Goal: Task Accomplishment & Management: Complete application form

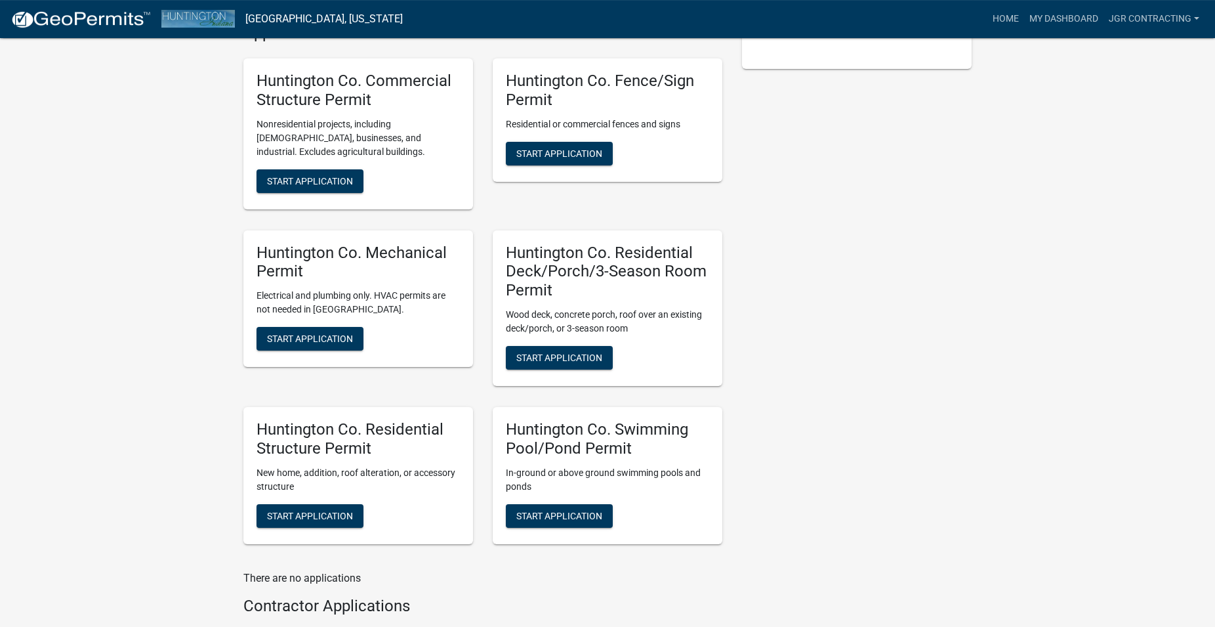
scroll to position [461, 0]
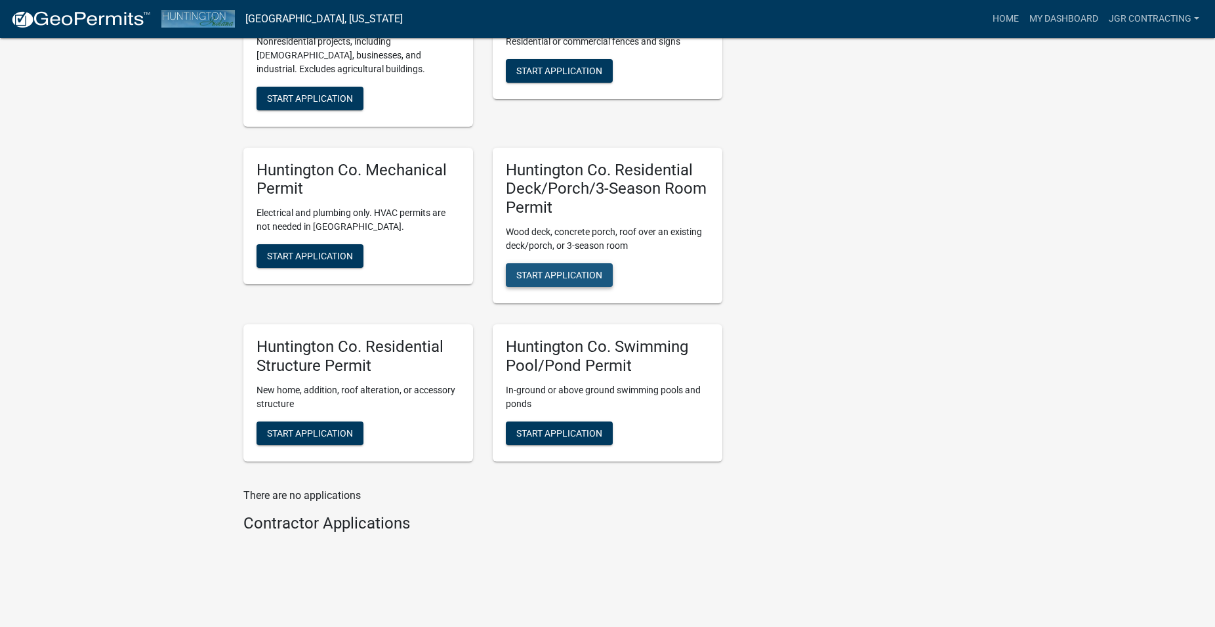
click at [539, 270] on span "Start Application" at bounding box center [559, 275] width 86 height 10
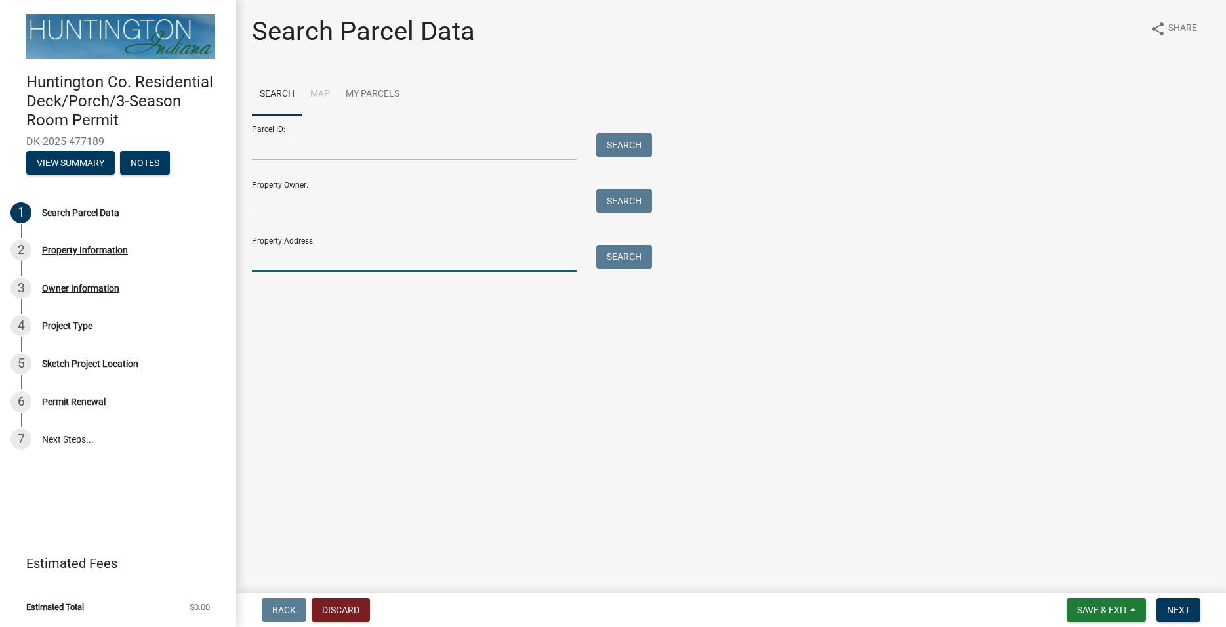
click at [288, 258] on input "Property Address:" at bounding box center [414, 258] width 325 height 27
paste input "6035 N [GEOGRAPHIC_DATA]"
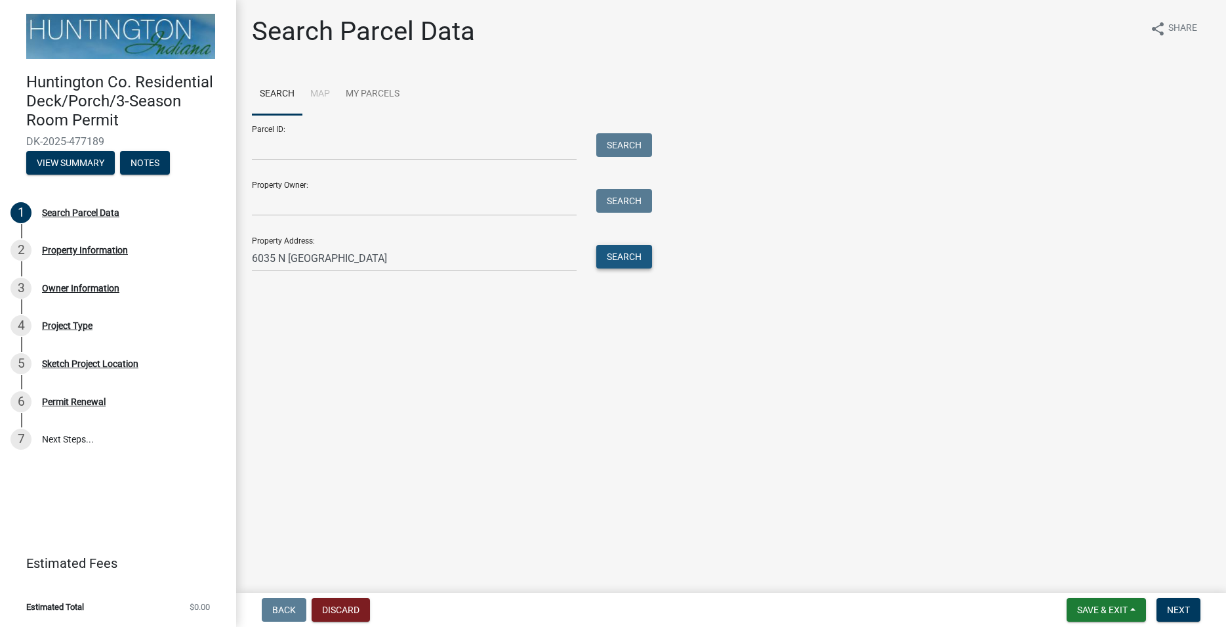
click at [617, 255] on button "Search" at bounding box center [624, 257] width 56 height 24
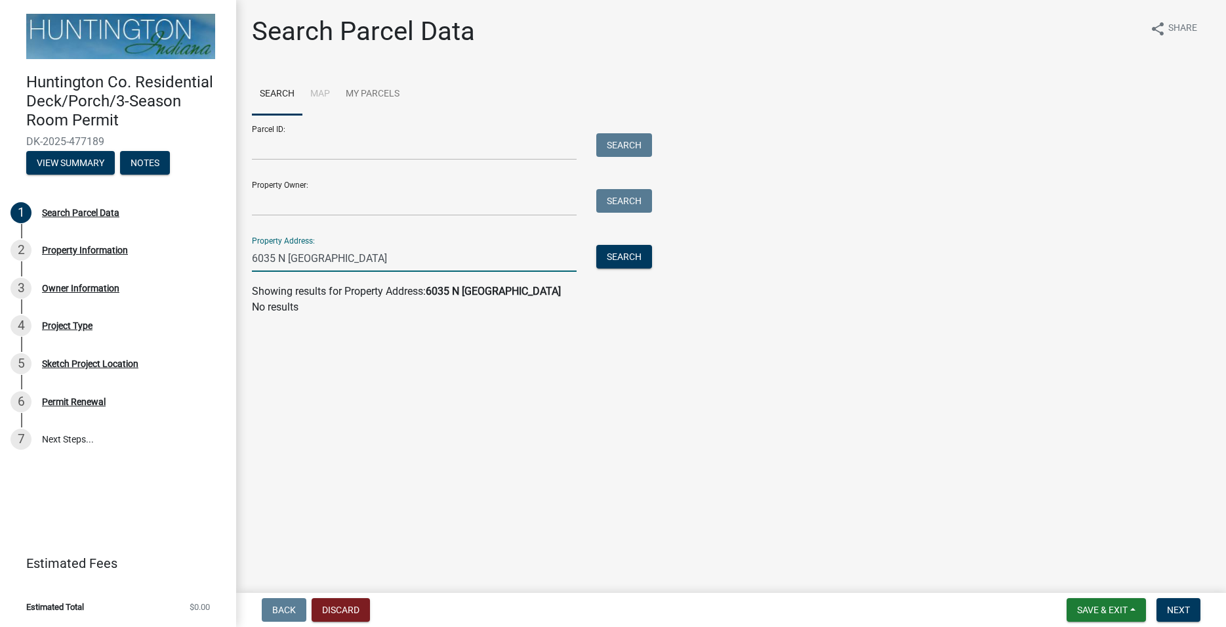
click at [373, 254] on input "6035 N [GEOGRAPHIC_DATA]" at bounding box center [414, 258] width 325 height 27
type input "[STREET_ADDRESS]"
click at [624, 259] on button "Search" at bounding box center [624, 257] width 56 height 24
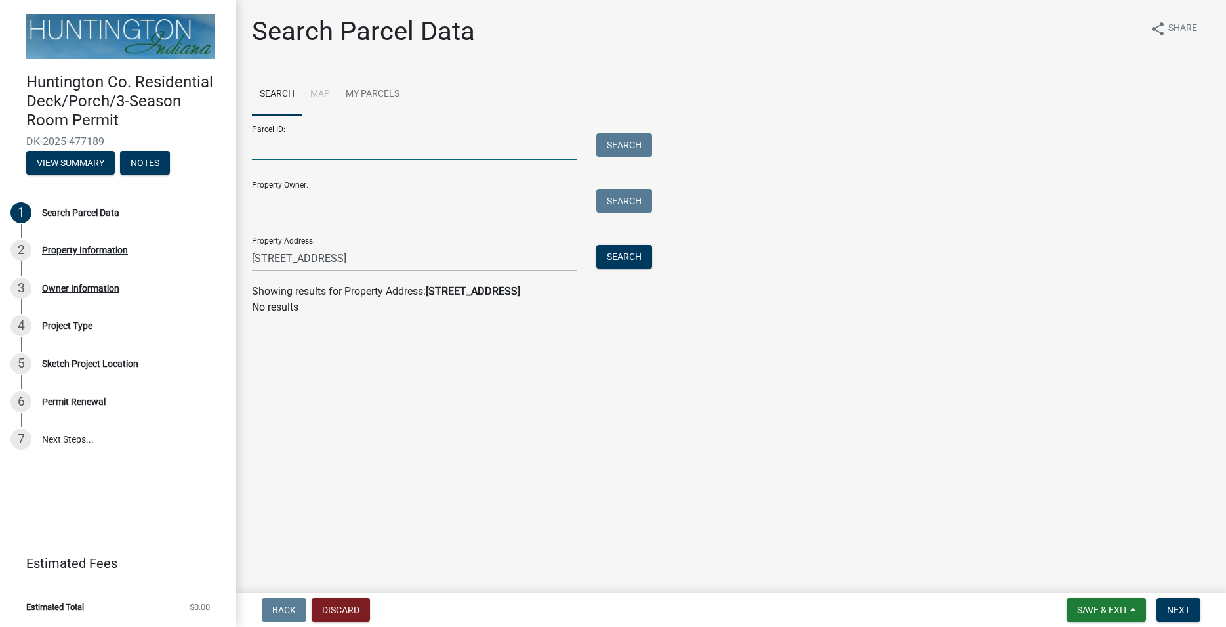
click at [306, 152] on input "Parcel ID:" at bounding box center [414, 146] width 325 height 27
paste input "35-02-34-300-016.901-001"
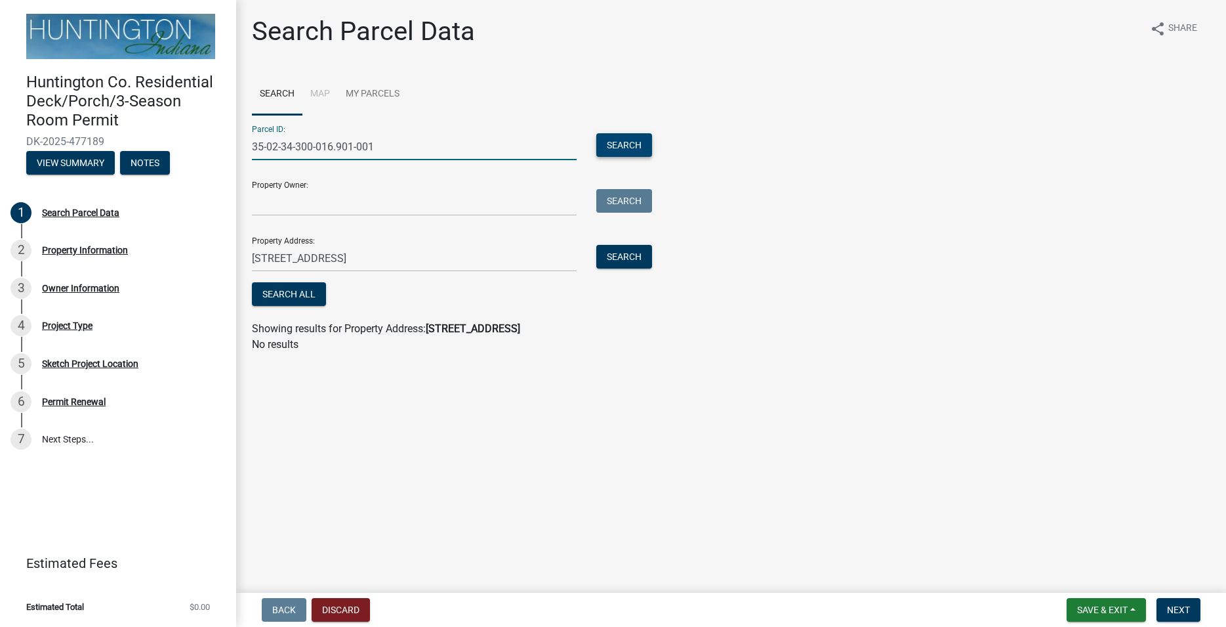
type input "35-02-34-300-016.901-001"
click at [630, 139] on button "Search" at bounding box center [624, 145] width 56 height 24
click at [275, 208] on input "Property Owner:" at bounding box center [414, 202] width 325 height 27
paste input "[PERSON_NAME] & [PERSON_NAME], Trustees of the [PERSON_NAME] Irrevocable Trust …"
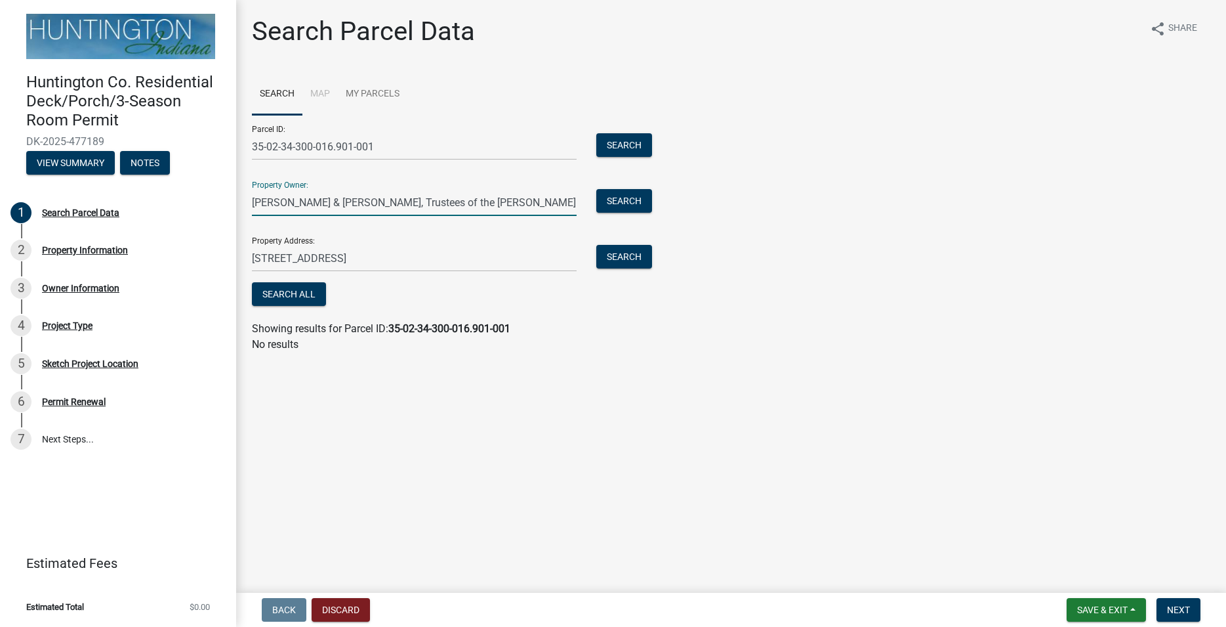
scroll to position [0, 155]
type input "[PERSON_NAME] & [PERSON_NAME], Trustees of the [PERSON_NAME] Irrevocable Trust …"
click at [1180, 610] on span "Next" at bounding box center [1178, 609] width 23 height 10
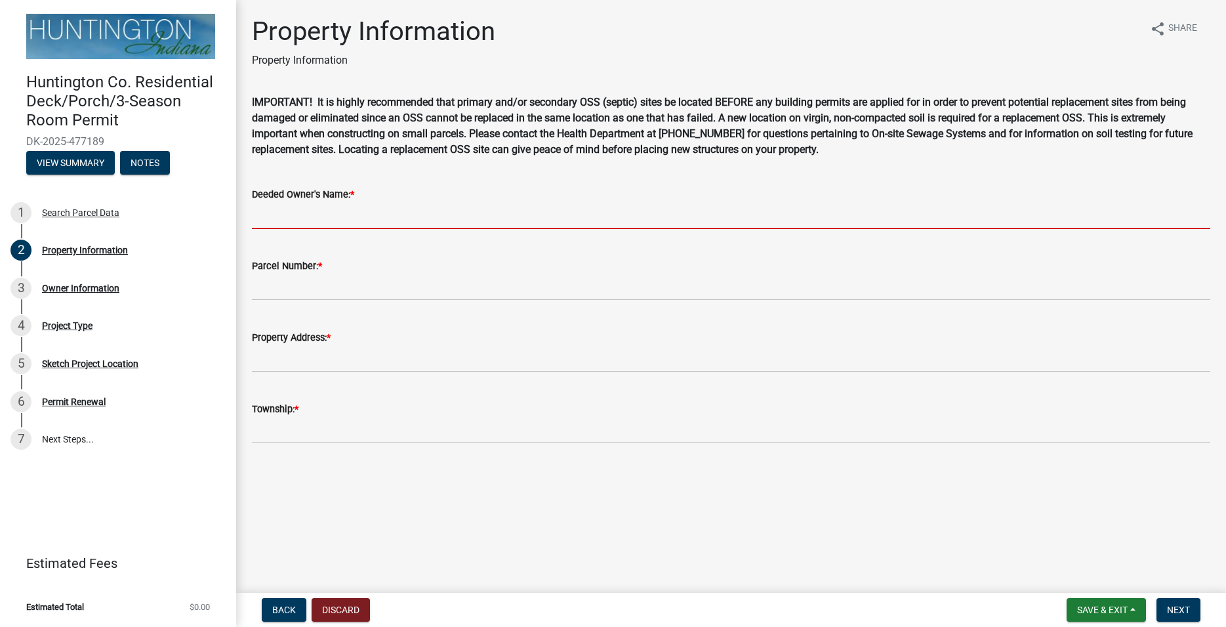
click at [264, 218] on input "Deeded Owner's Name: *" at bounding box center [731, 215] width 959 height 27
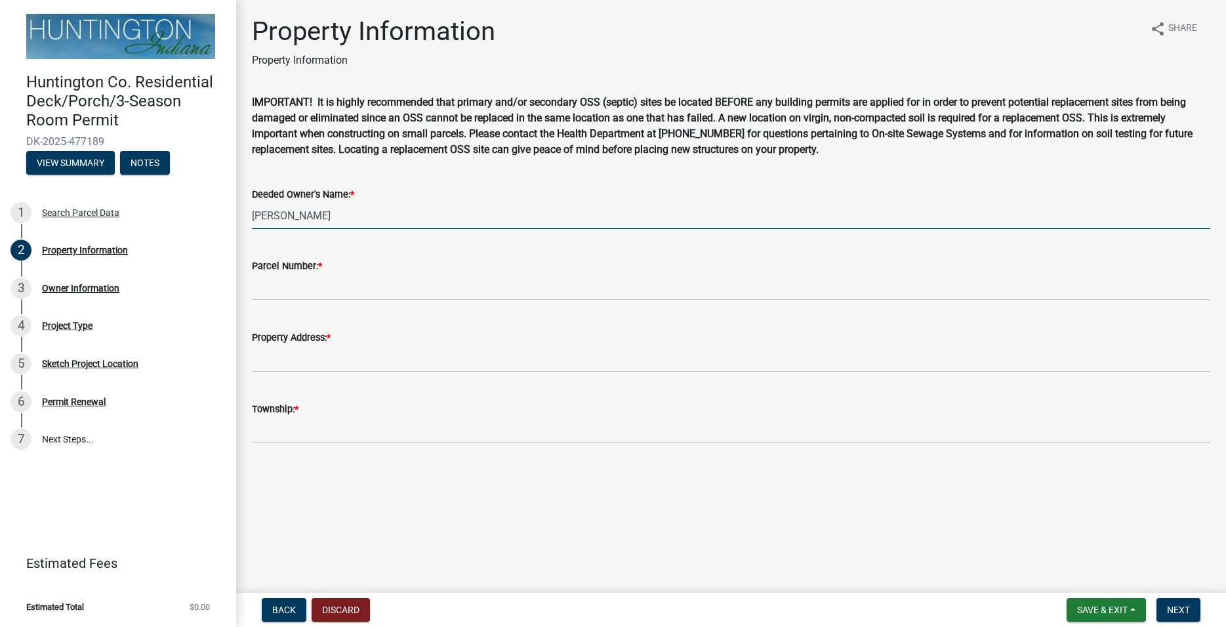
type input "[PERSON_NAME]"
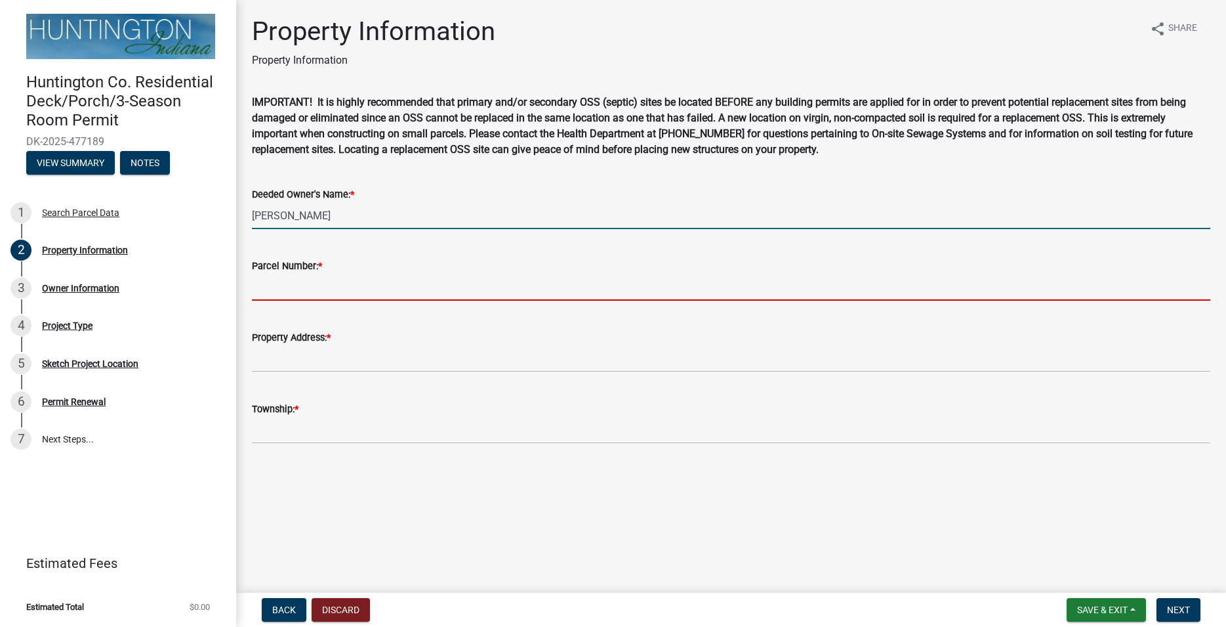
click at [283, 288] on input "Parcel Number: *" at bounding box center [731, 287] width 959 height 27
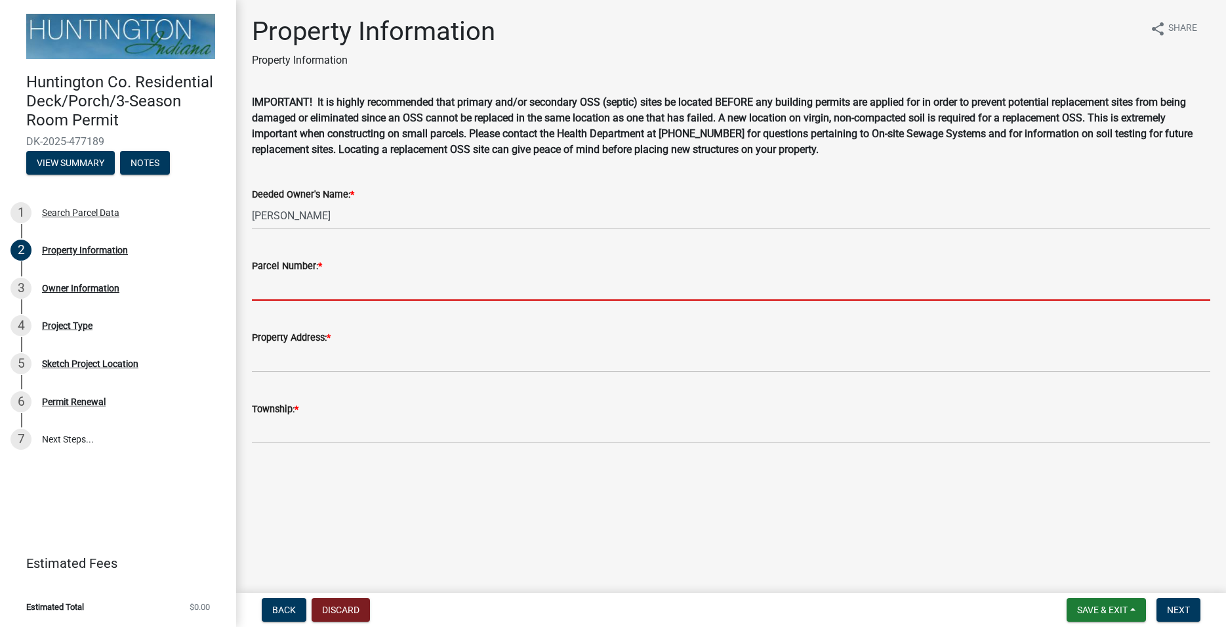
paste input "[PERSON_NAME] & [PERSON_NAME], Trustees of the [PERSON_NAME] Irrevocable Trust …"
type input "[PERSON_NAME] & [PERSON_NAME], Trustees of the [PERSON_NAME] Irrevocable Trust …"
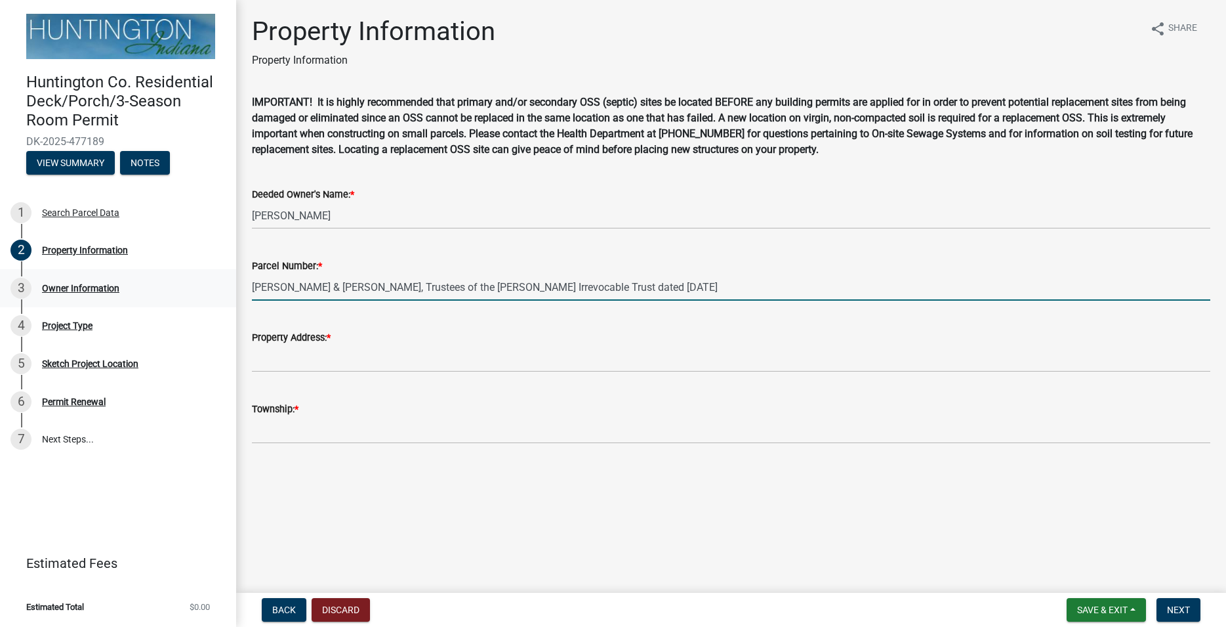
drag, startPoint x: 747, startPoint y: 287, endPoint x: 145, endPoint y: 289, distance: 602.3
click at [252, 289] on input "[PERSON_NAME] & [PERSON_NAME], Trustees of the [PERSON_NAME] Irrevocable Trust …" at bounding box center [731, 287] width 959 height 27
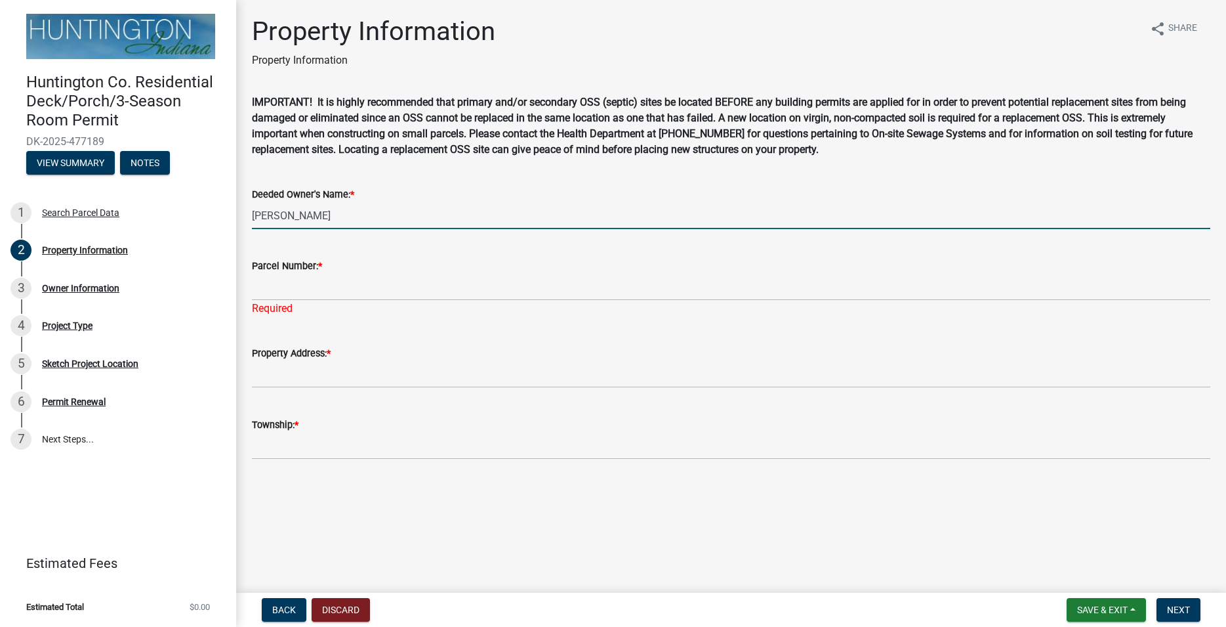
drag, startPoint x: 306, startPoint y: 213, endPoint x: 232, endPoint y: 213, distance: 74.1
click at [252, 213] on input "[PERSON_NAME]" at bounding box center [731, 215] width 959 height 27
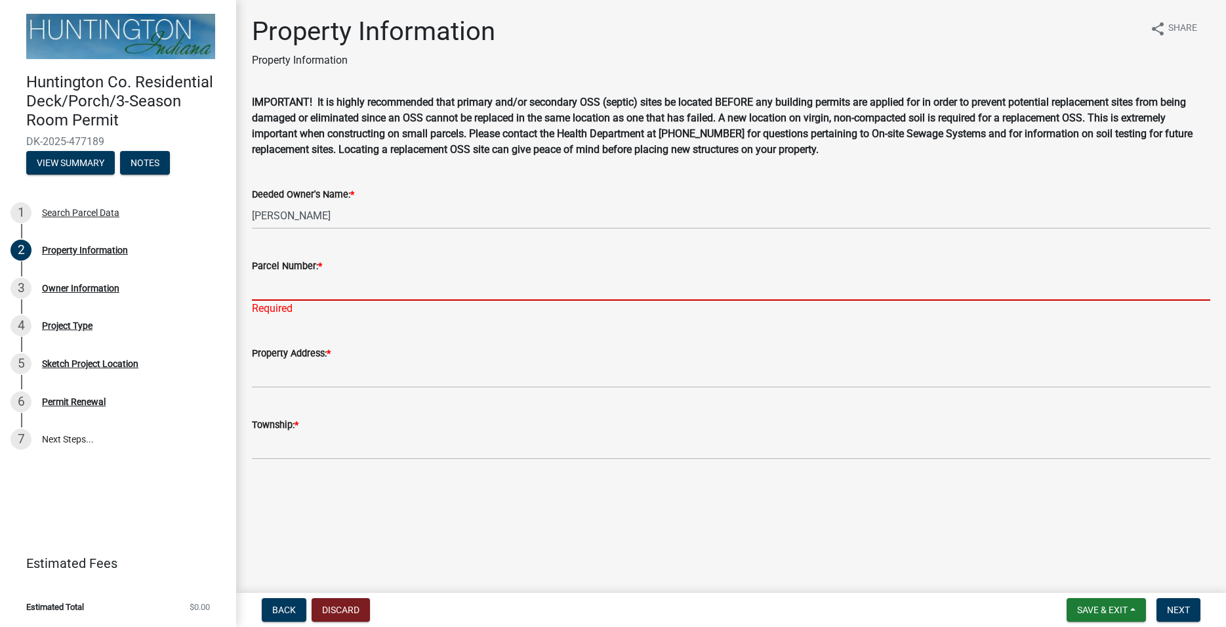
click at [289, 295] on input "Parcel Number: *" at bounding box center [731, 287] width 959 height 27
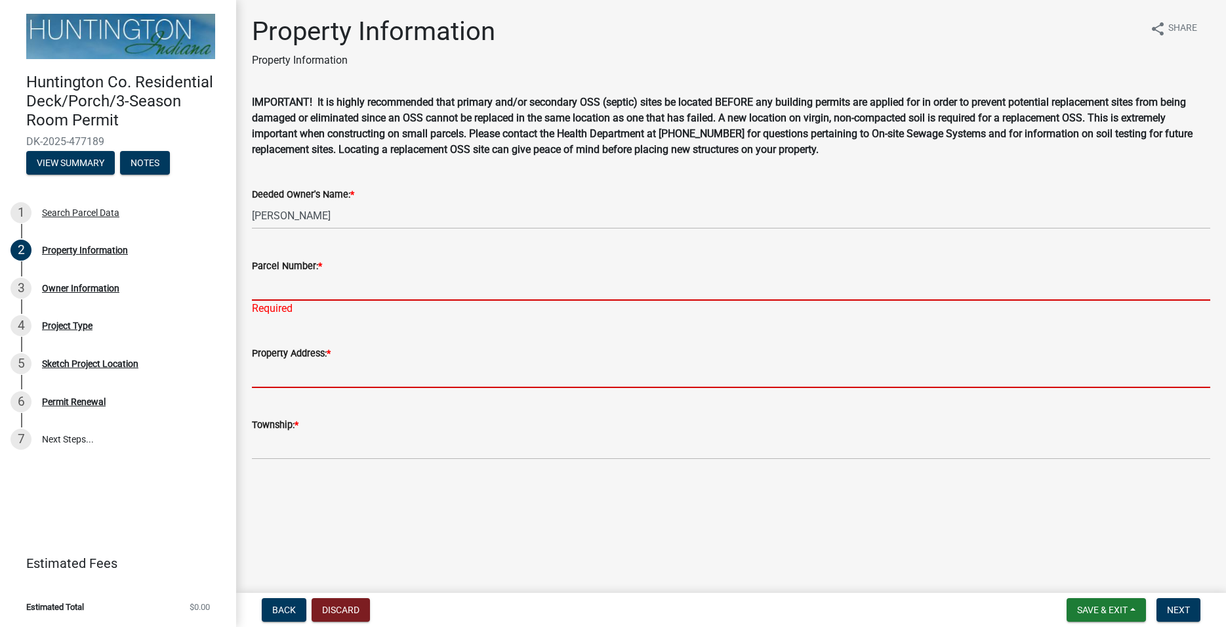
click at [295, 371] on input "Property Address: *" at bounding box center [731, 374] width 959 height 27
click at [283, 283] on input "Parcel Number: *" at bounding box center [731, 287] width 959 height 27
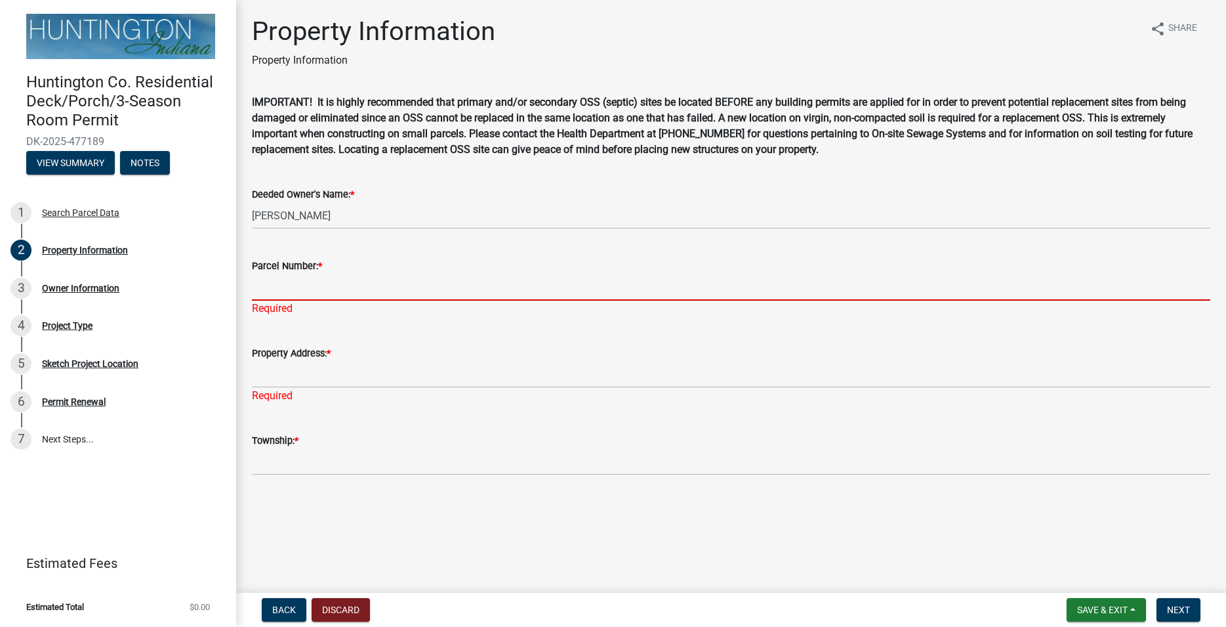
paste input "35-02-34-300-016.901-001"
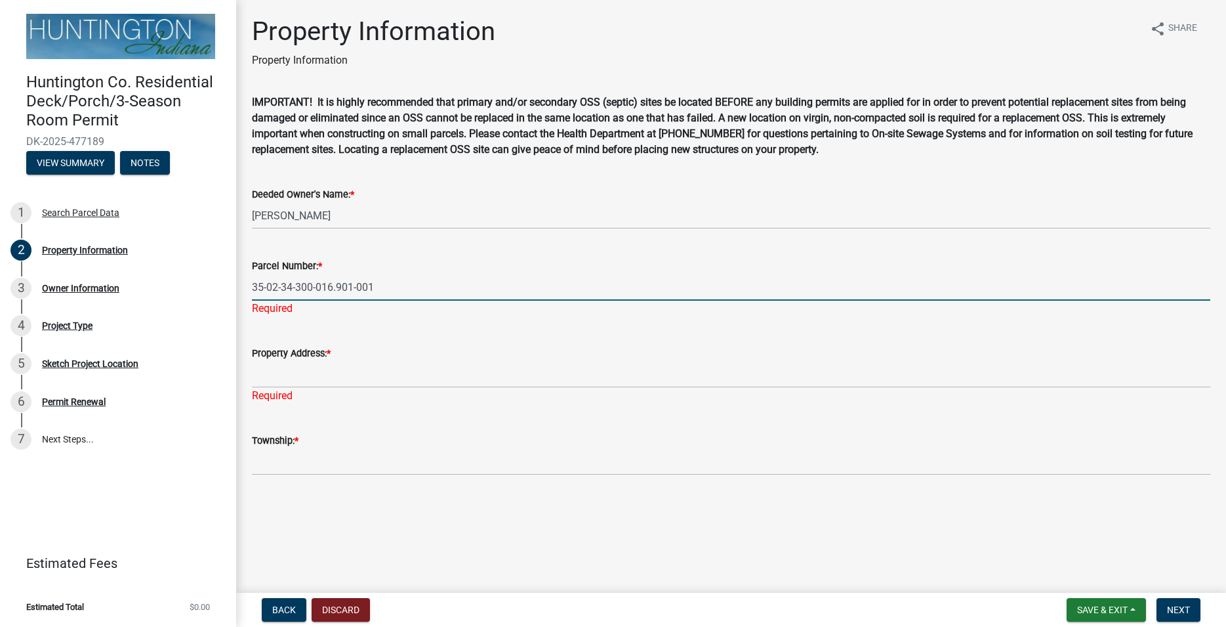
type input "35-02-34-300-016.901-001"
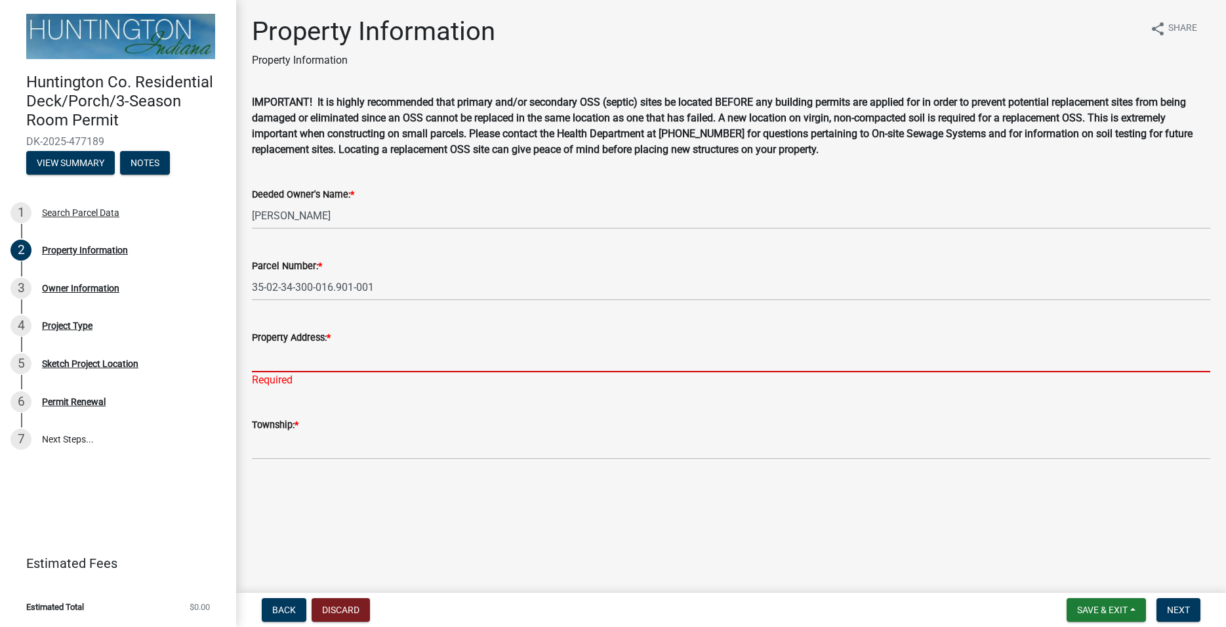
click at [298, 372] on input "Property Address: *" at bounding box center [731, 358] width 959 height 27
paste input "[STREET_ADDRESS]"
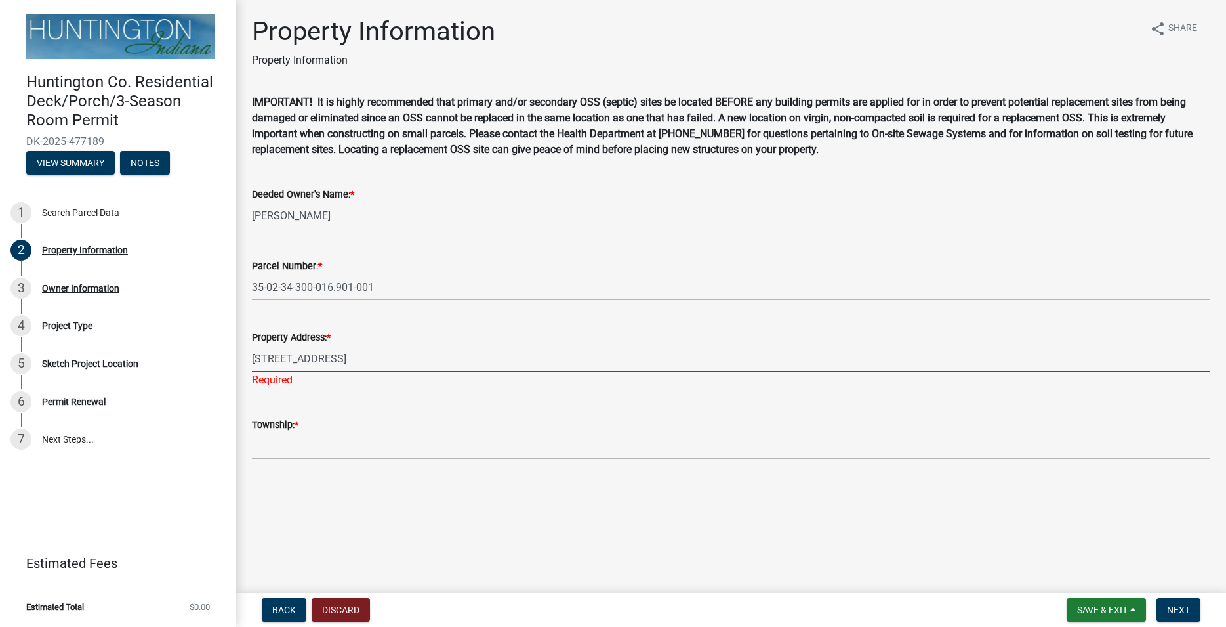
type input "[STREET_ADDRESS]"
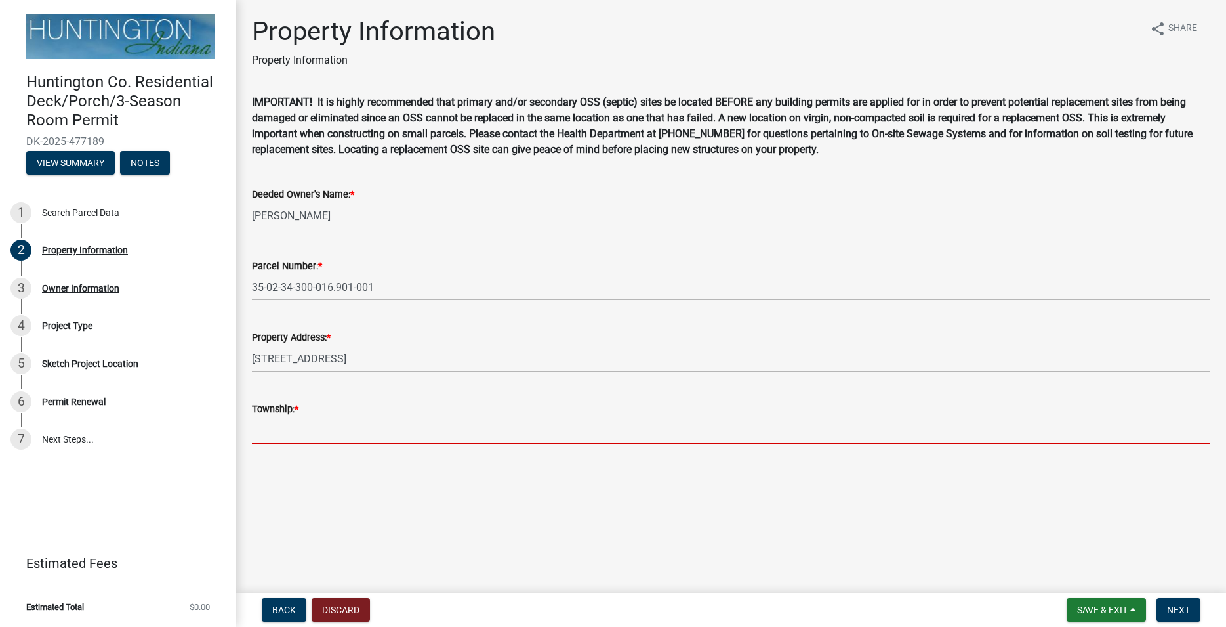
click at [325, 443] on input "Township: *" at bounding box center [731, 430] width 959 height 27
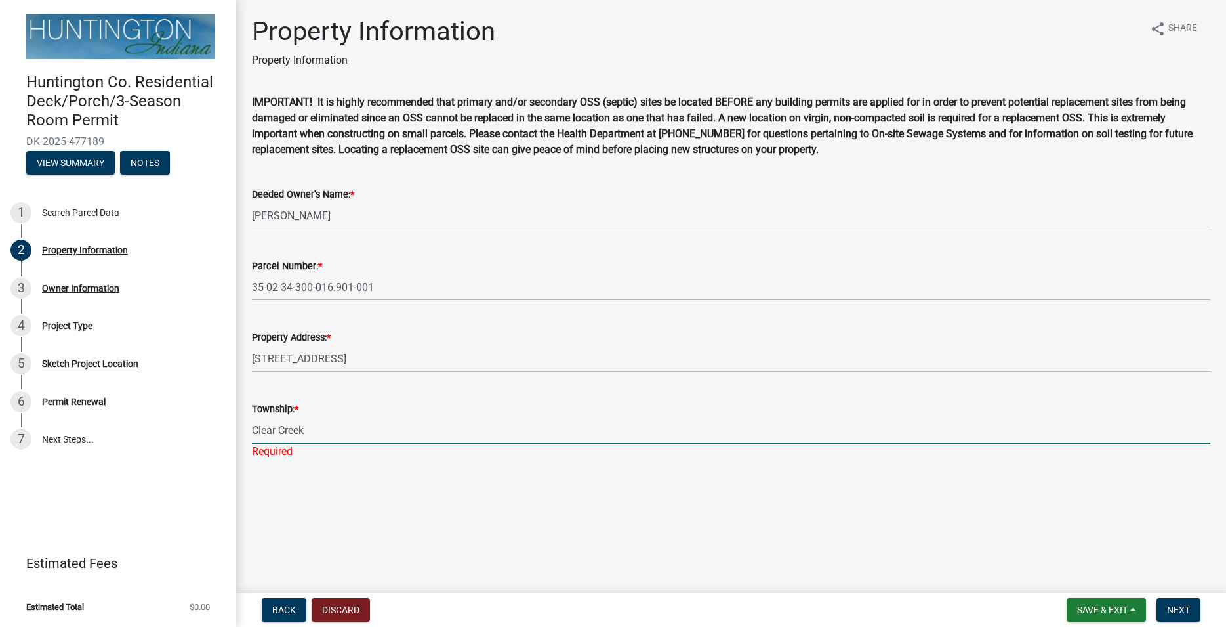
type input "Clear Creek"
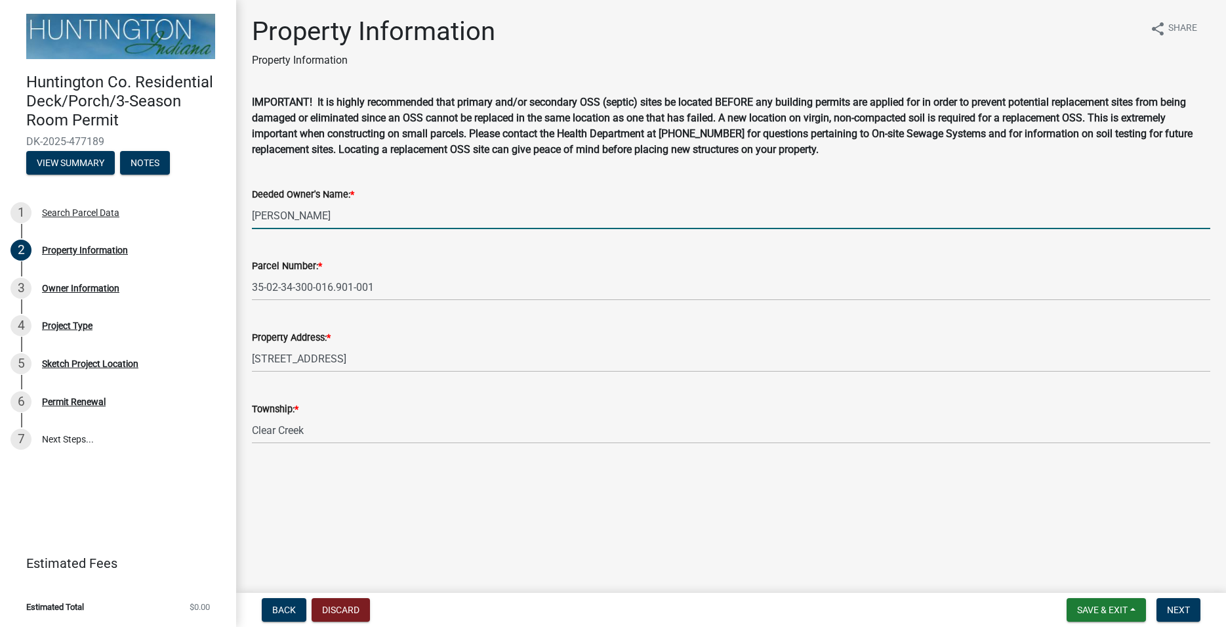
drag, startPoint x: 312, startPoint y: 216, endPoint x: 232, endPoint y: 215, distance: 80.0
click at [252, 215] on input "[PERSON_NAME]" at bounding box center [731, 215] width 959 height 27
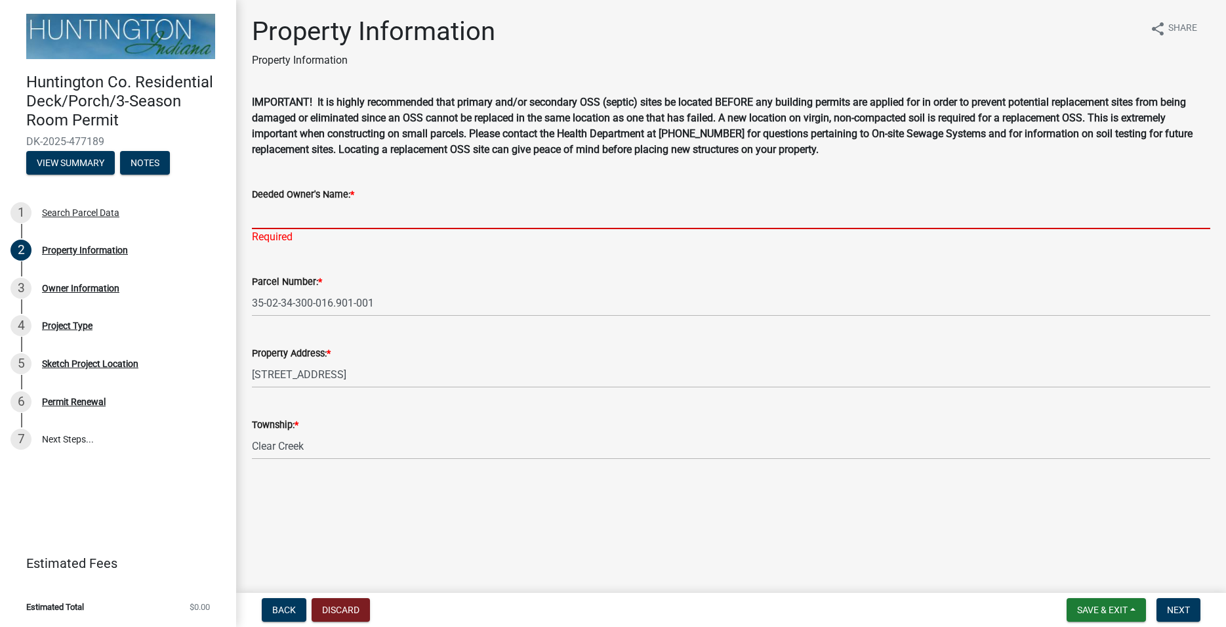
paste input "[PERSON_NAME] & [PERSON_NAME], Trustees of the [PERSON_NAME] Irrevocable Trust …"
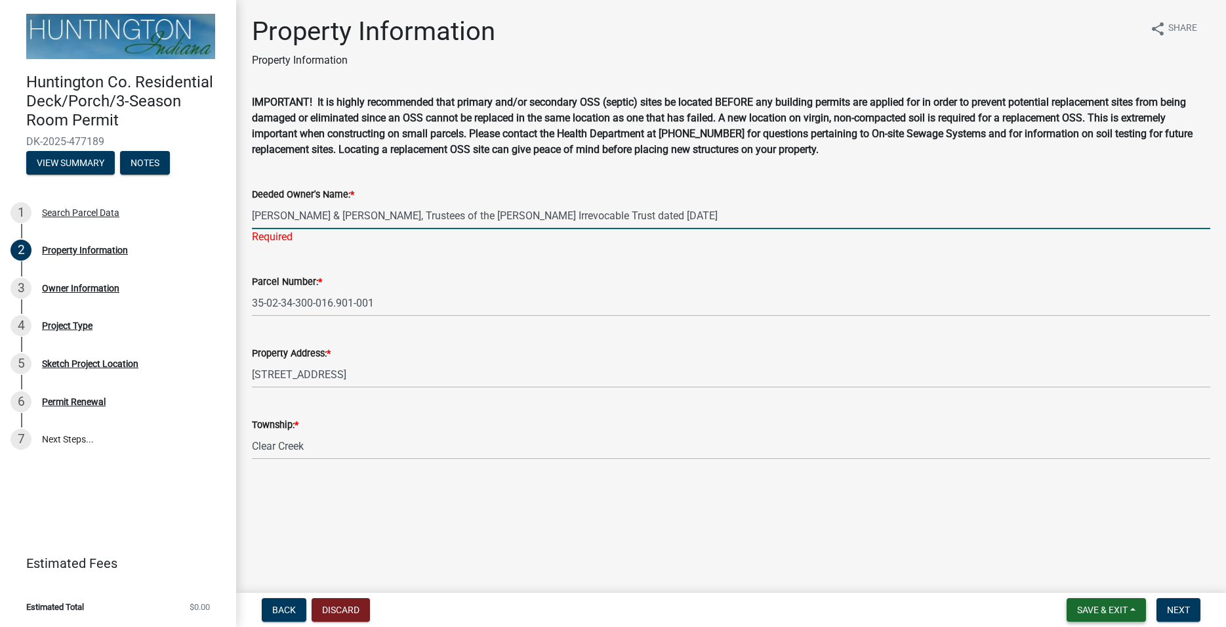
type input "[PERSON_NAME] & [PERSON_NAME], Trustees of the [PERSON_NAME] Irrevocable Trust …"
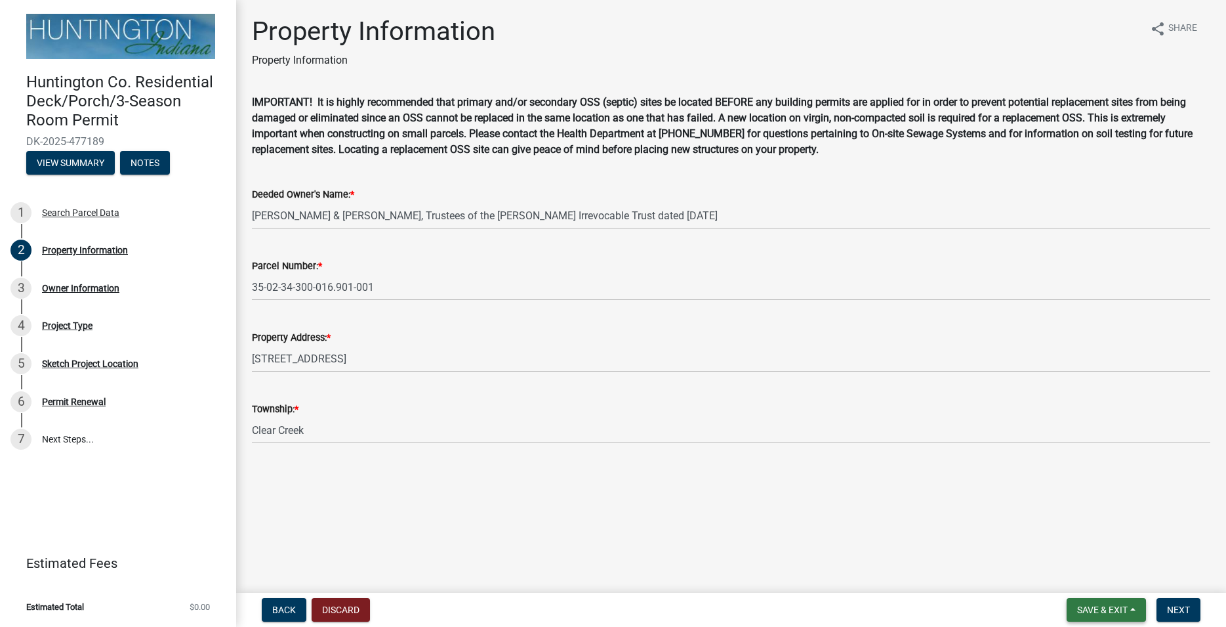
click at [1081, 605] on span "Save & Exit" at bounding box center [1102, 609] width 51 height 10
click at [1082, 544] on button "Save" at bounding box center [1093, 543] width 105 height 31
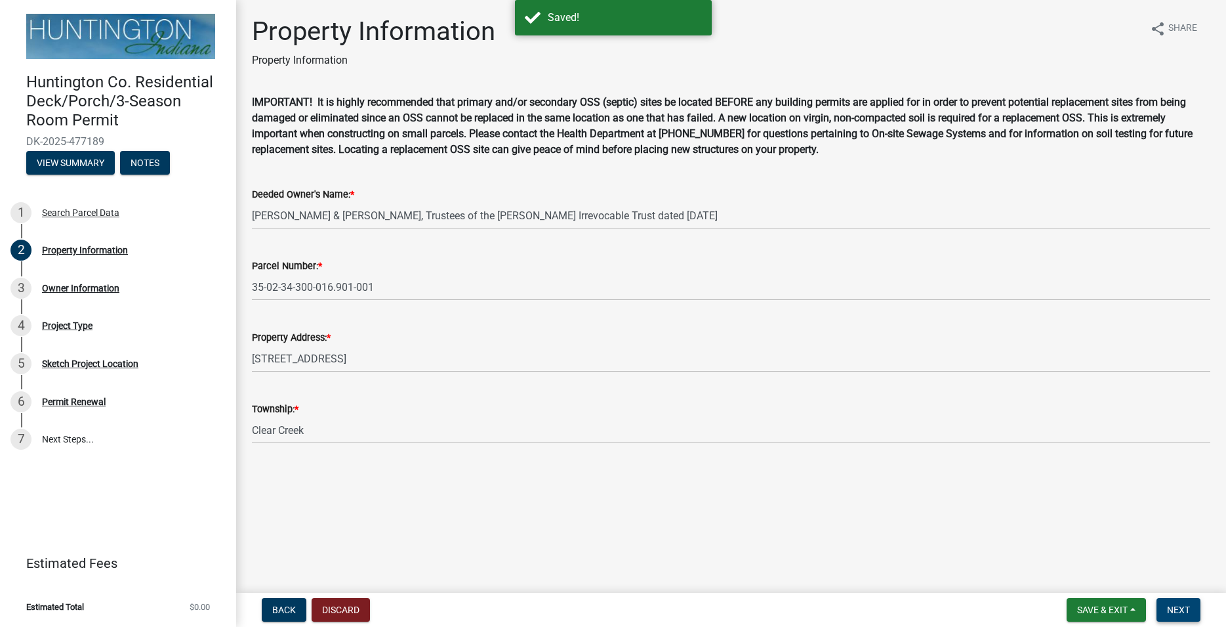
click at [1179, 608] on span "Next" at bounding box center [1178, 609] width 23 height 10
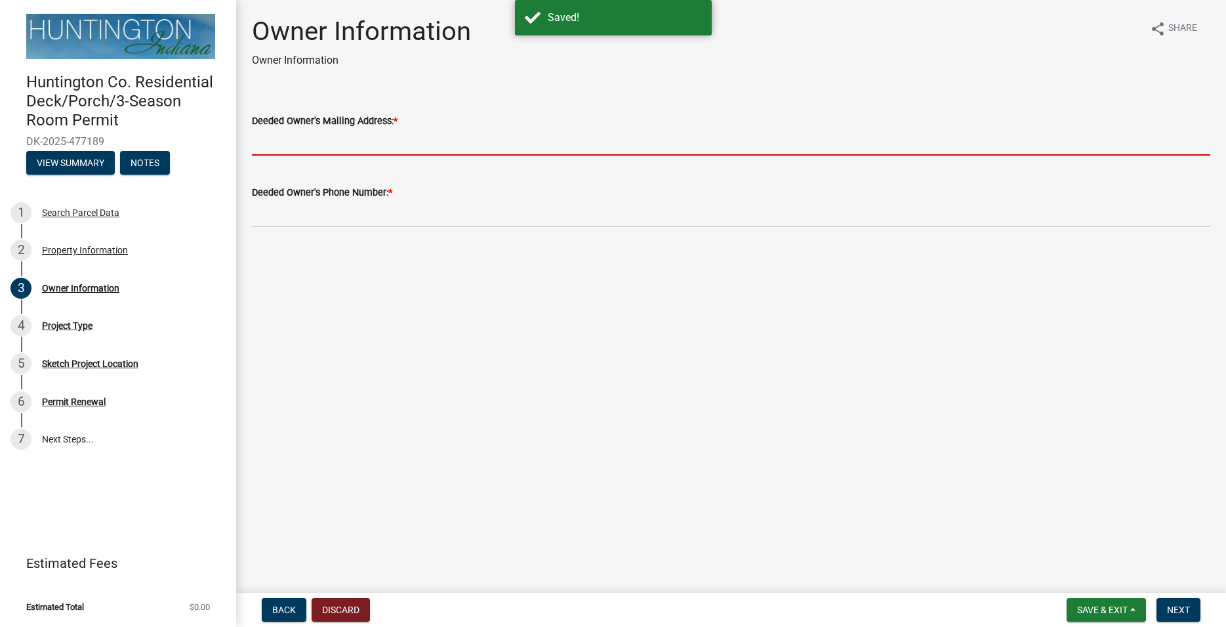
click at [307, 137] on input "Deeded Owner's Mailing Address: *" at bounding box center [731, 142] width 959 height 27
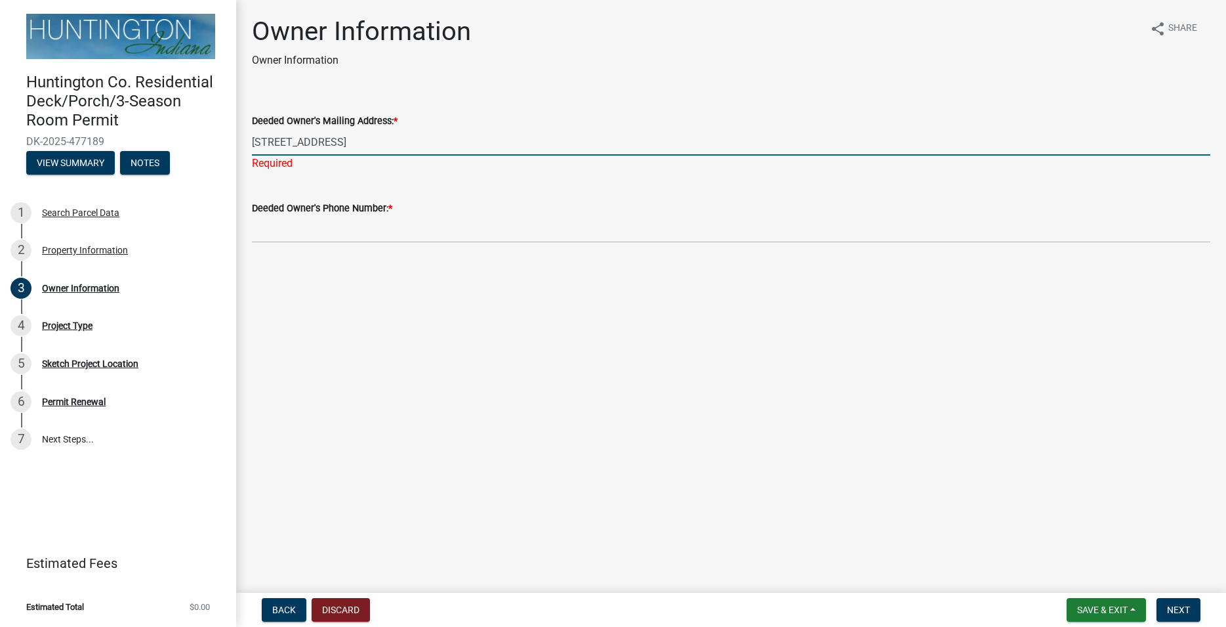
type input "[STREET_ADDRESS]"
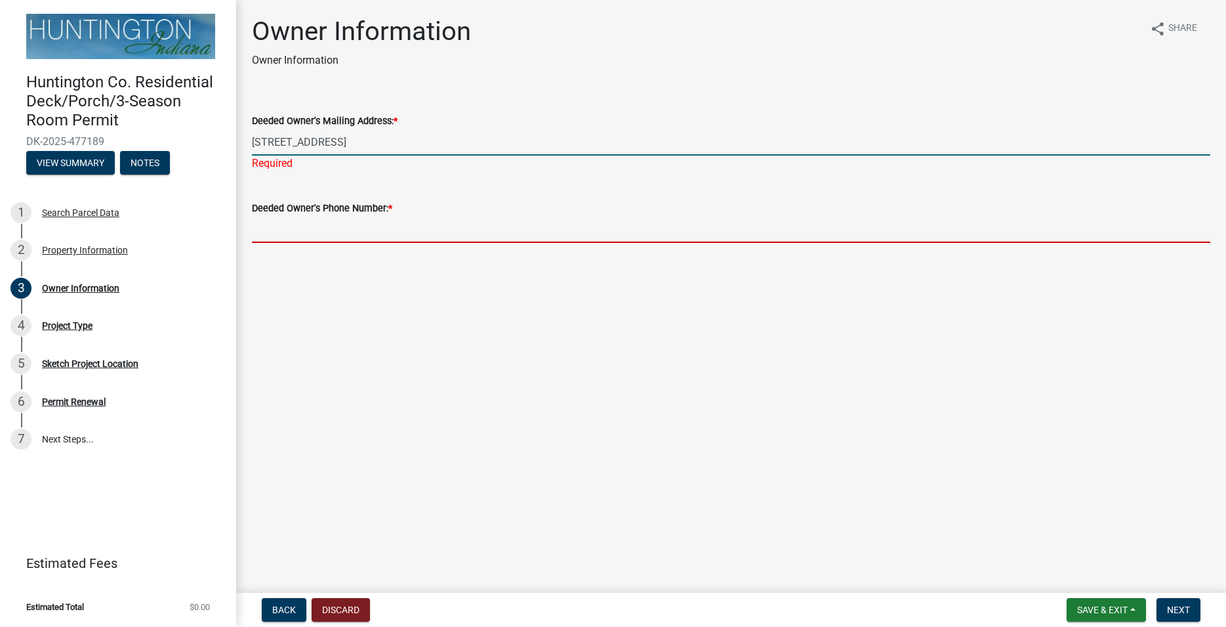
click at [353, 236] on input "Deeded Owner's Phone Number: *" at bounding box center [731, 229] width 959 height 27
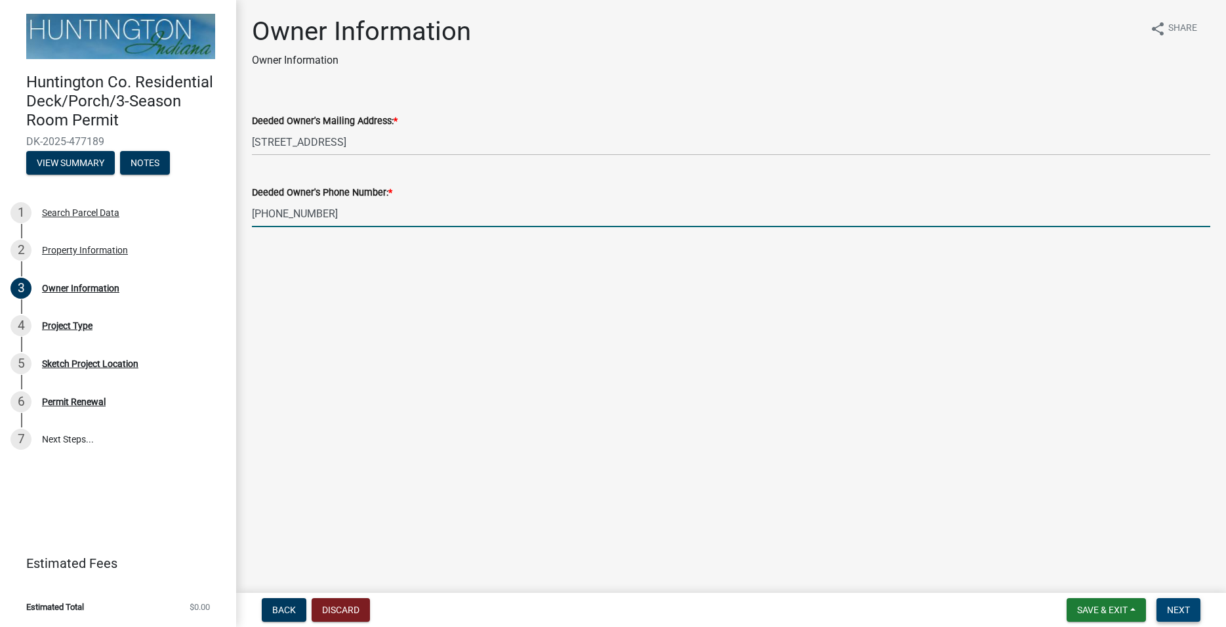
type input "[PHONE_NUMBER]"
click at [1174, 610] on span "Next" at bounding box center [1178, 609] width 23 height 10
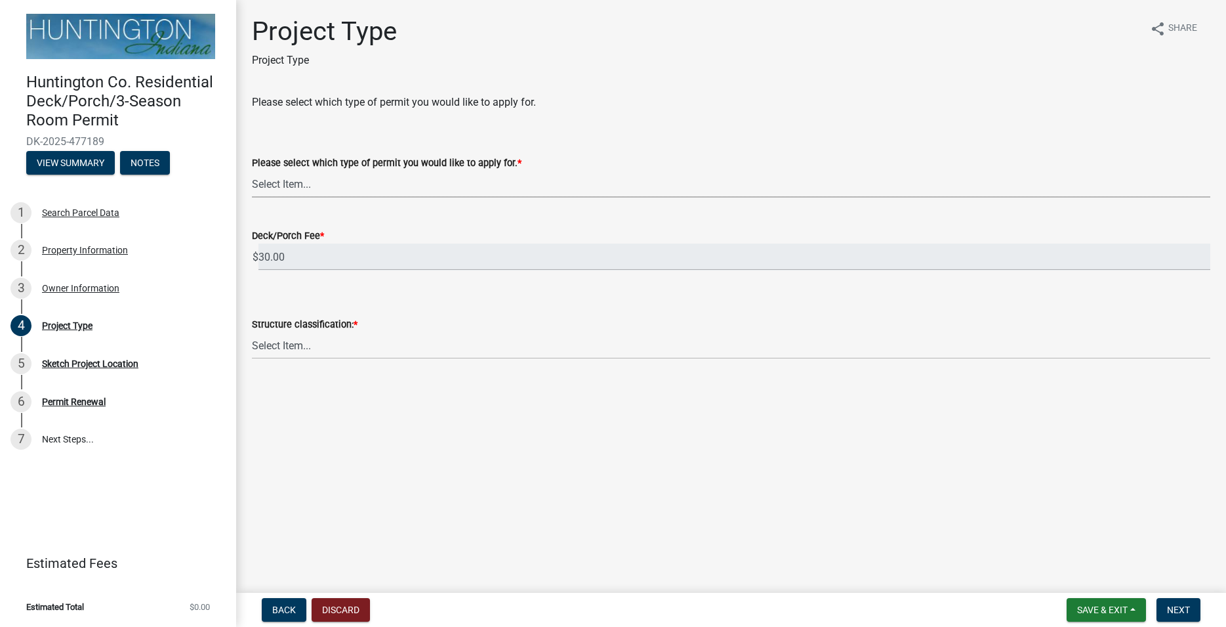
click at [252, 171] on select "Select Item... wood deck with roof wood deck without roof roof over existing wo…" at bounding box center [731, 184] width 959 height 27
click option "wood deck without roof" at bounding box center [0, 0] width 0 height 0
select select "7ddfe559-f7ca-4dac-a83d-10332e9f03b1"
click at [252, 332] on select "Select Item... Single-family Two-family Multi-family Accessory structure" at bounding box center [731, 345] width 959 height 27
click option "Single-family" at bounding box center [0, 0] width 0 height 0
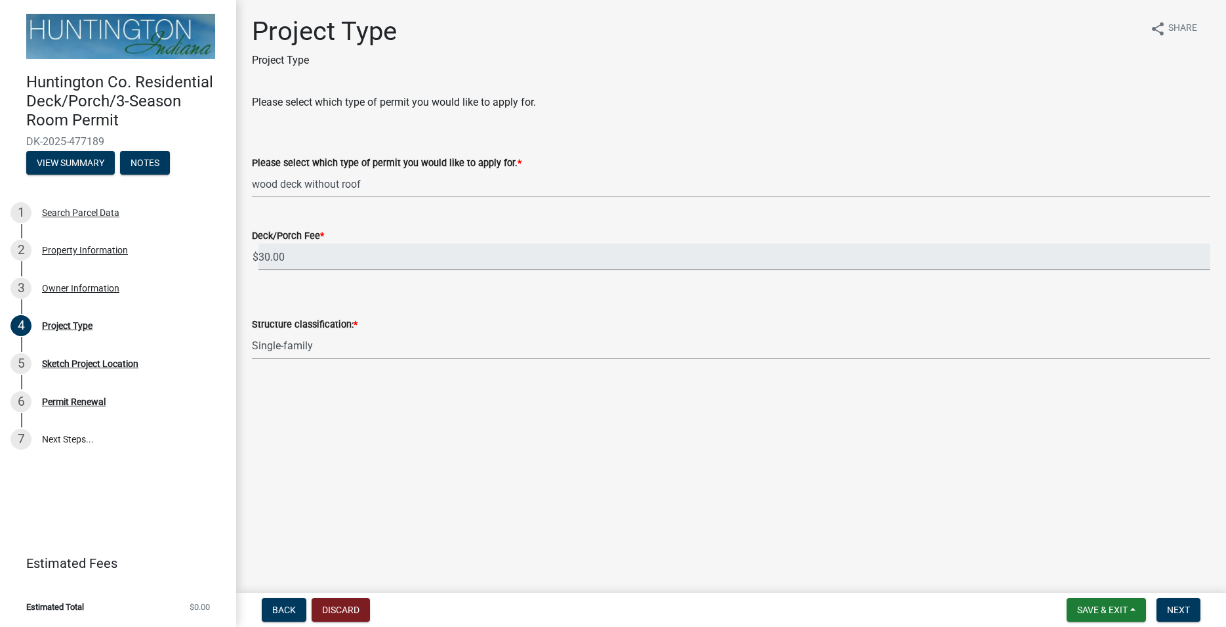
select select "974be428-3fb2-44e5-8e9f-39d0bd83e453"
click at [1170, 611] on span "Next" at bounding box center [1178, 609] width 23 height 10
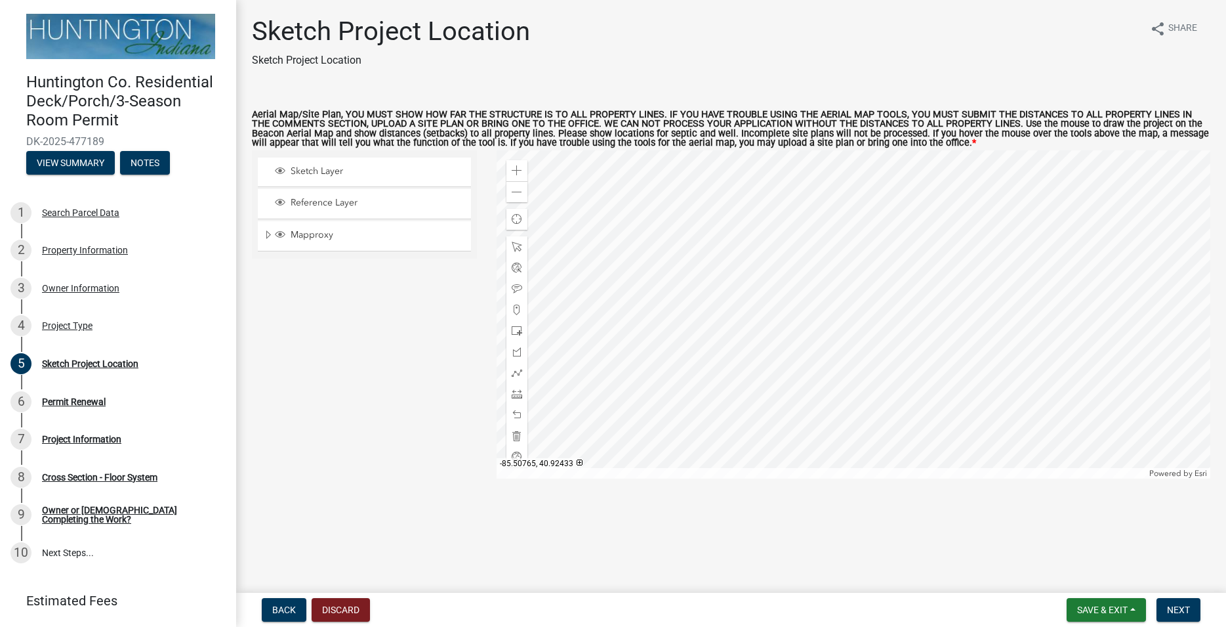
click at [835, 226] on div at bounding box center [854, 314] width 714 height 328
click at [512, 169] on span at bounding box center [517, 170] width 10 height 10
click at [894, 478] on div at bounding box center [854, 314] width 714 height 328
click at [512, 169] on span at bounding box center [517, 170] width 10 height 10
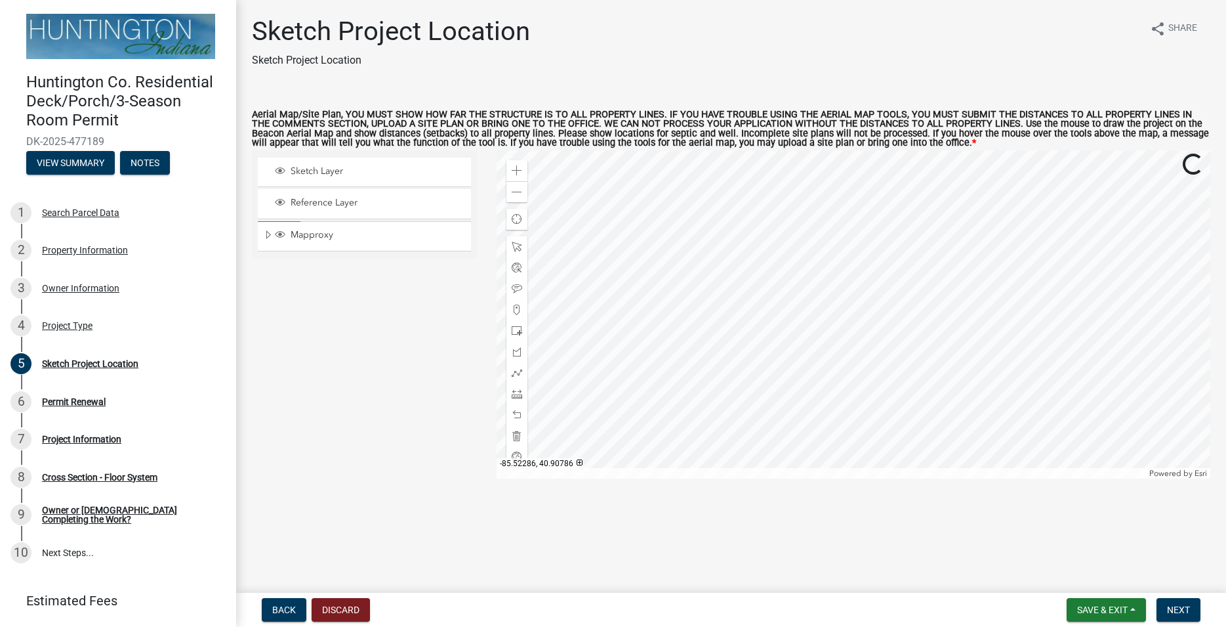
click at [669, 415] on div at bounding box center [854, 314] width 714 height 328
click at [749, 342] on div at bounding box center [854, 314] width 714 height 328
click at [514, 167] on span at bounding box center [517, 170] width 10 height 10
click at [952, 276] on div at bounding box center [854, 314] width 714 height 328
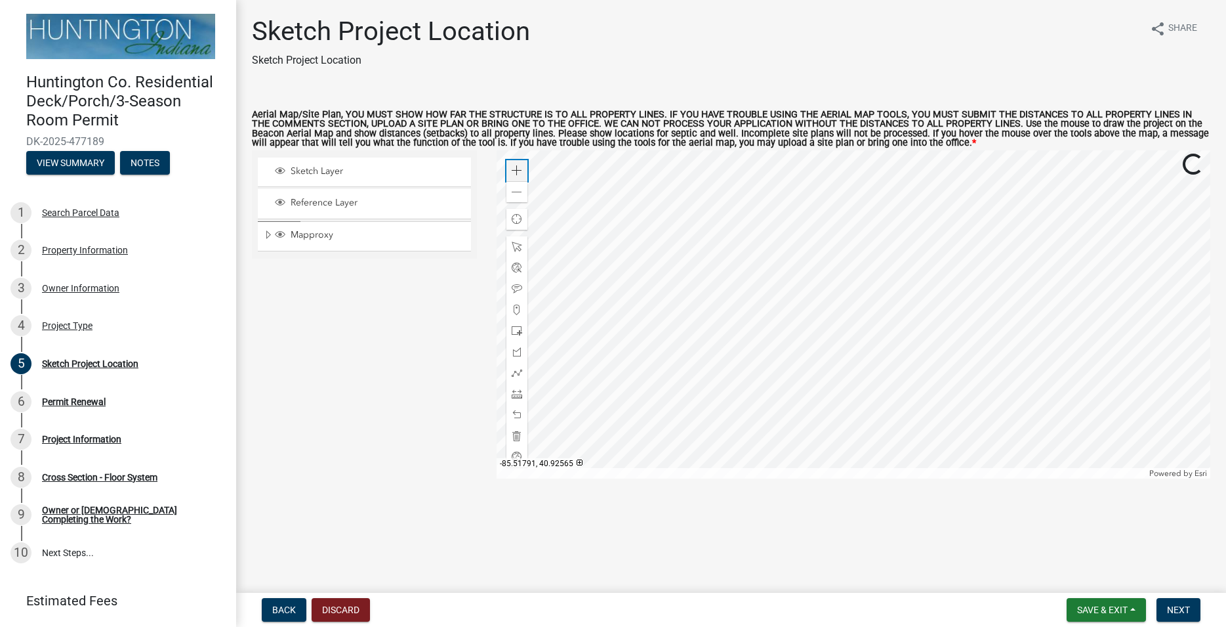
click at [514, 166] on span at bounding box center [517, 170] width 10 height 10
click at [894, 307] on div at bounding box center [854, 314] width 714 height 328
click at [505, 171] on div at bounding box center [854, 314] width 714 height 328
click at [516, 171] on span at bounding box center [517, 170] width 10 height 10
click at [794, 173] on div at bounding box center [854, 314] width 714 height 328
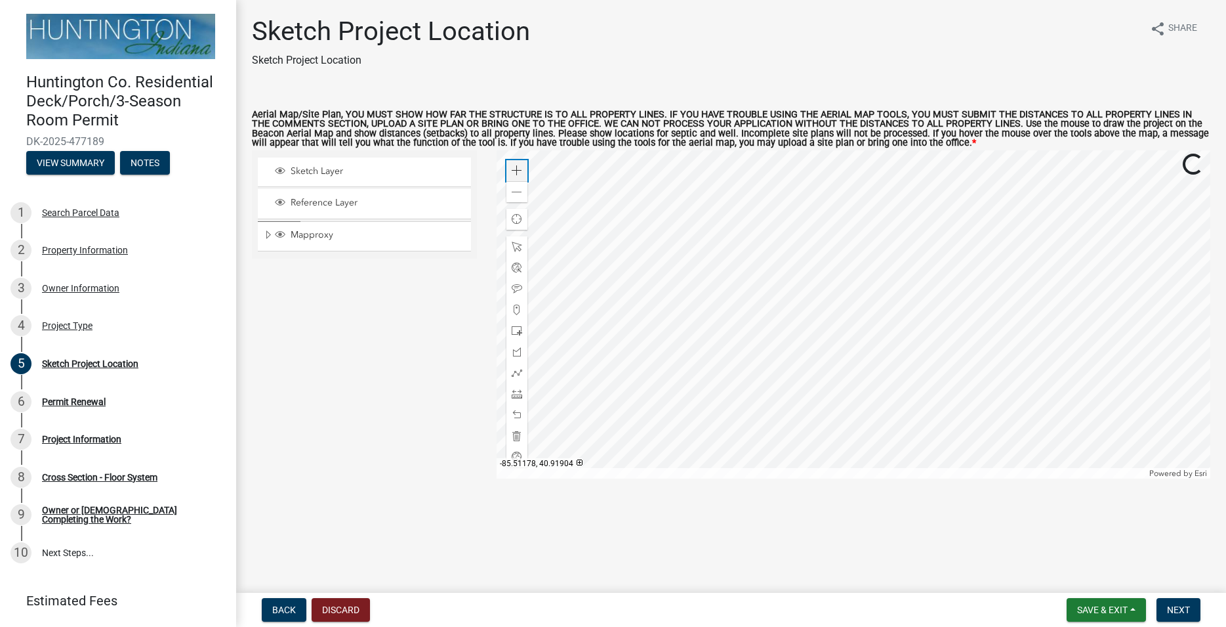
click at [516, 174] on span at bounding box center [517, 170] width 10 height 10
click at [744, 169] on div at bounding box center [854, 314] width 714 height 328
click at [514, 173] on span at bounding box center [517, 170] width 10 height 10
click at [827, 228] on div at bounding box center [854, 314] width 714 height 328
click at [751, 249] on div at bounding box center [854, 314] width 714 height 328
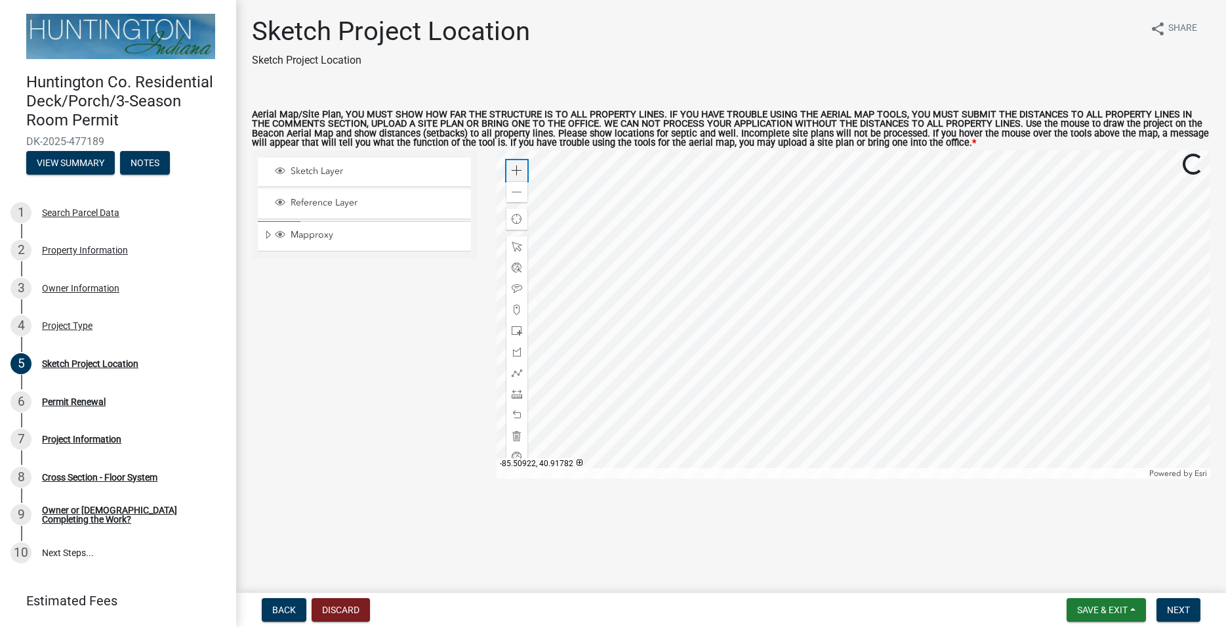
click at [520, 169] on span at bounding box center [517, 170] width 10 height 10
click at [846, 306] on div at bounding box center [854, 314] width 714 height 328
click at [514, 333] on span at bounding box center [517, 330] width 10 height 10
click at [604, 258] on div at bounding box center [854, 314] width 714 height 328
click at [516, 415] on span at bounding box center [517, 414] width 10 height 10
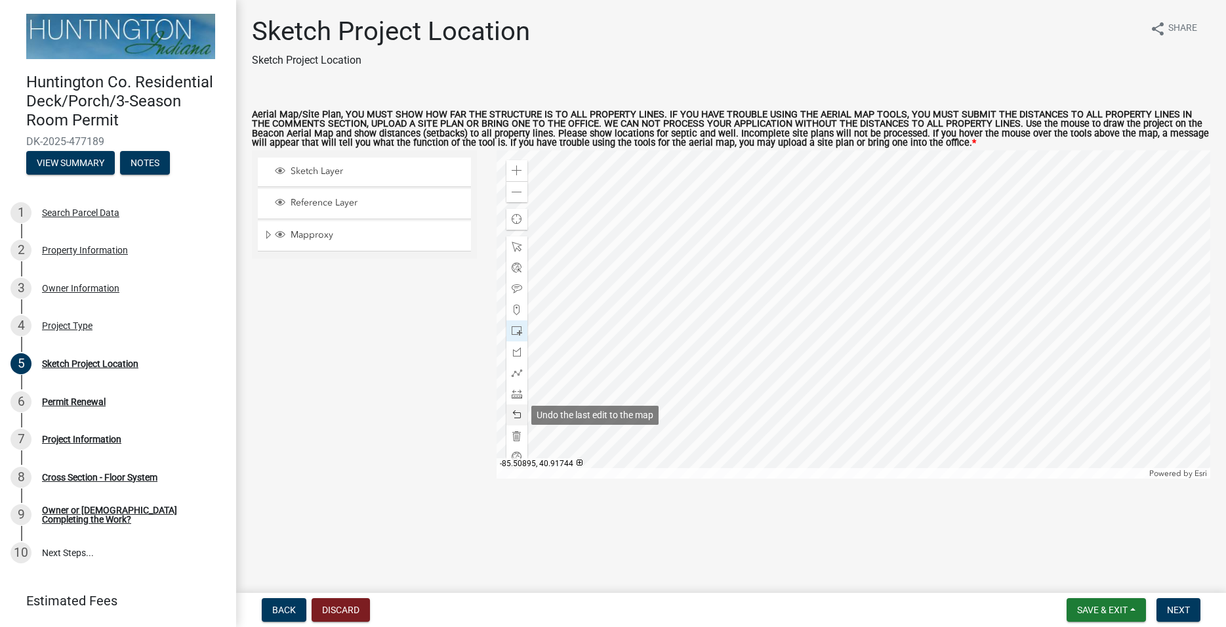
click at [516, 415] on span at bounding box center [517, 414] width 10 height 10
click at [520, 369] on span at bounding box center [517, 372] width 10 height 10
click at [605, 258] on div at bounding box center [854, 314] width 714 height 328
click at [605, 290] on div at bounding box center [854, 314] width 714 height 328
click at [663, 291] on div at bounding box center [854, 314] width 714 height 328
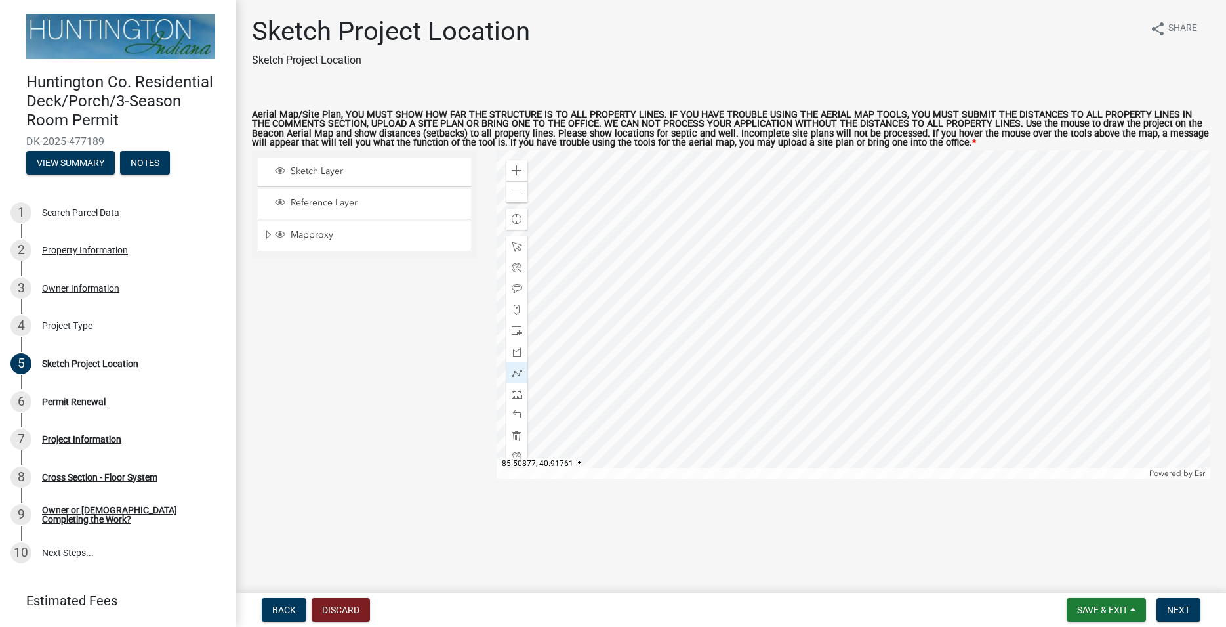
click at [663, 255] on div at bounding box center [854, 314] width 714 height 328
click at [606, 255] on div at bounding box center [854, 314] width 714 height 328
click at [514, 415] on span at bounding box center [517, 414] width 10 height 10
click at [663, 260] on div at bounding box center [854, 314] width 714 height 328
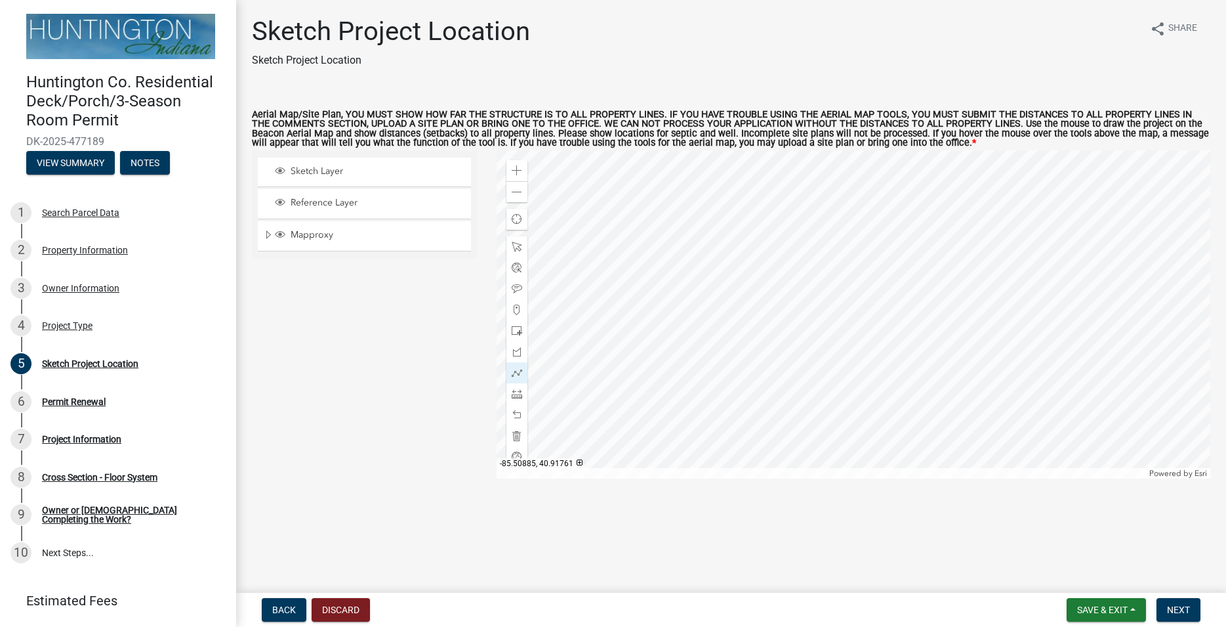
click at [605, 258] on div at bounding box center [854, 314] width 714 height 328
click at [605, 259] on div at bounding box center [854, 314] width 714 height 328
click at [520, 185] on div "Zoom out" at bounding box center [516, 191] width 21 height 21
click at [520, 186] on div "Zoom out" at bounding box center [516, 191] width 21 height 21
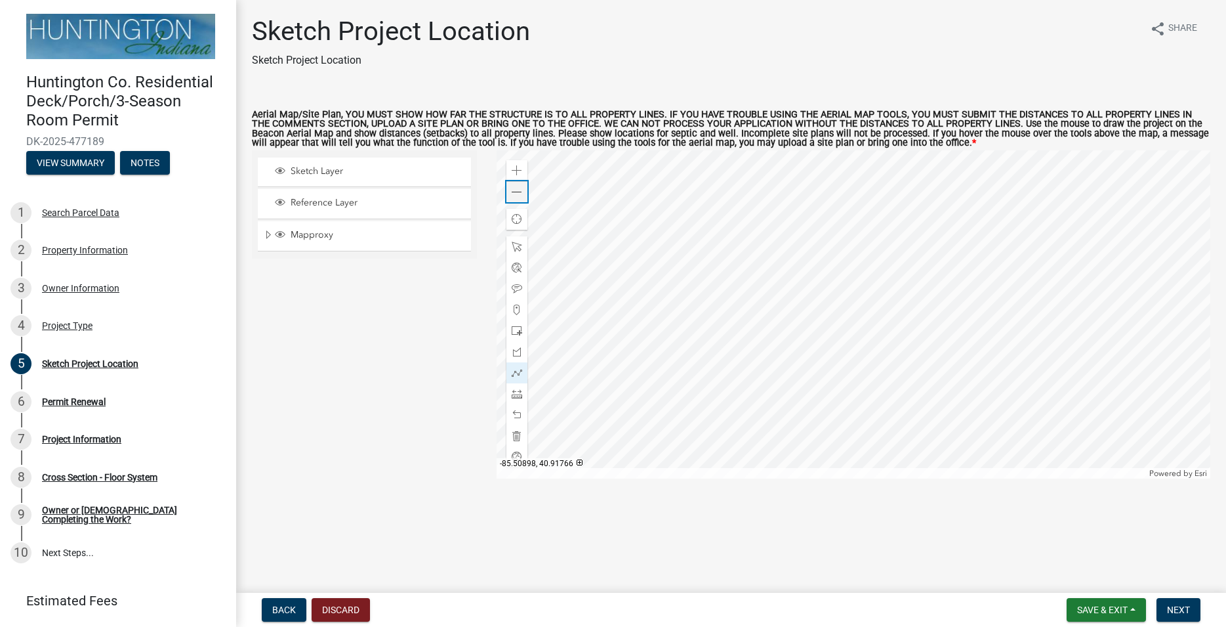
click at [520, 186] on div "Zoom out" at bounding box center [516, 191] width 21 height 21
click at [519, 170] on span at bounding box center [517, 170] width 10 height 10
click at [520, 192] on span at bounding box center [517, 192] width 10 height 10
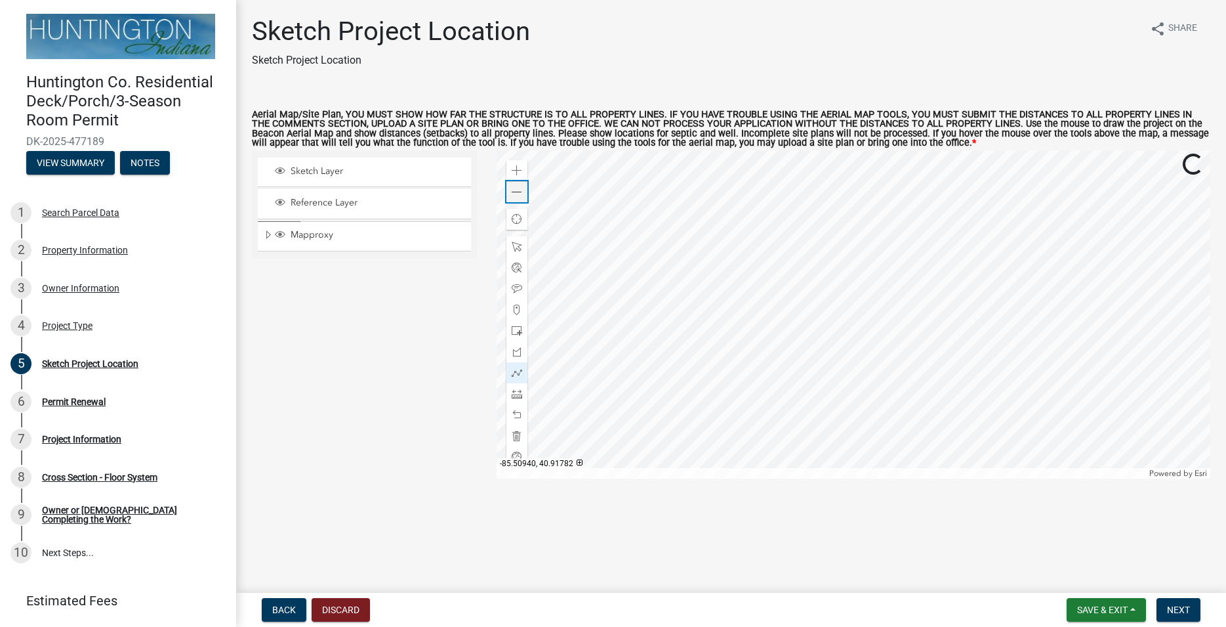
click at [520, 192] on span at bounding box center [517, 192] width 10 height 10
click at [522, 169] on div "Zoom in" at bounding box center [516, 170] width 21 height 21
click at [515, 394] on span at bounding box center [517, 393] width 10 height 10
click at [827, 308] on div at bounding box center [854, 314] width 714 height 328
click at [827, 178] on div at bounding box center [854, 314] width 714 height 328
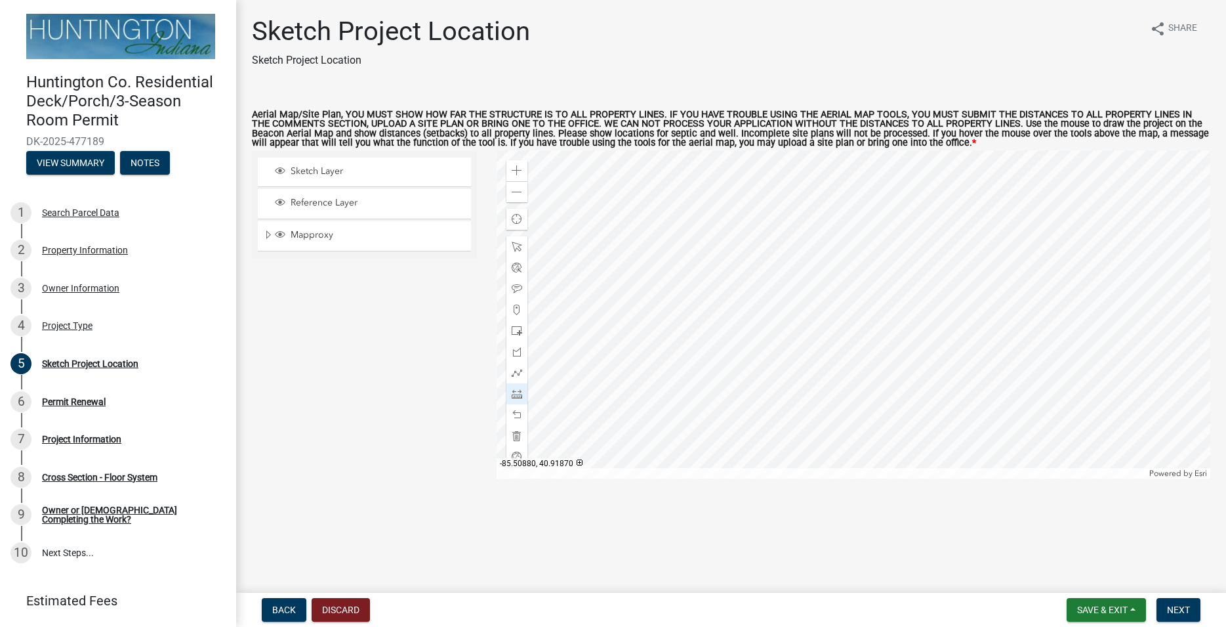
click at [827, 178] on div at bounding box center [854, 314] width 714 height 328
click at [823, 310] on div at bounding box center [854, 314] width 714 height 328
click at [791, 310] on div at bounding box center [854, 314] width 714 height 328
click at [792, 310] on div at bounding box center [854, 314] width 714 height 328
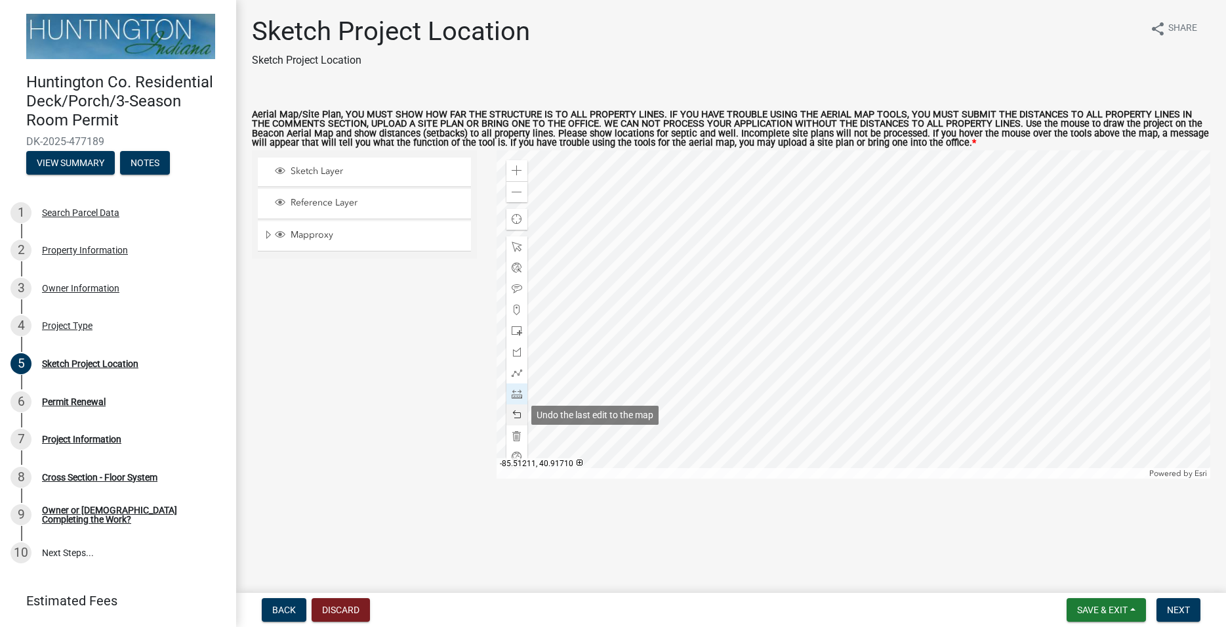
click at [517, 415] on span at bounding box center [517, 414] width 10 height 10
click at [827, 313] on div at bounding box center [854, 314] width 714 height 328
click at [830, 386] on div at bounding box center [854, 314] width 714 height 328
click at [830, 310] on div at bounding box center [854, 314] width 714 height 328
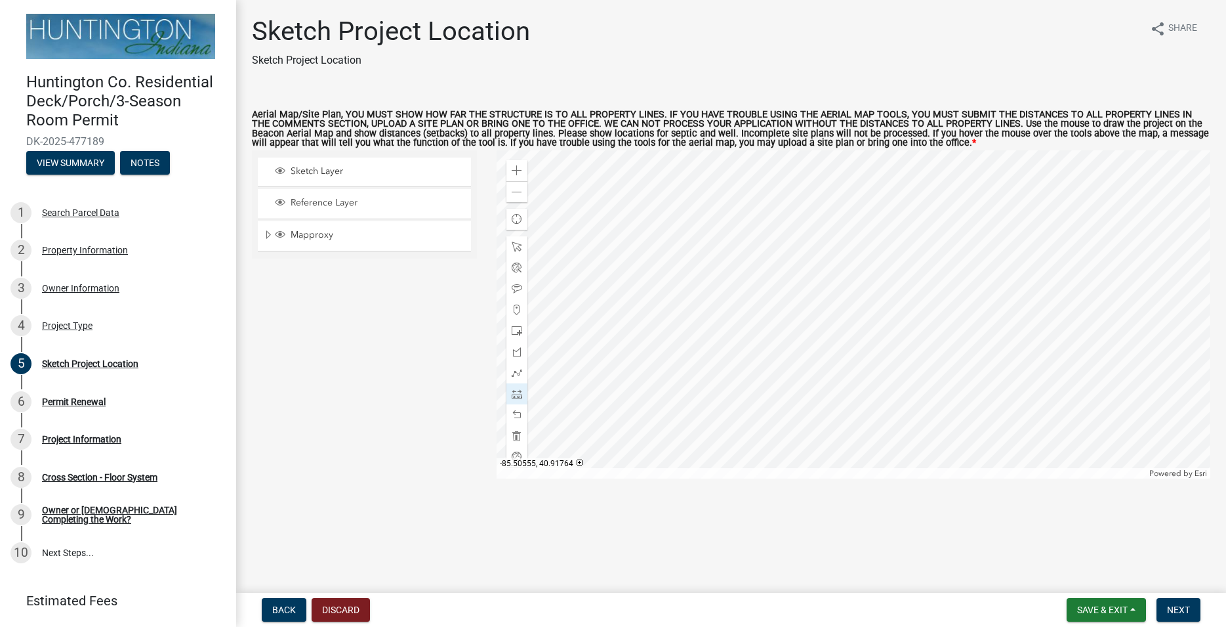
click at [1120, 304] on div at bounding box center [854, 314] width 714 height 328
click at [1086, 604] on span "Save & Exit" at bounding box center [1102, 609] width 51 height 10
click at [1173, 606] on span "Next" at bounding box center [1178, 609] width 23 height 10
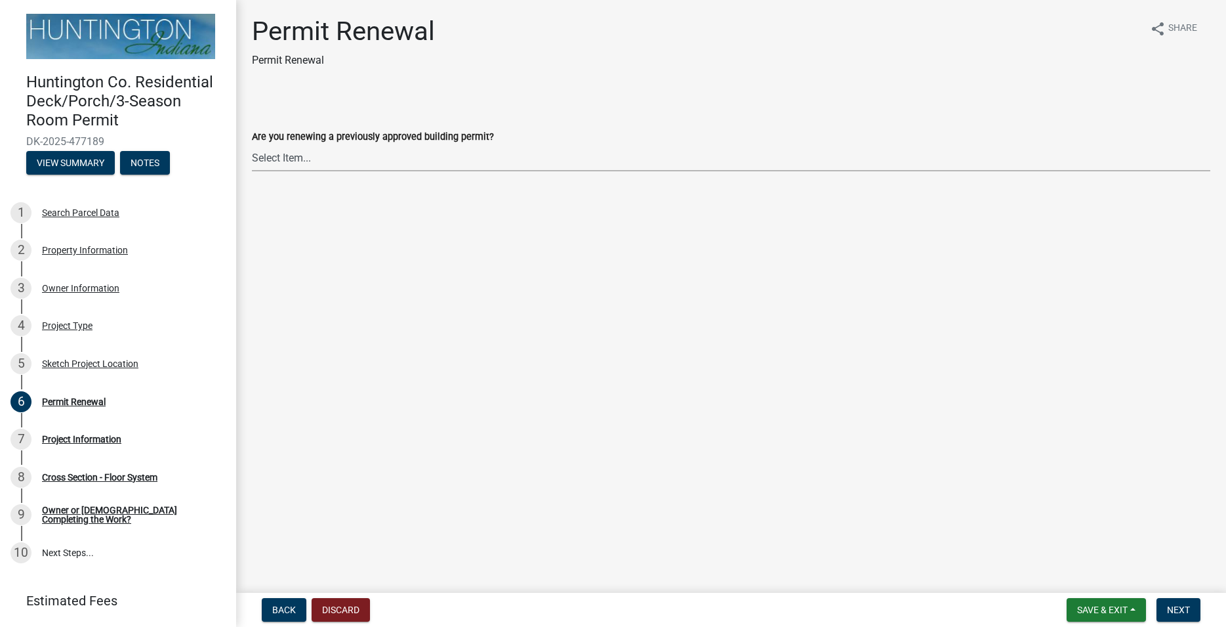
click at [252, 144] on select "Select Item... Yes No" at bounding box center [731, 157] width 959 height 27
click option "No" at bounding box center [0, 0] width 0 height 0
select select "75b696c2-8f3d-4cce-a970-cf0ce90adcc6"
click at [1082, 608] on span "Save & Exit" at bounding box center [1102, 609] width 51 height 10
click at [1065, 535] on button "Save" at bounding box center [1093, 543] width 105 height 31
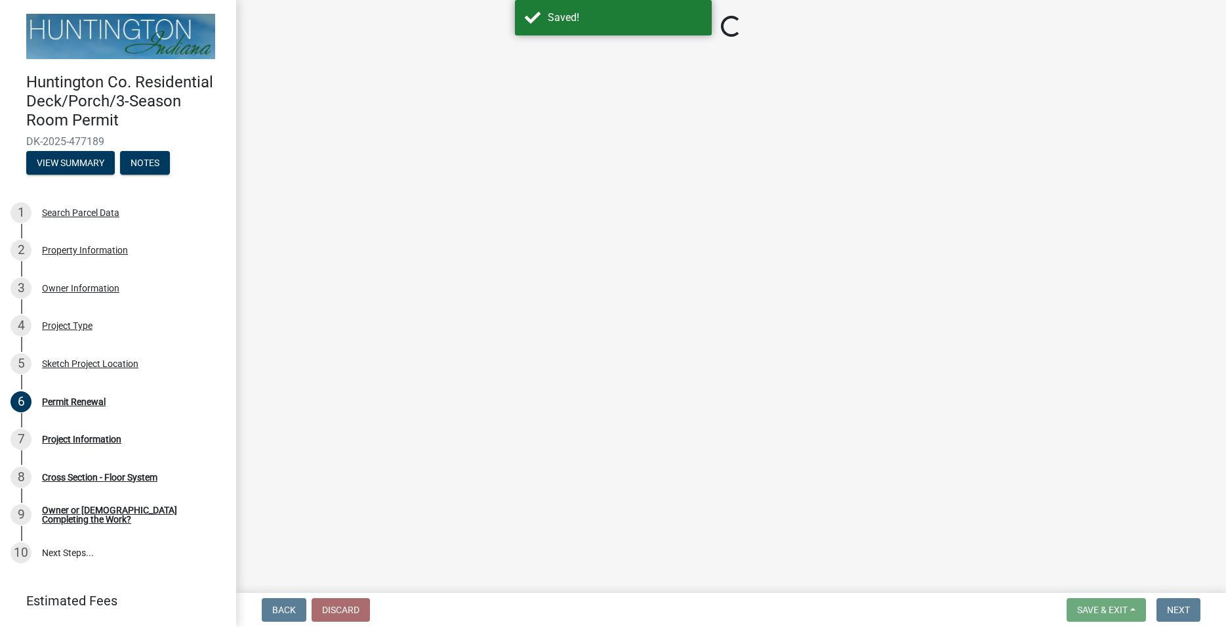
select select "75b696c2-8f3d-4cce-a970-cf0ce90adcc6"
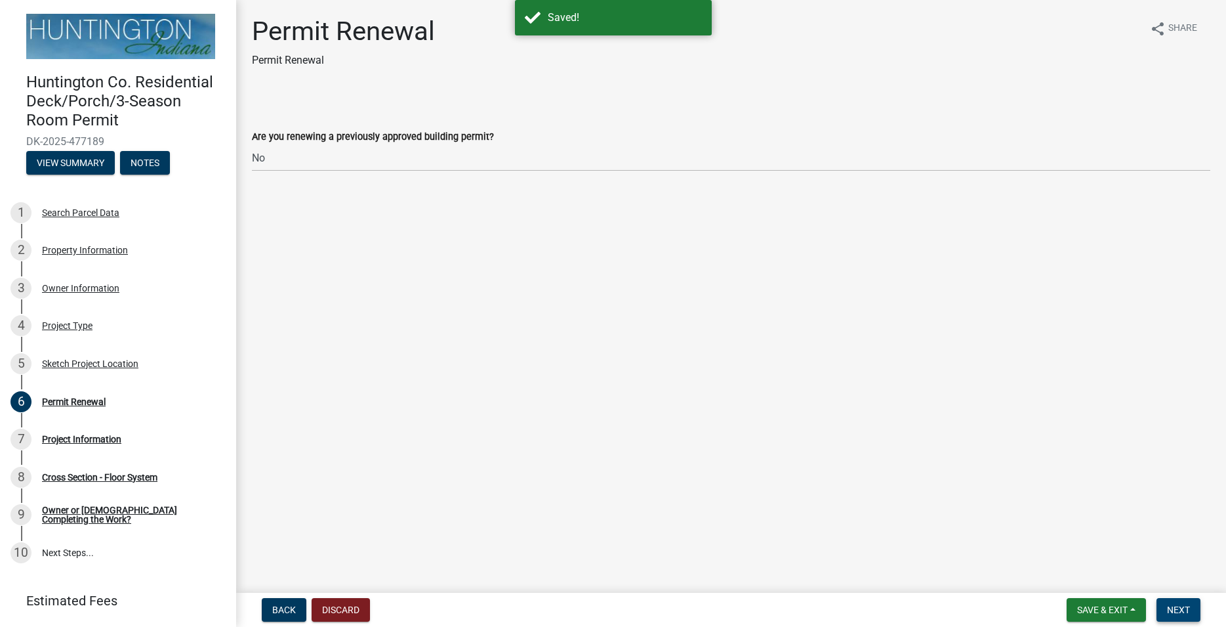
click at [1176, 607] on span "Next" at bounding box center [1178, 609] width 23 height 10
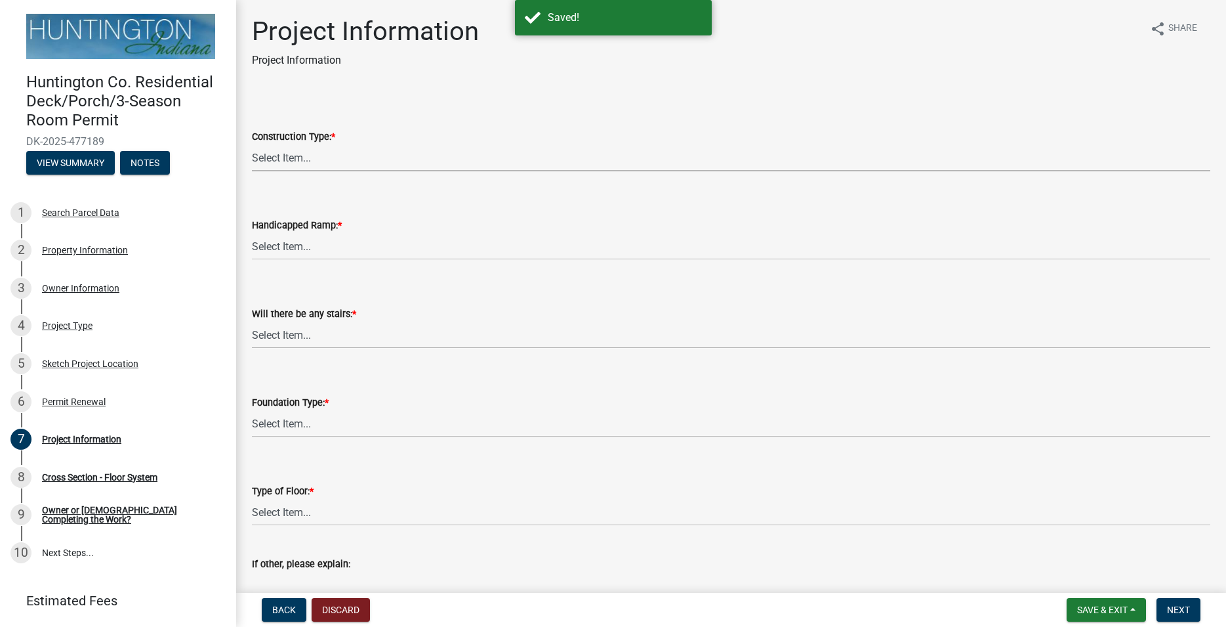
click at [252, 144] on select "Select Item... New Construction Addition to Existing Reconstruction or Alterati…" at bounding box center [731, 157] width 959 height 27
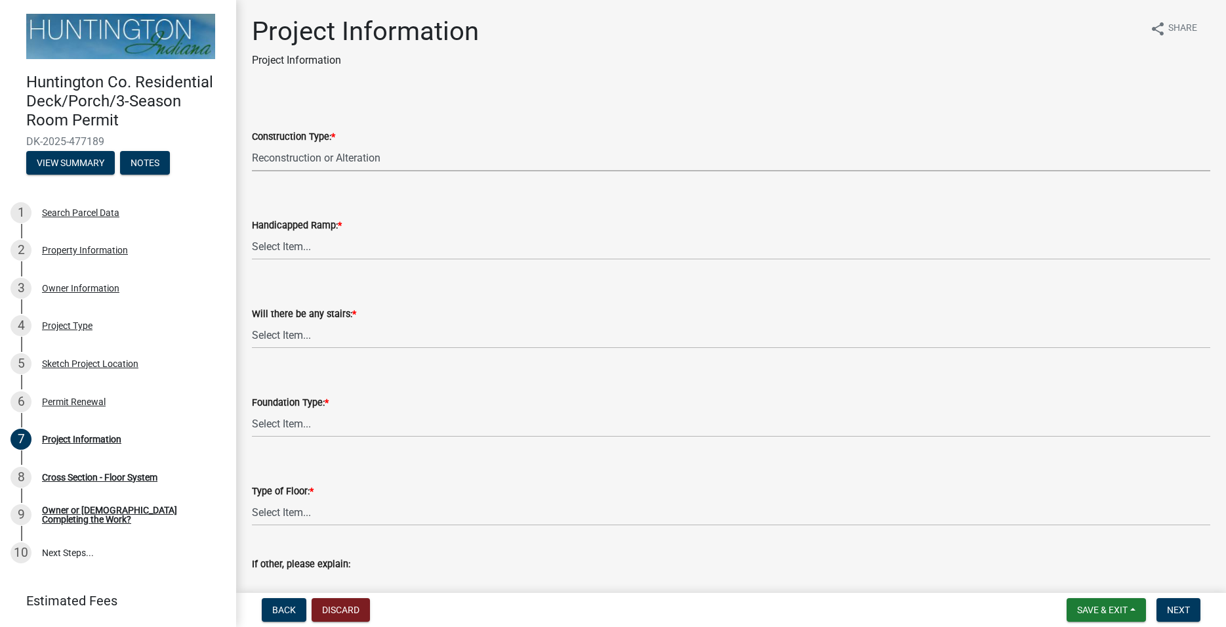
click option "Reconstruction or Alteration" at bounding box center [0, 0] width 0 height 0
select select "c2d6a53e-caa9-469f-96d8-1d44774090ff"
click at [252, 233] on select "Select Item... Yes No" at bounding box center [731, 246] width 959 height 27
click option "No" at bounding box center [0, 0] width 0 height 0
select select "fec0150a-b2e8-4a38-90fa-f28c390ef04e"
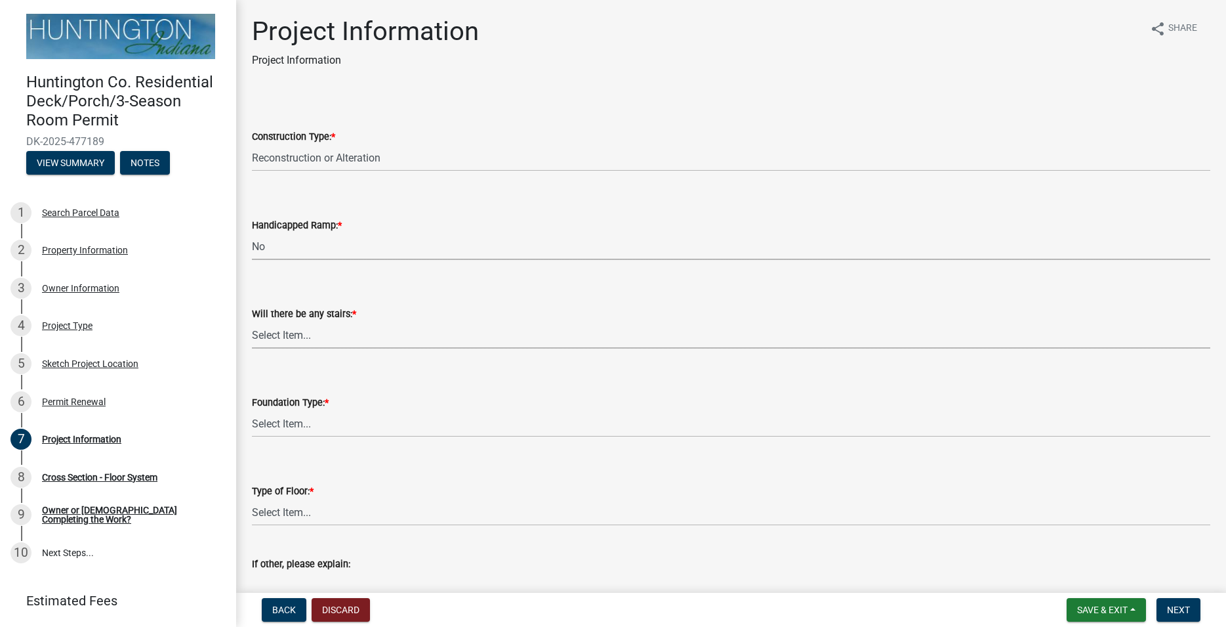
click at [252, 321] on select "Select Item... Yes No" at bounding box center [731, 334] width 959 height 27
click option "Yes" at bounding box center [0, 0] width 0 height 0
select select "ccf793fd-5dd4-4dab-b980-857ab6ddea0a"
click at [252, 410] on select "Select Item... Postholes (36-inches deep minimum) - required if attached Footer…" at bounding box center [731, 423] width 959 height 27
click option "Postholes (36-inches deep minimum) - required if attached" at bounding box center [0, 0] width 0 height 0
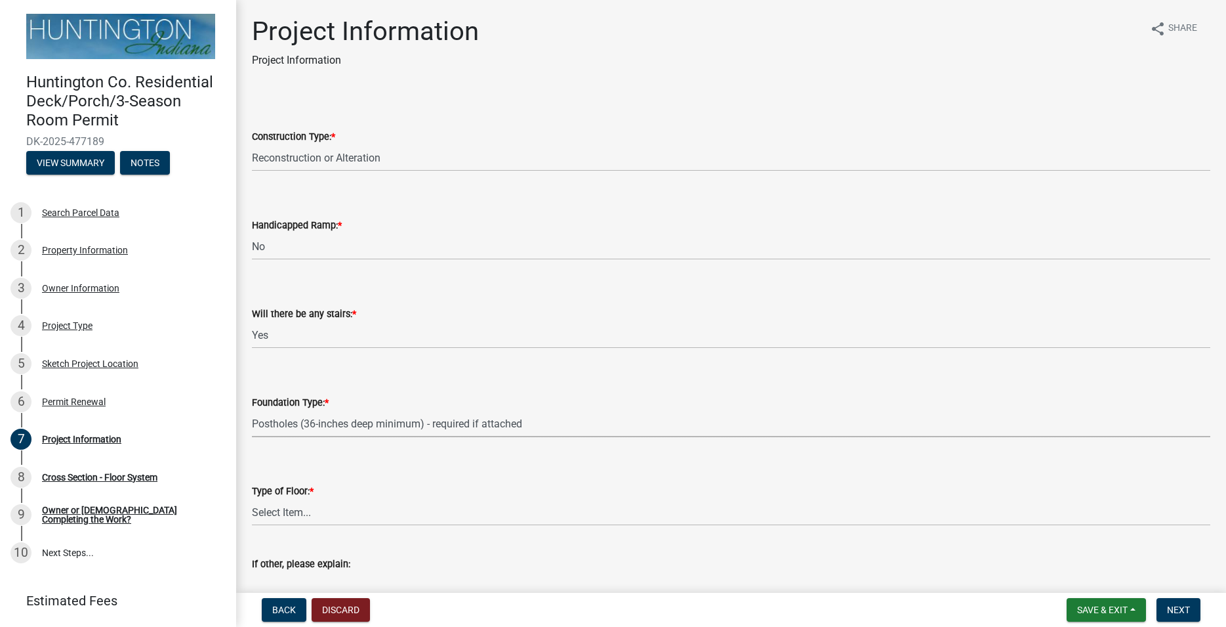
select select "f2ef55cb-80f2-4eb1-91fb-929be7ae3aa4"
click at [252, 499] on select "Select Item... Wood Composite Decking Concrete Slab Other" at bounding box center [731, 512] width 959 height 27
click option "Wood" at bounding box center [0, 0] width 0 height 0
select select "1d3d796e-739a-4d8d-82e4-aa6b0c220e16"
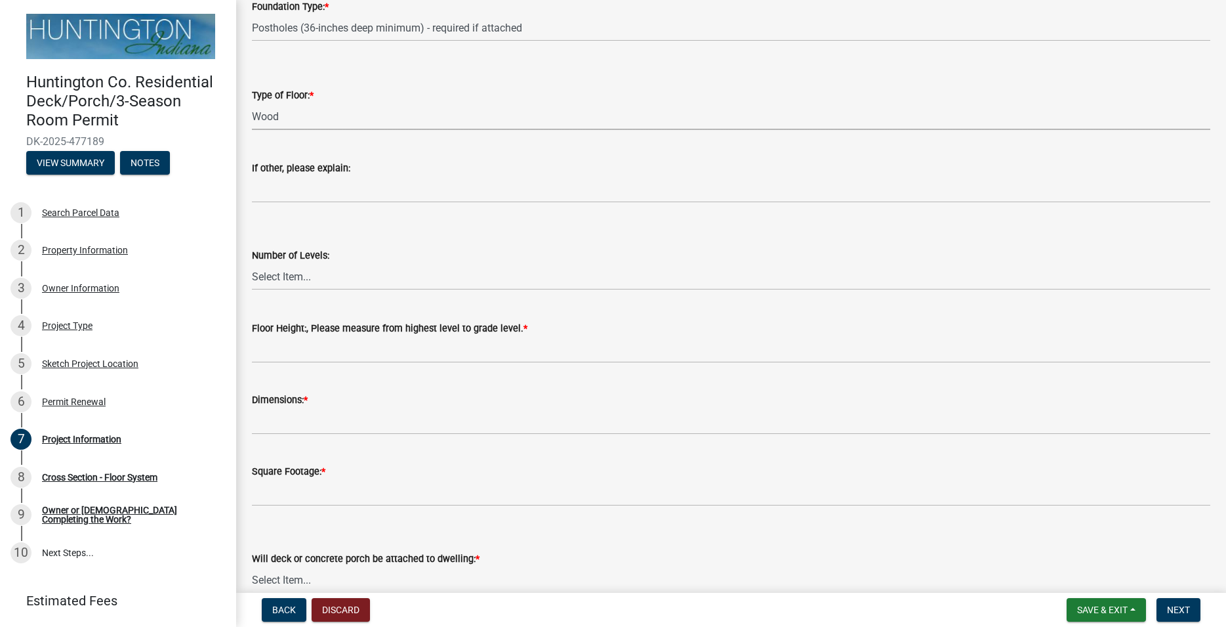
scroll to position [449, 0]
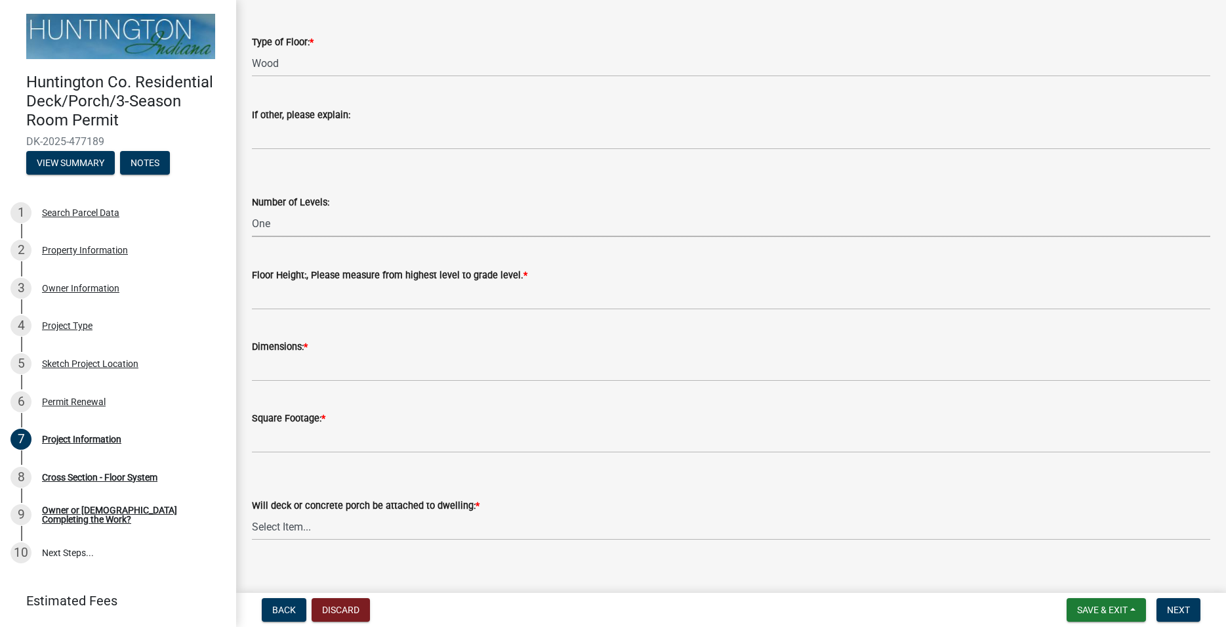
click option "One" at bounding box center [0, 0] width 0 height 0
select select "54b2561f-7f95-4f13-92ca-232fb940fb55"
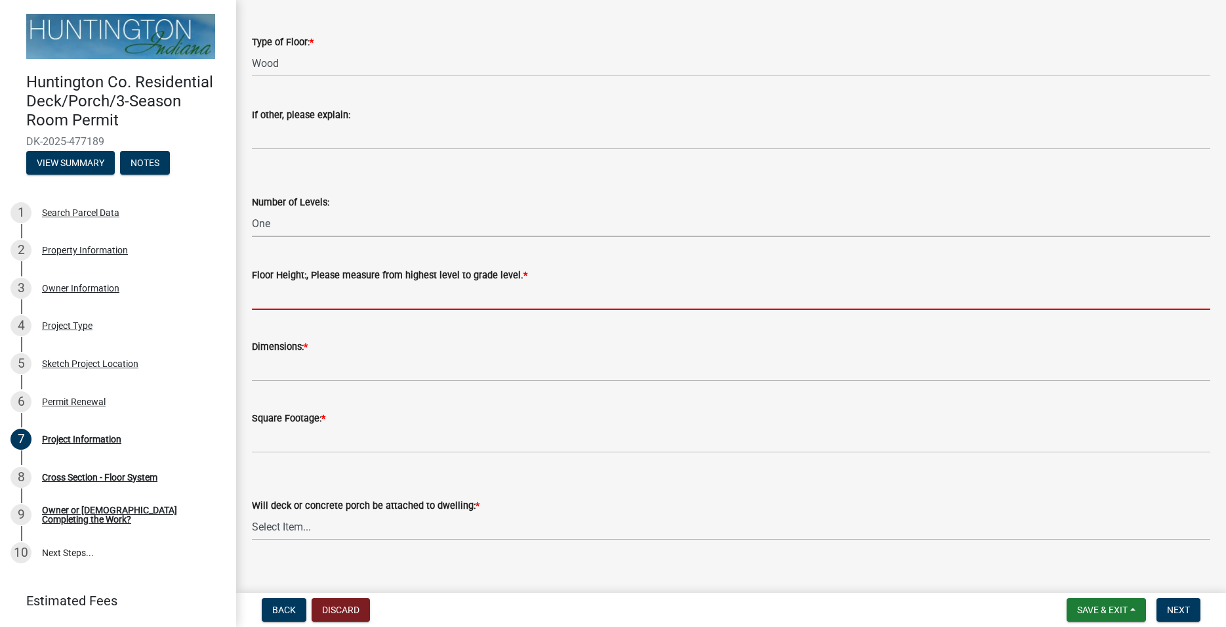
click at [293, 300] on input "Floor Height:, Please measure from highest level to grade level. *" at bounding box center [731, 296] width 959 height 27
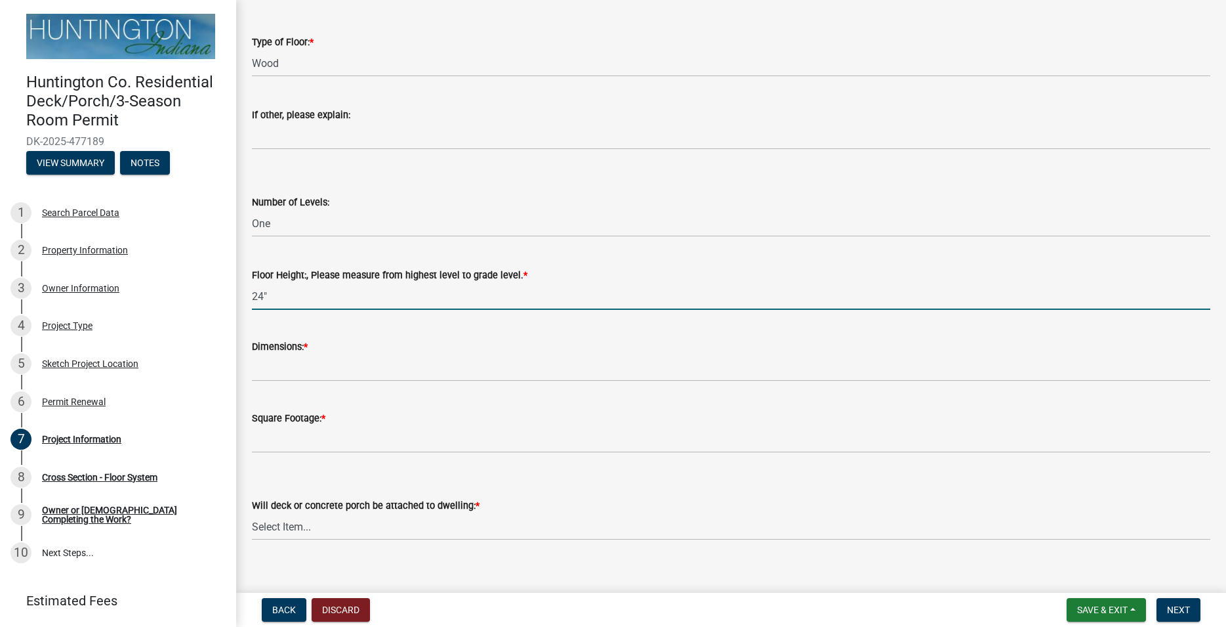
type input "24""
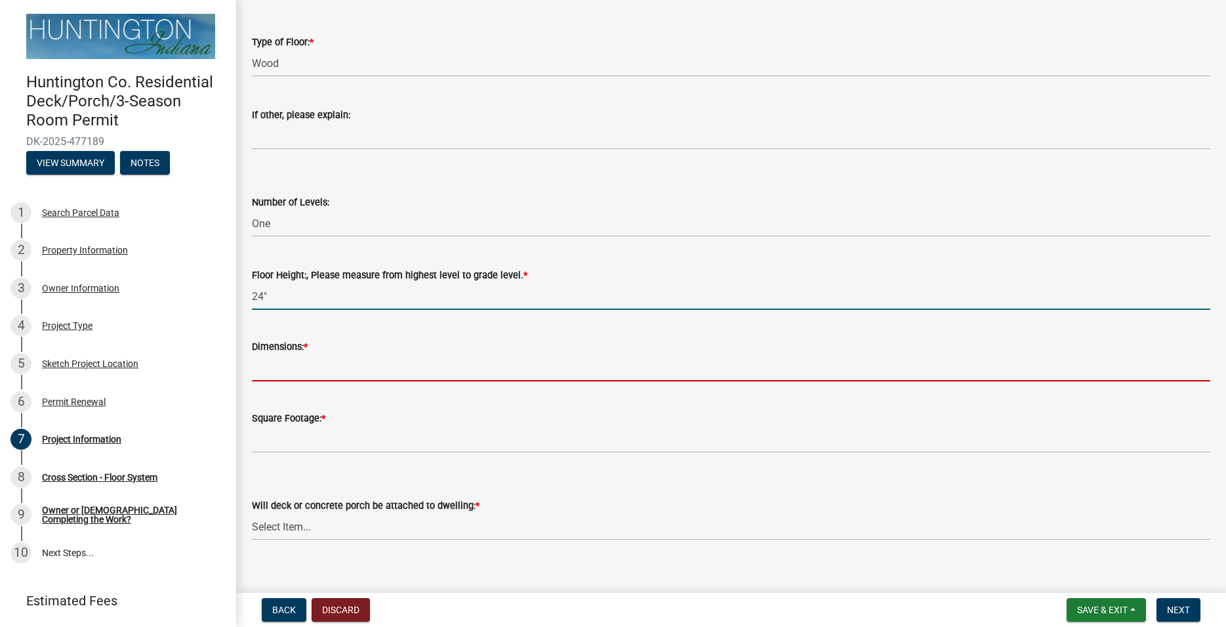
click at [312, 380] on input "Dimensions: *" at bounding box center [731, 367] width 959 height 27
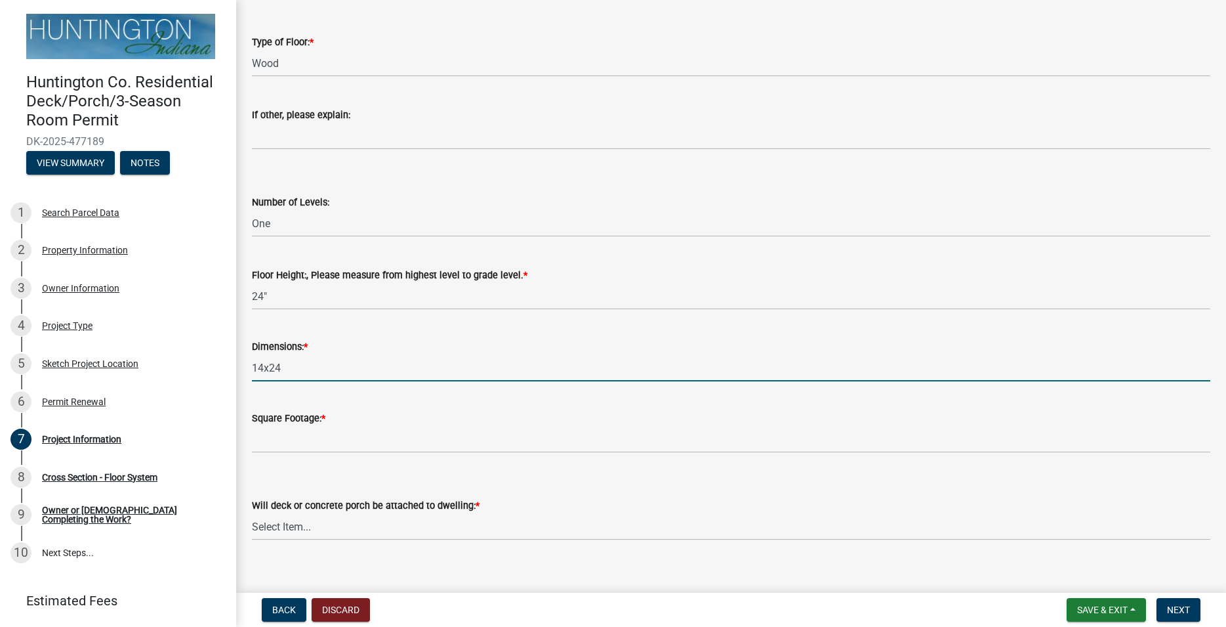
type input "14x24"
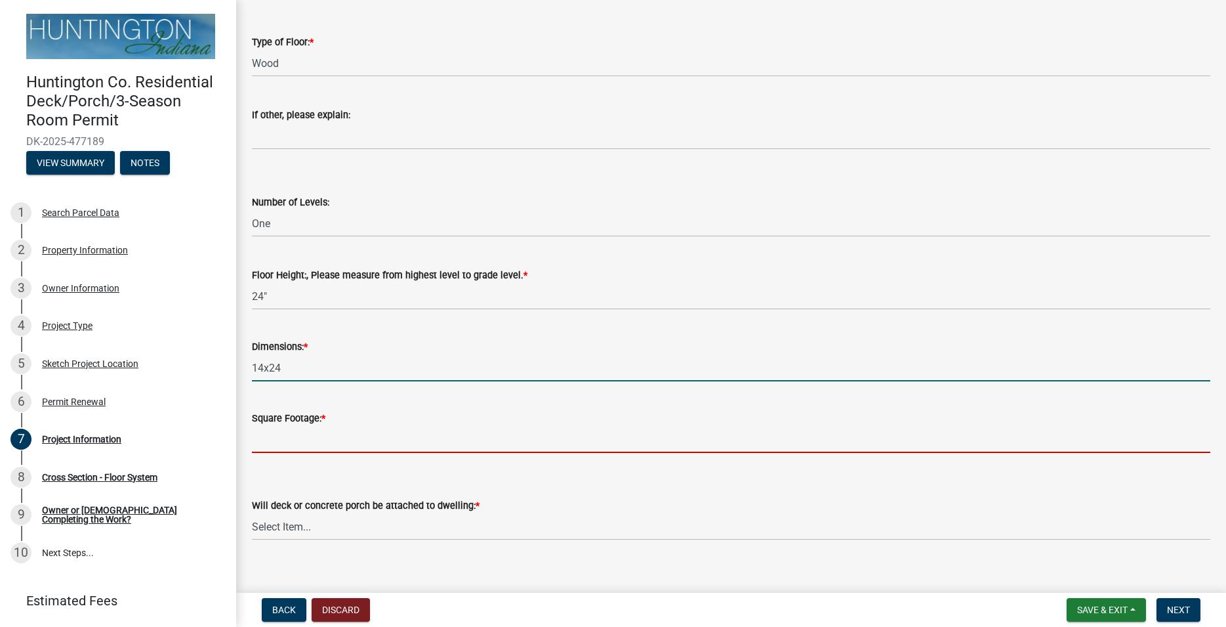
click at [282, 442] on input "Square Footage: *" at bounding box center [731, 439] width 959 height 27
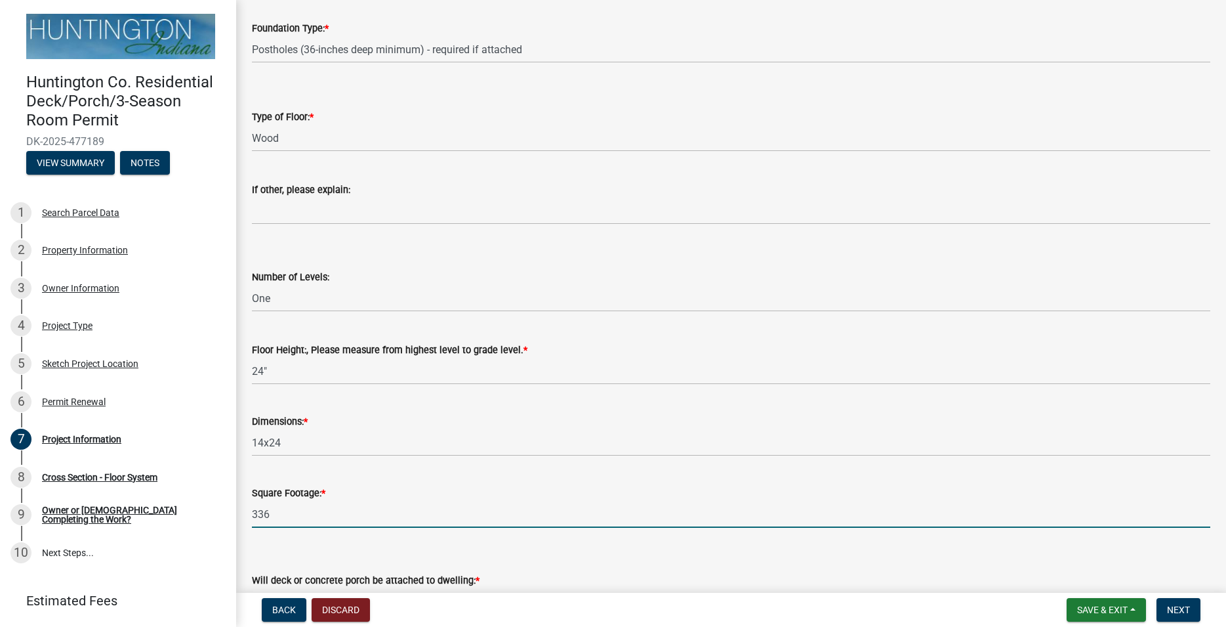
scroll to position [524, 0]
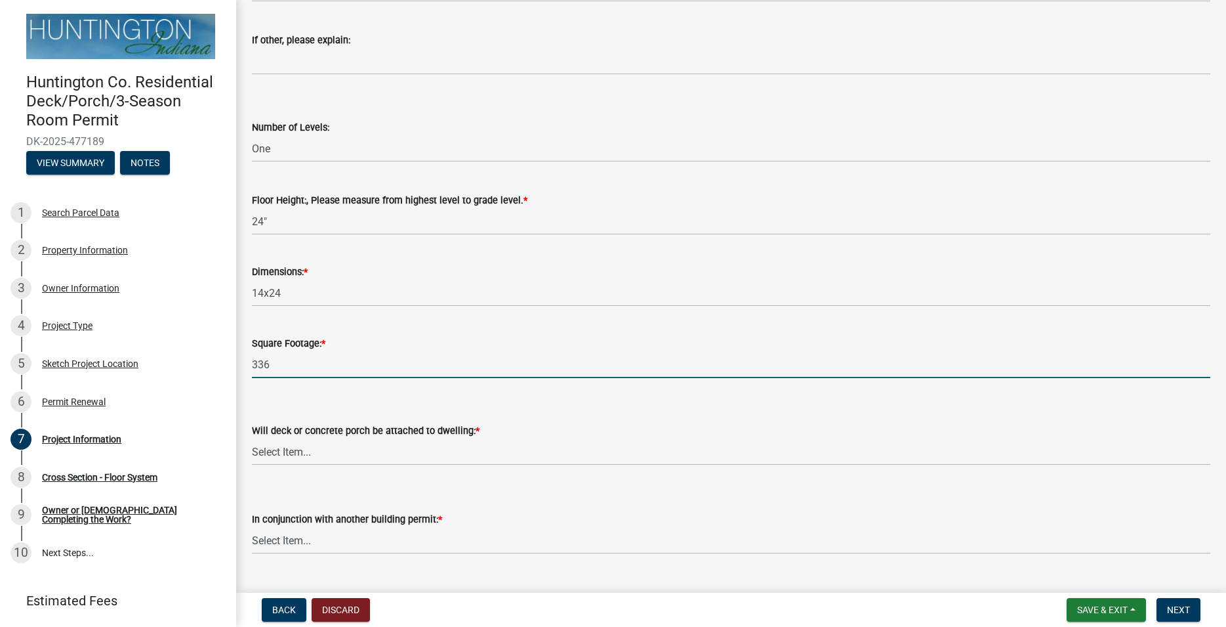
type input "336"
click at [252, 438] on select "Select Item... attached detached" at bounding box center [731, 451] width 959 height 27
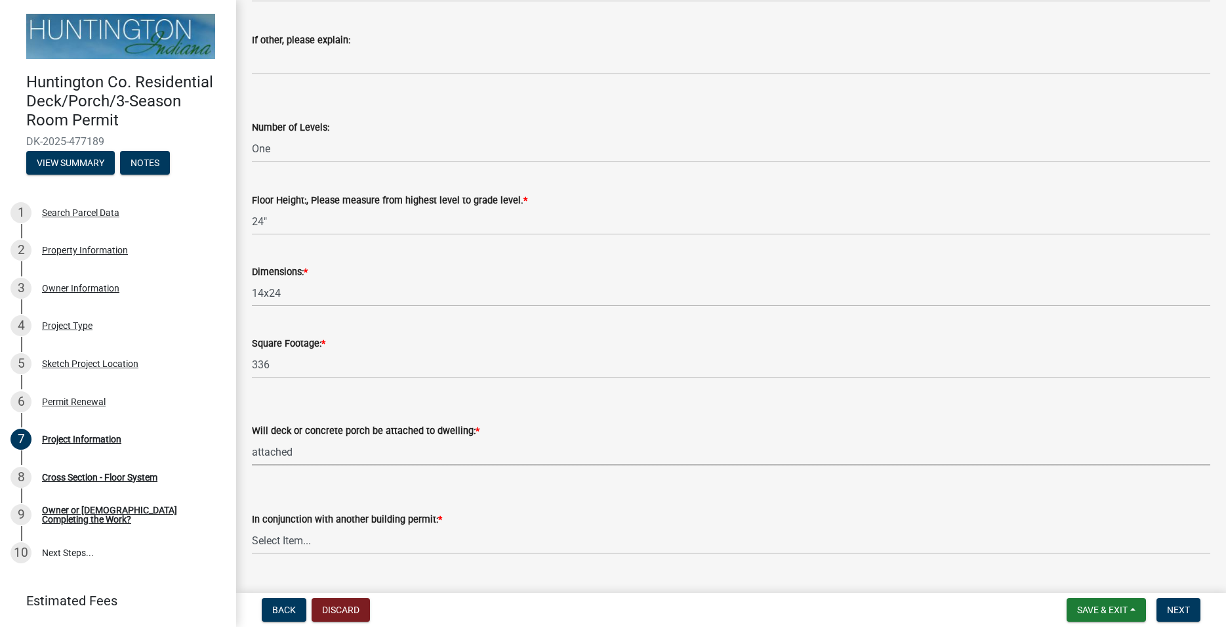
click option "attached" at bounding box center [0, 0] width 0 height 0
select select "5d94bfeb-bbdb-4df1-80b3-951fe4ef2bc2"
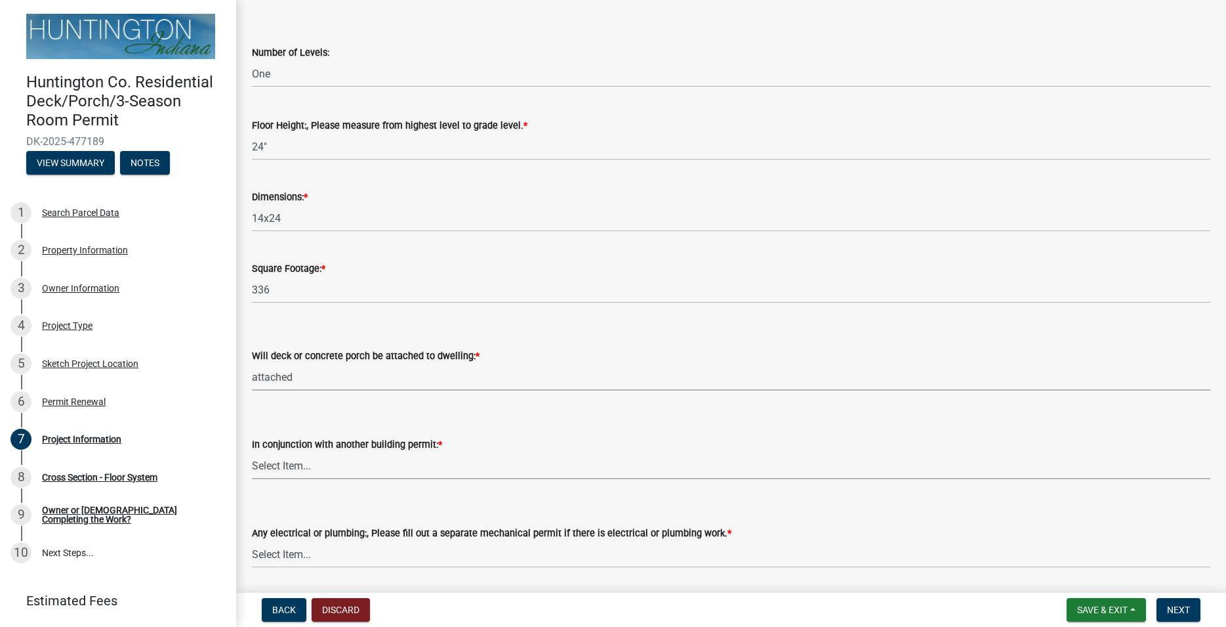
click at [252, 452] on select "Select Item... Yes No" at bounding box center [731, 465] width 959 height 27
click option "No" at bounding box center [0, 0] width 0 height 0
select select "a7e385a0-0cd1-4372-aa45-c651bc497d77"
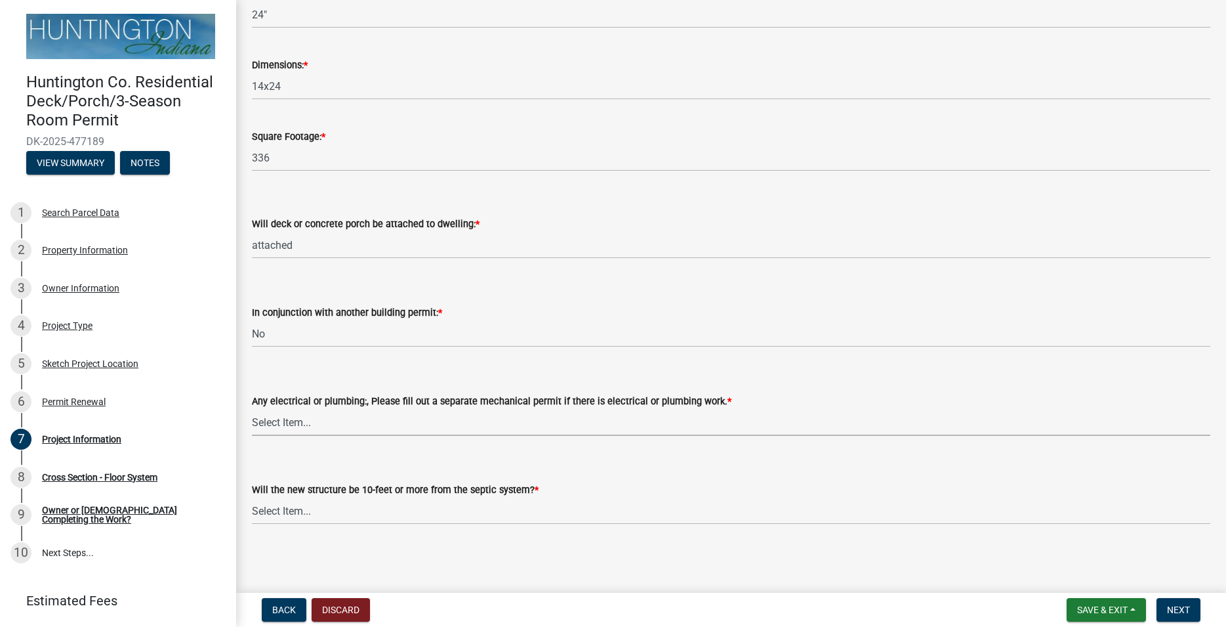
click at [252, 409] on select "Select Item... Electrical Plumbing Both Neither" at bounding box center [731, 422] width 959 height 27
click option "Neither" at bounding box center [0, 0] width 0 height 0
select select "f8accff7-e311-4f10-943d-020d44278482"
click at [252, 497] on select "Select Item... Yes No (Health Dept. approval needed) NA" at bounding box center [731, 510] width 959 height 27
click option "Yes" at bounding box center [0, 0] width 0 height 0
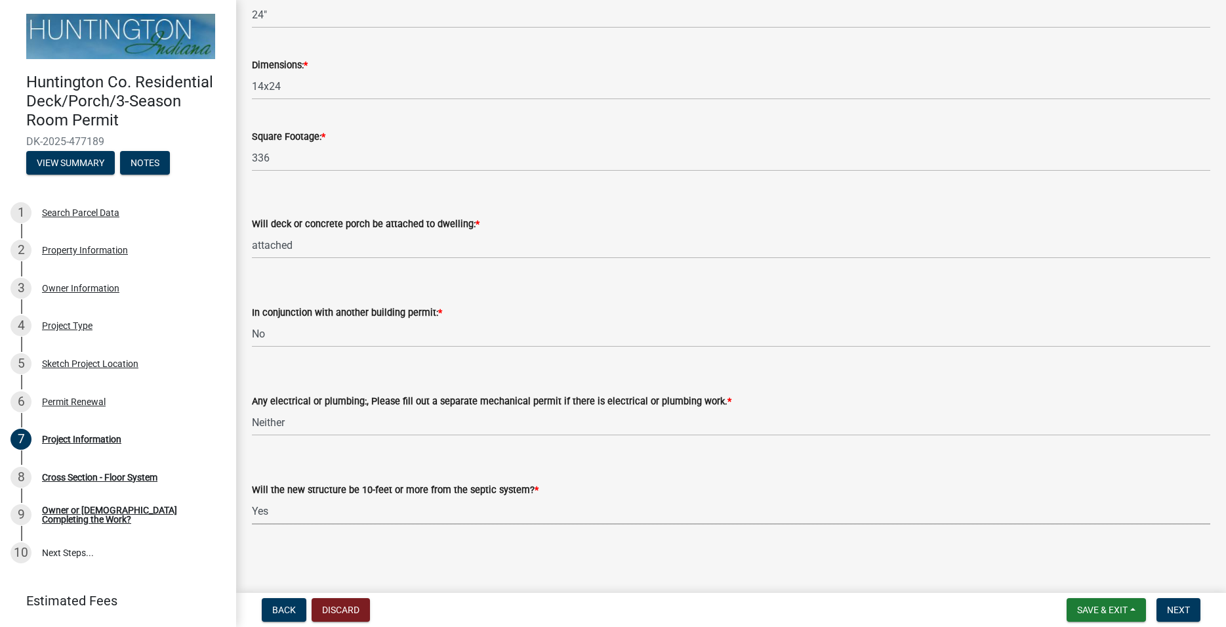
select select "ecf9a431-8e16-4bcc-9b18-fcdf5c828e2c"
click at [1174, 609] on span "Next" at bounding box center [1178, 609] width 23 height 10
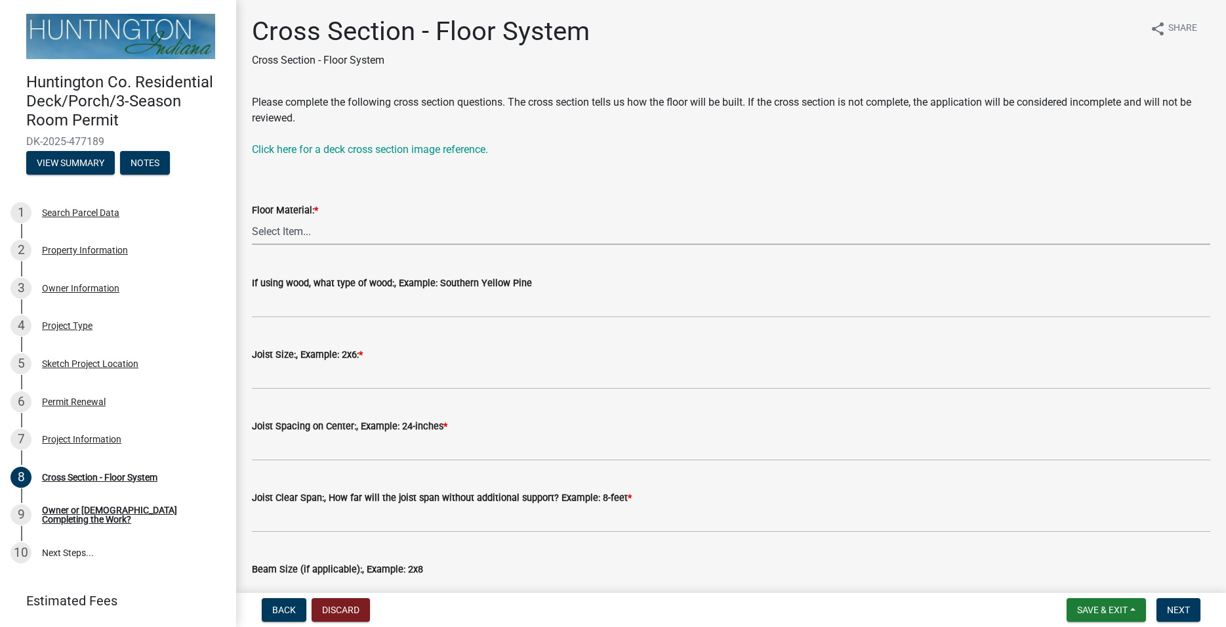
click at [252, 218] on select "Select Item... Wood Composite" at bounding box center [731, 231] width 959 height 27
click option "Wood" at bounding box center [0, 0] width 0 height 0
select select "43fe9734-bd2d-40cc-9ff7-0a8bd7233f2b"
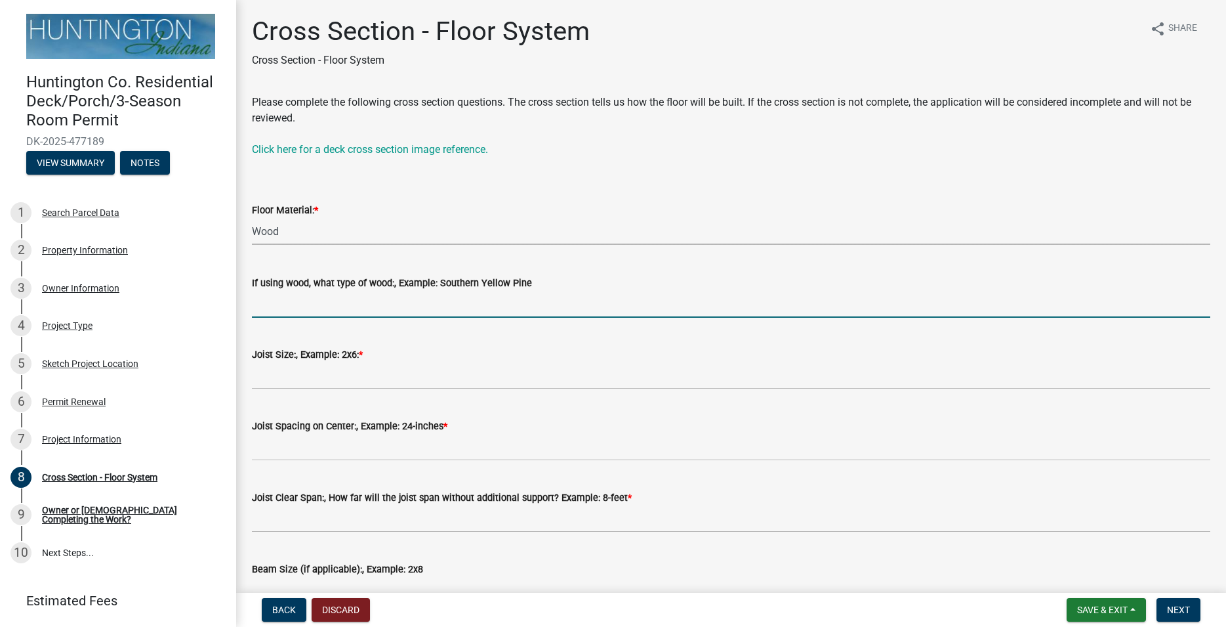
click at [313, 306] on input "If using wood, what type of wood:, Example: Southern Yellow Pine" at bounding box center [731, 304] width 959 height 27
type input "treated pine"
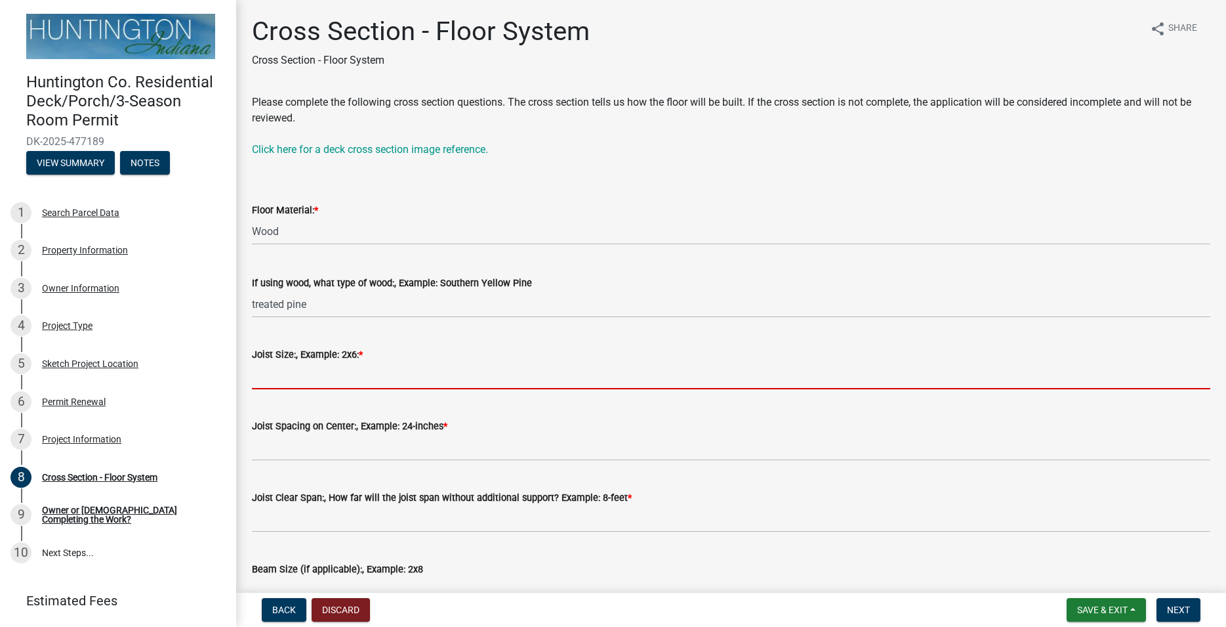
click at [314, 373] on input "Joist Size:, Example: 2x6: *" at bounding box center [731, 375] width 959 height 27
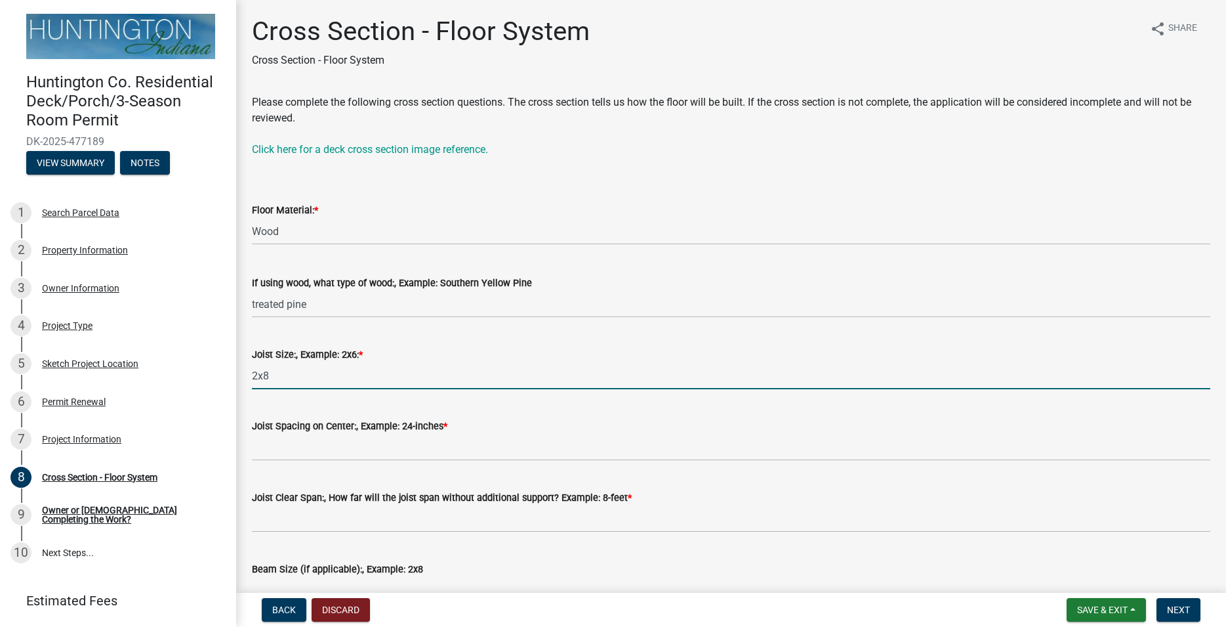
type input "2x8"
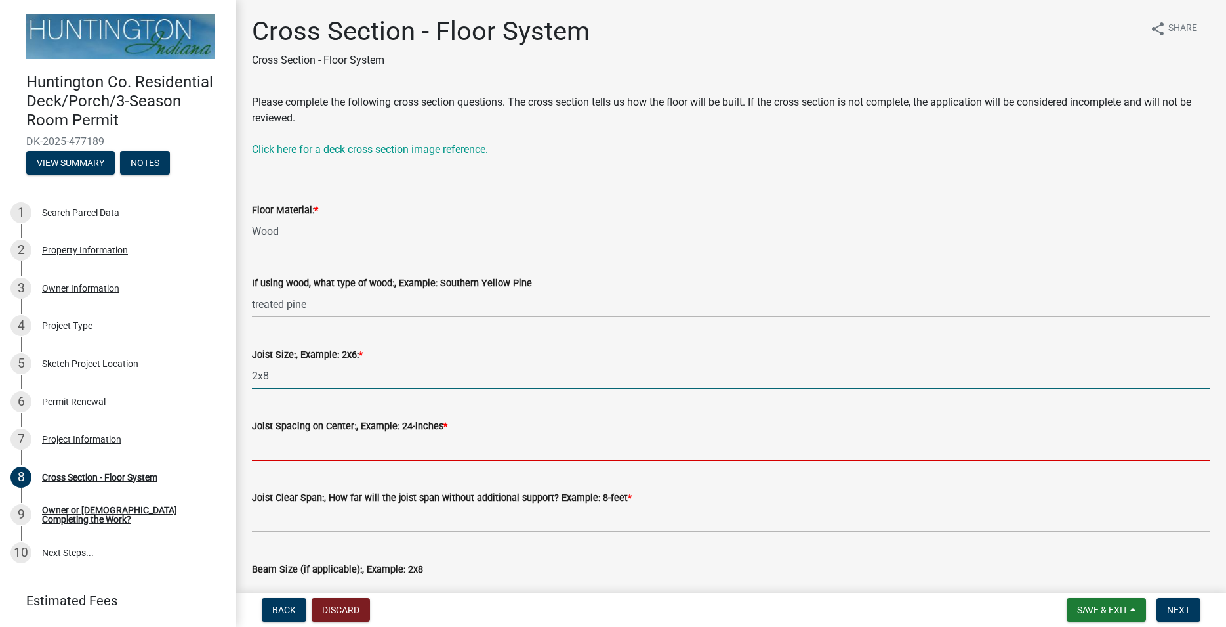
click at [301, 448] on input "Joist Spacing on Center:, Example: 24-inches *" at bounding box center [731, 447] width 959 height 27
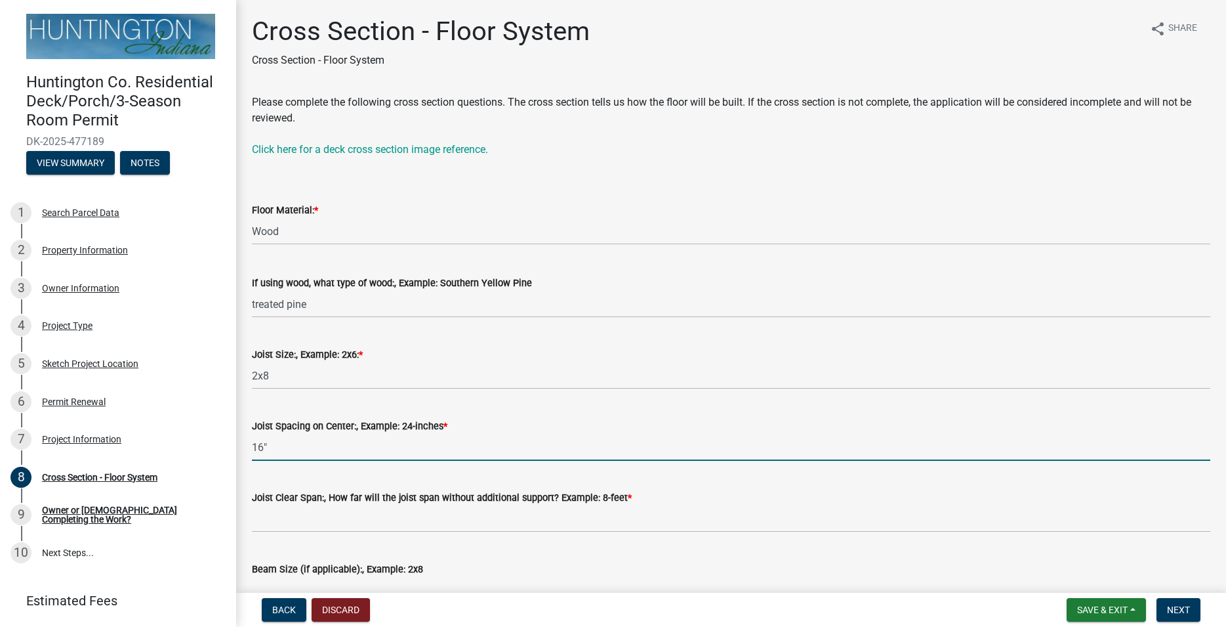
type input "16""
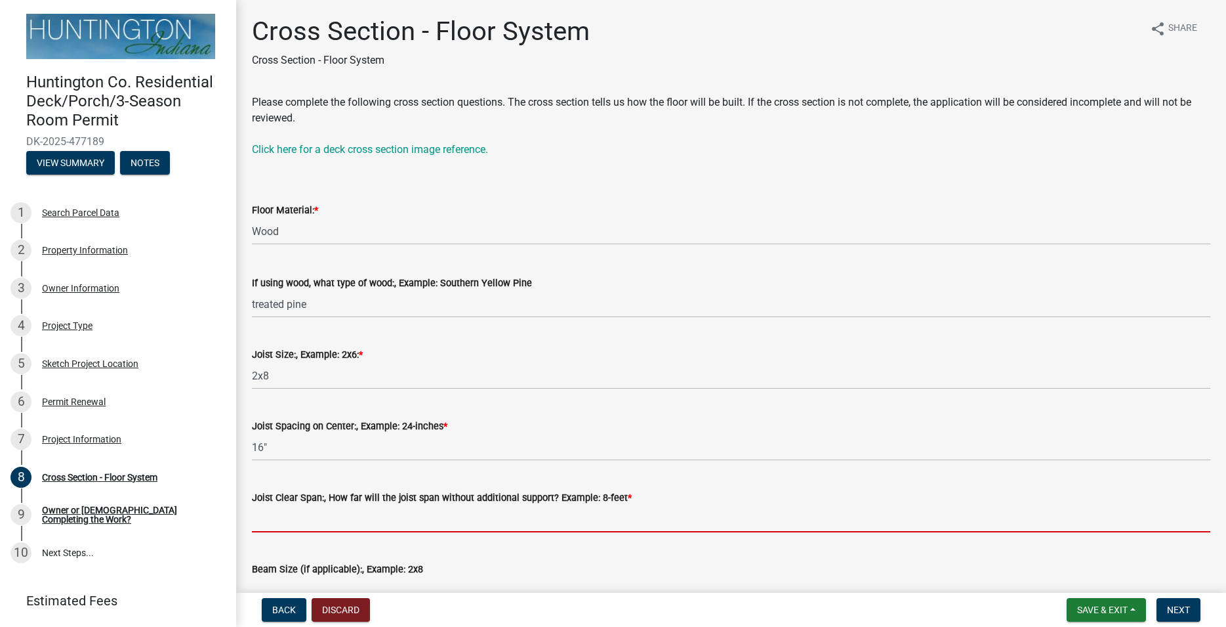
click at [328, 522] on input "Joist Clear Span:, How far will the joist span without additional support? Exam…" at bounding box center [731, 518] width 959 height 27
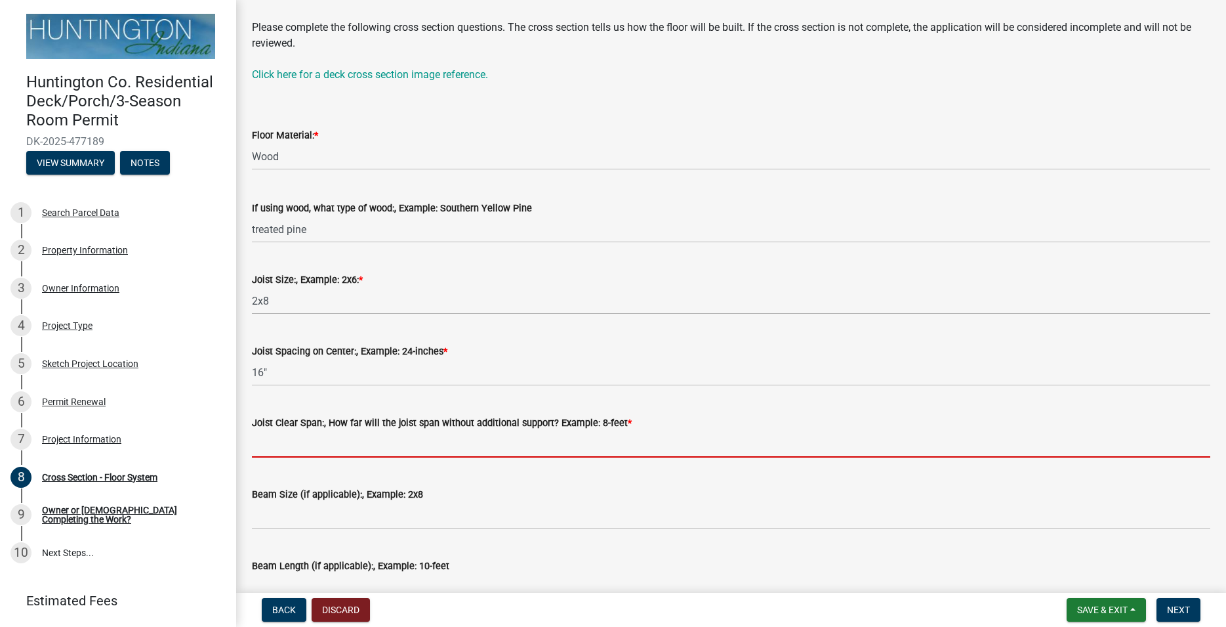
scroll to position [150, 0]
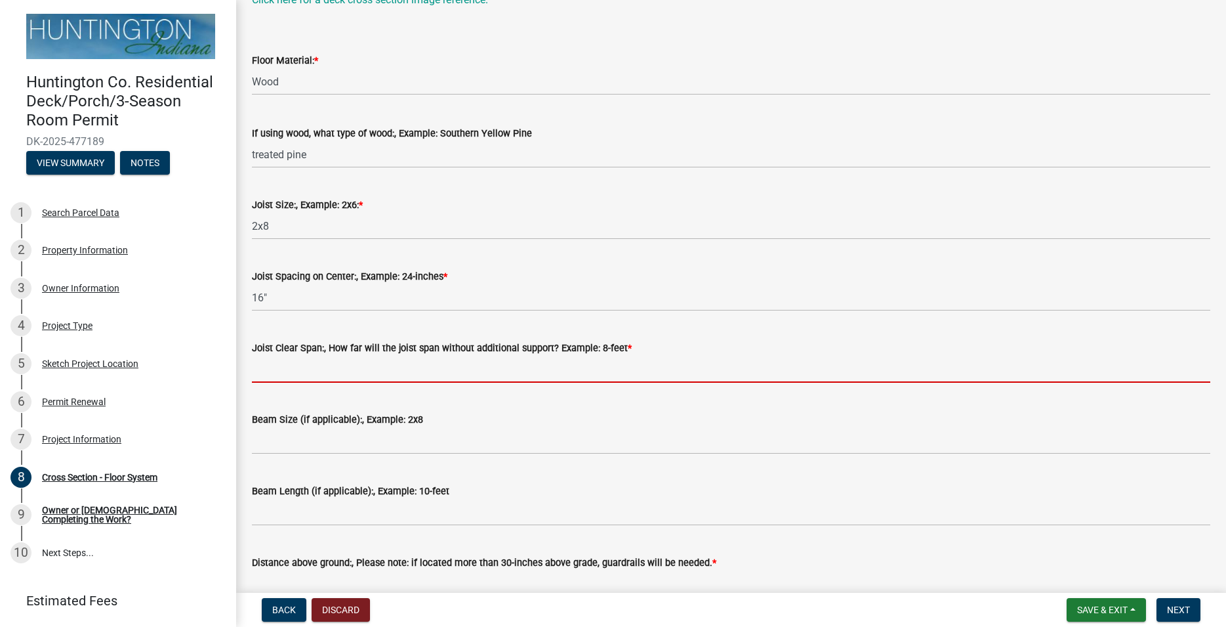
click at [314, 376] on input "Joist Clear Span:, How far will the joist span without additional support? Exam…" at bounding box center [731, 369] width 959 height 27
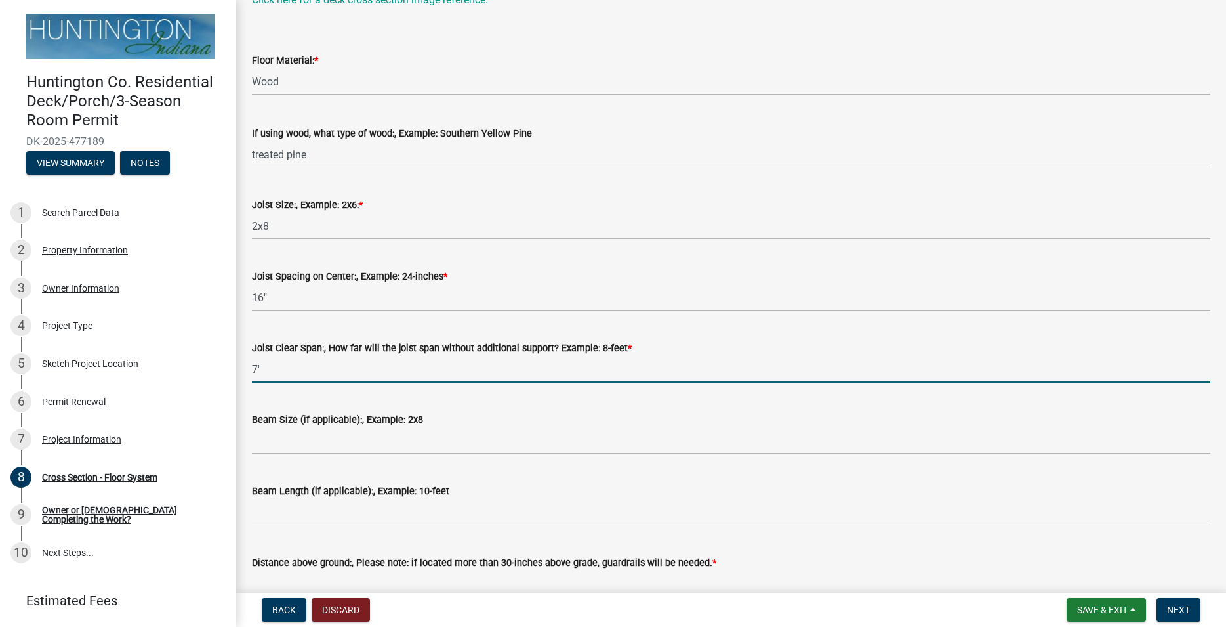
type input "7'"
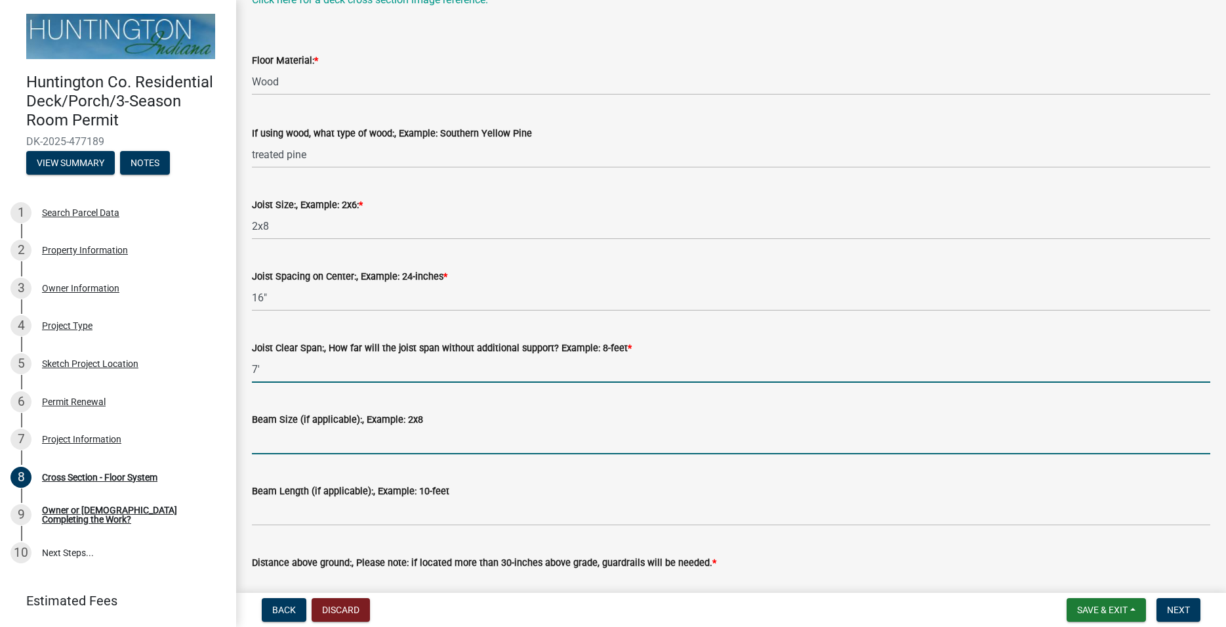
click at [316, 445] on input "Beam Size (if applicable):, Example: 2x8" at bounding box center [731, 440] width 959 height 27
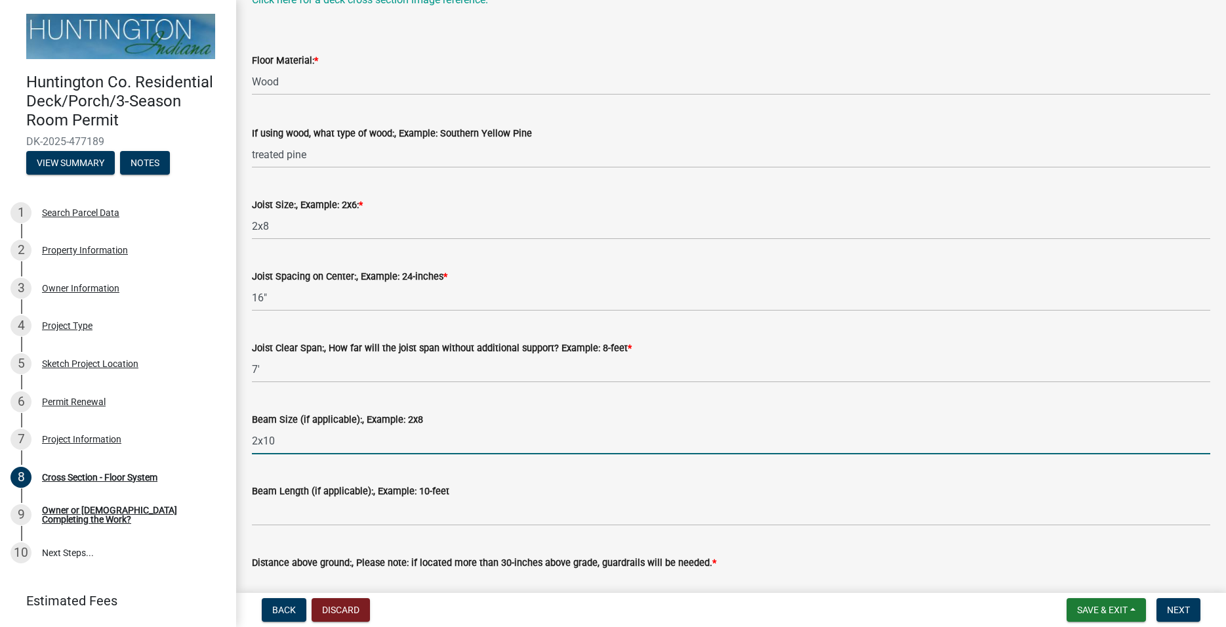
scroll to position [364, 0]
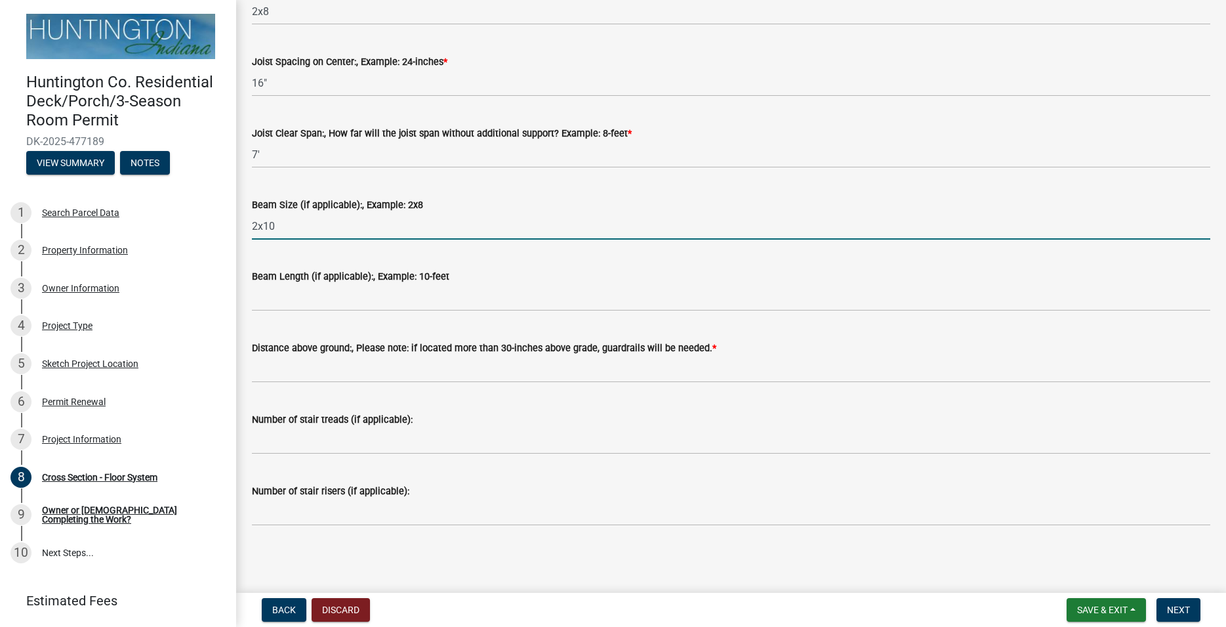
type input "2x10"
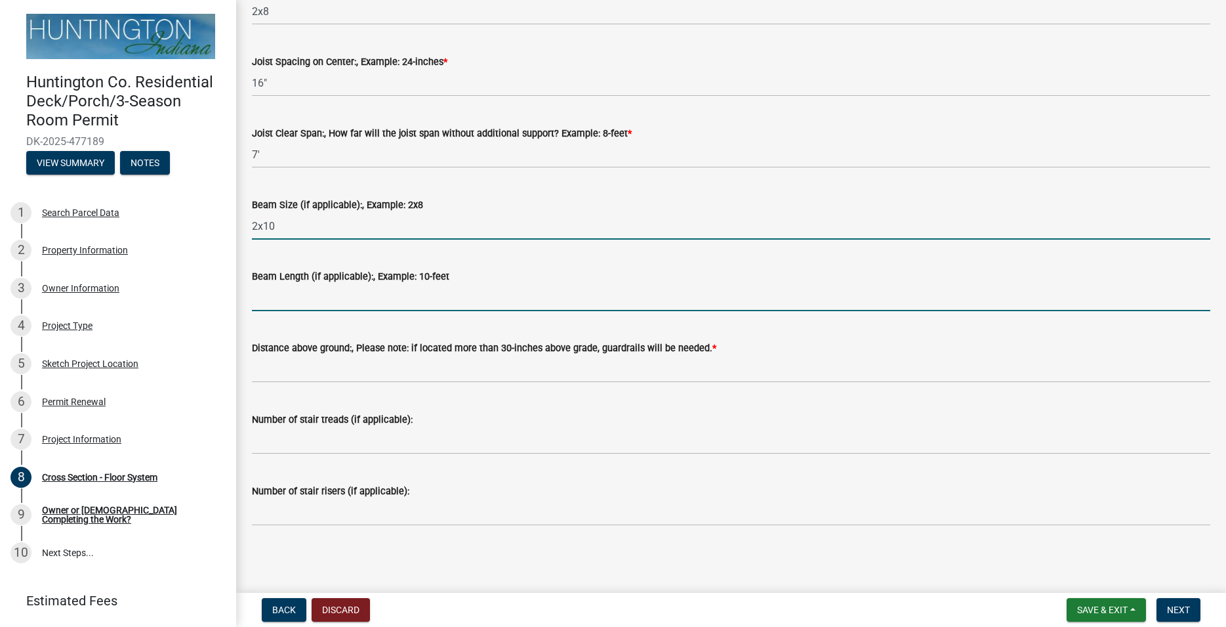
click at [304, 300] on input "Beam Length (if applicable):, Example: 10-feet" at bounding box center [731, 297] width 959 height 27
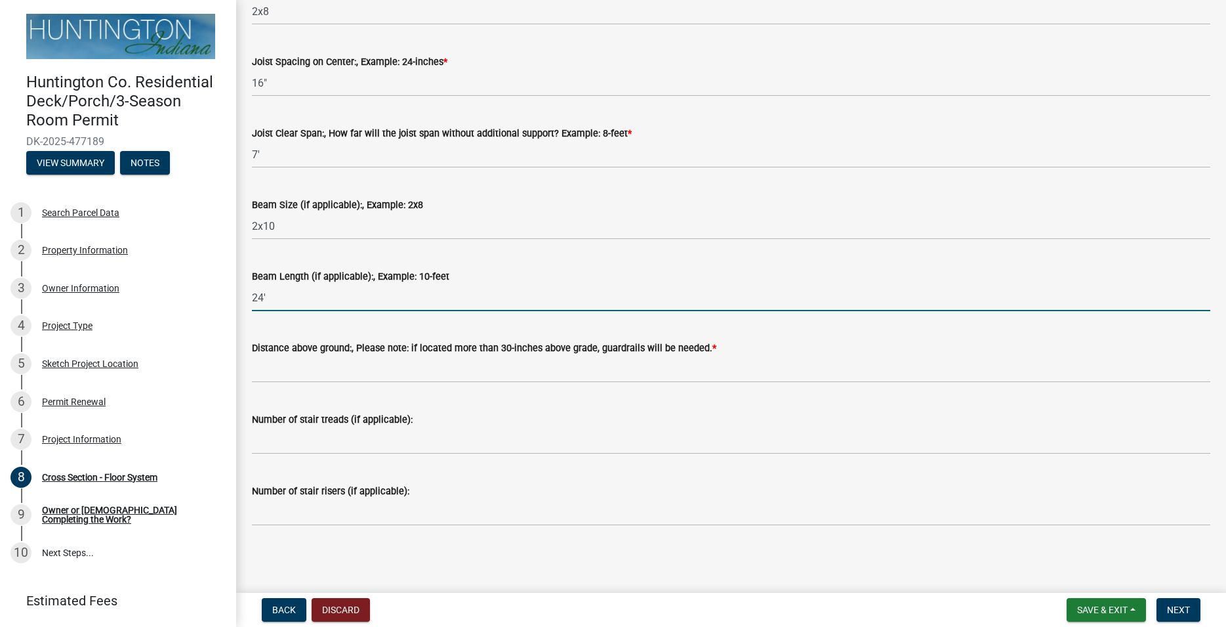
type input "24'"
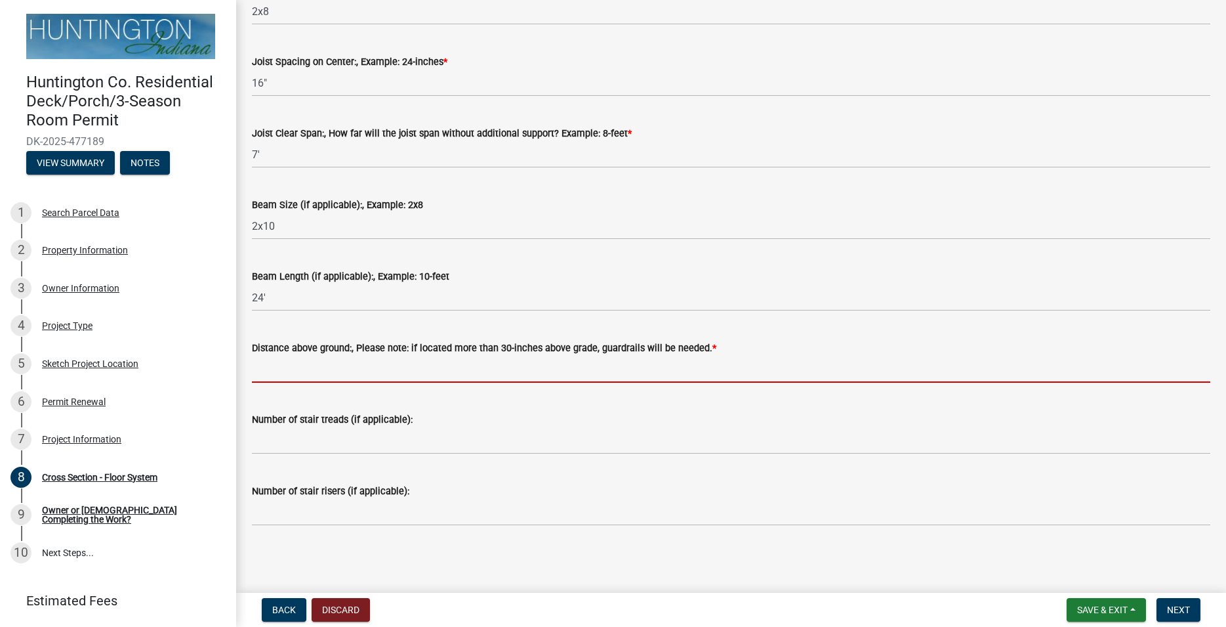
click at [319, 359] on input "Distance above ground:, Please note: if located more than 30-inches above grade…" at bounding box center [731, 369] width 959 height 27
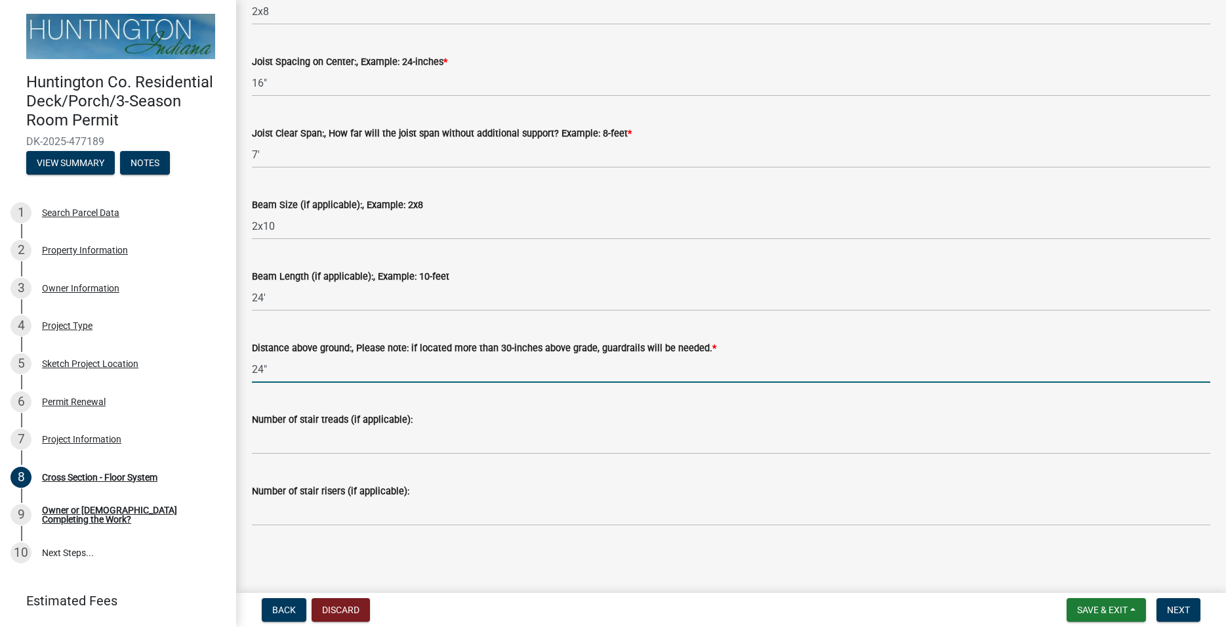
type input "24""
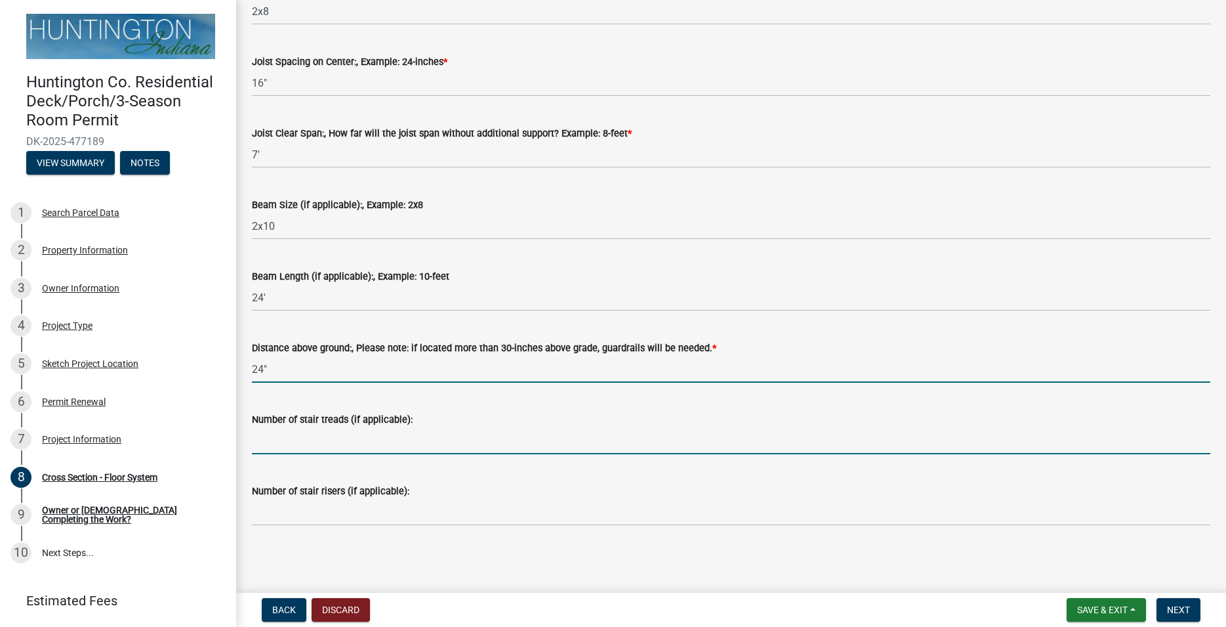
click at [331, 436] on input "Number of stair treads (if applicable):" at bounding box center [731, 440] width 959 height 27
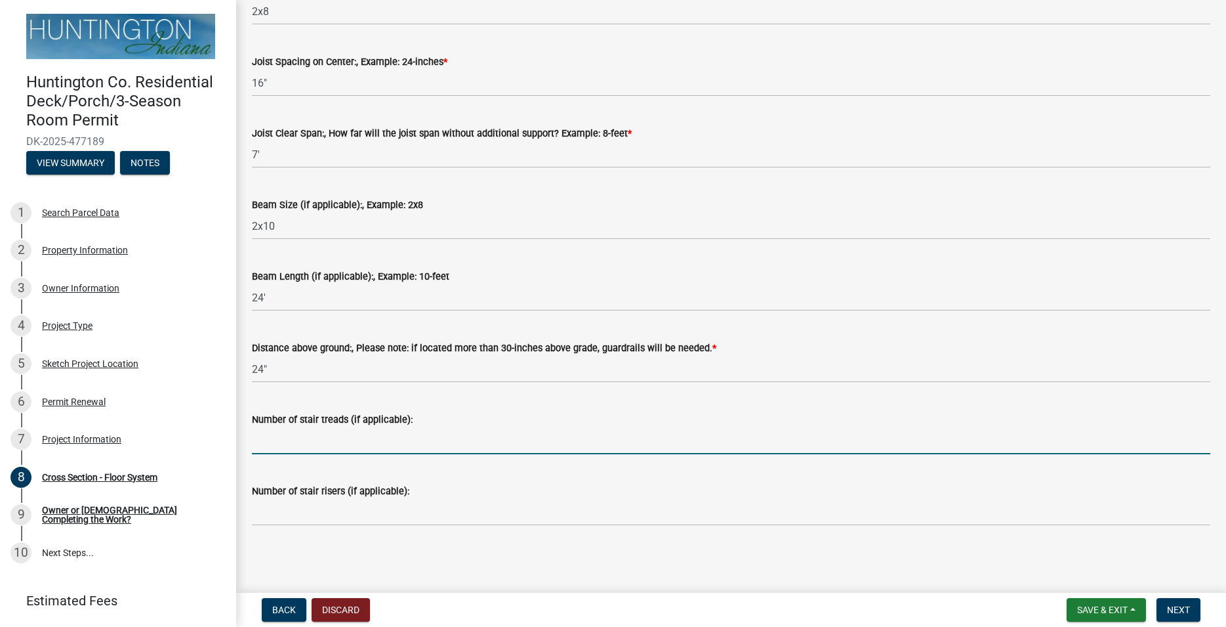
type input "3"
type input "2"
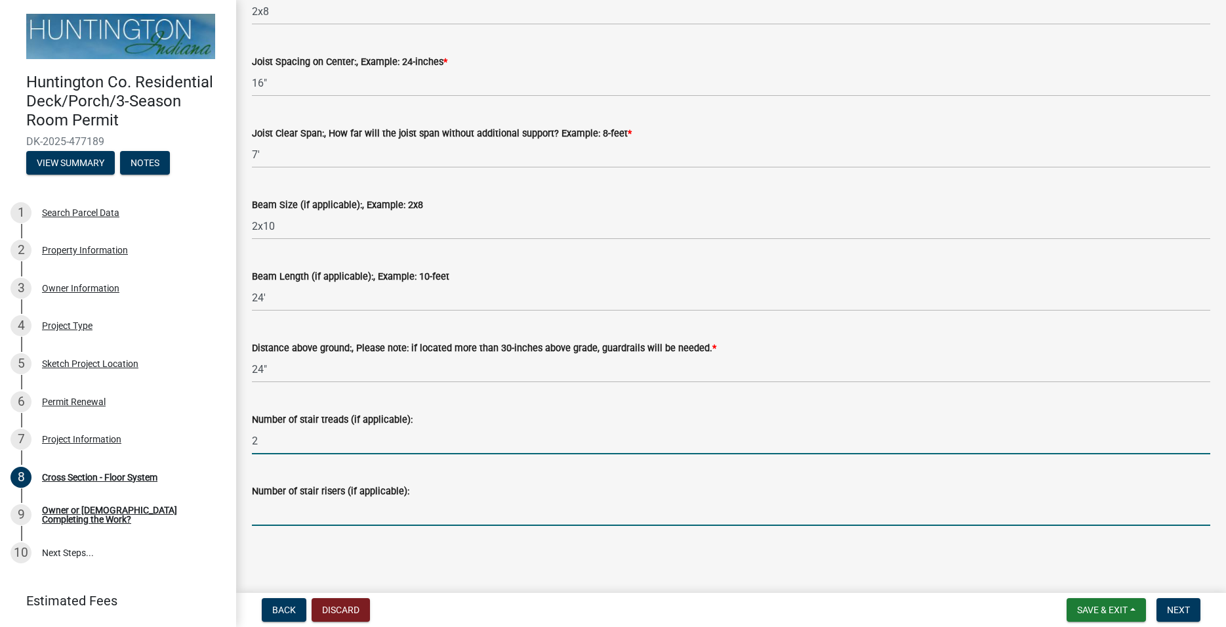
click at [331, 513] on input "Number of stair risers (if applicable):" at bounding box center [731, 512] width 959 height 27
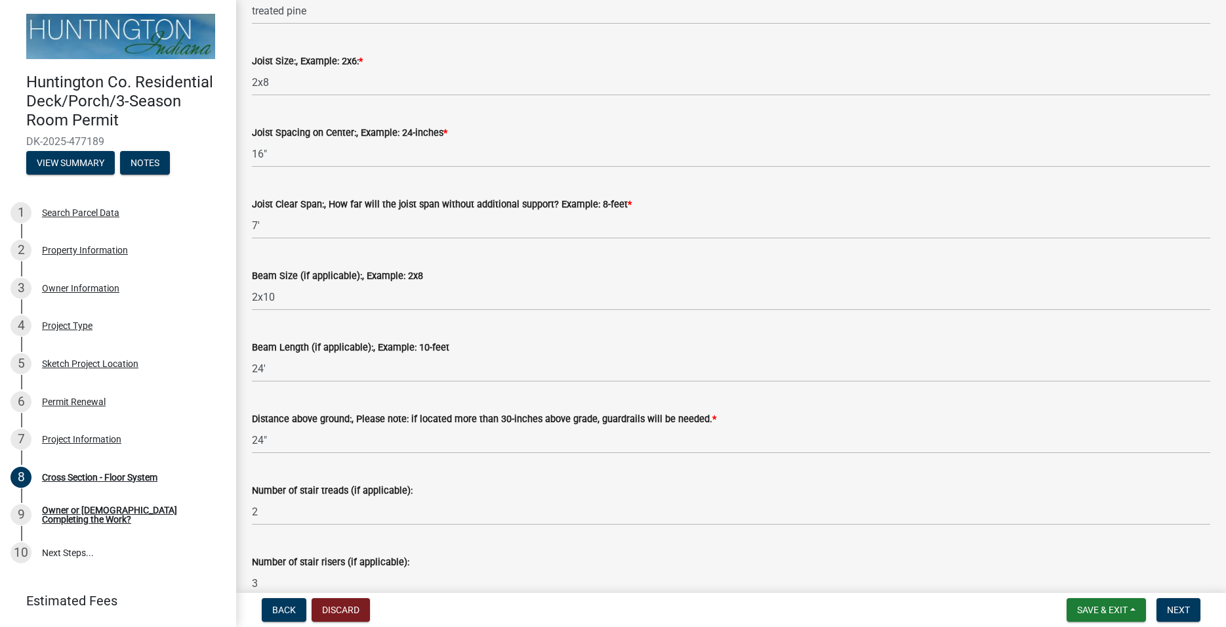
scroll to position [289, 0]
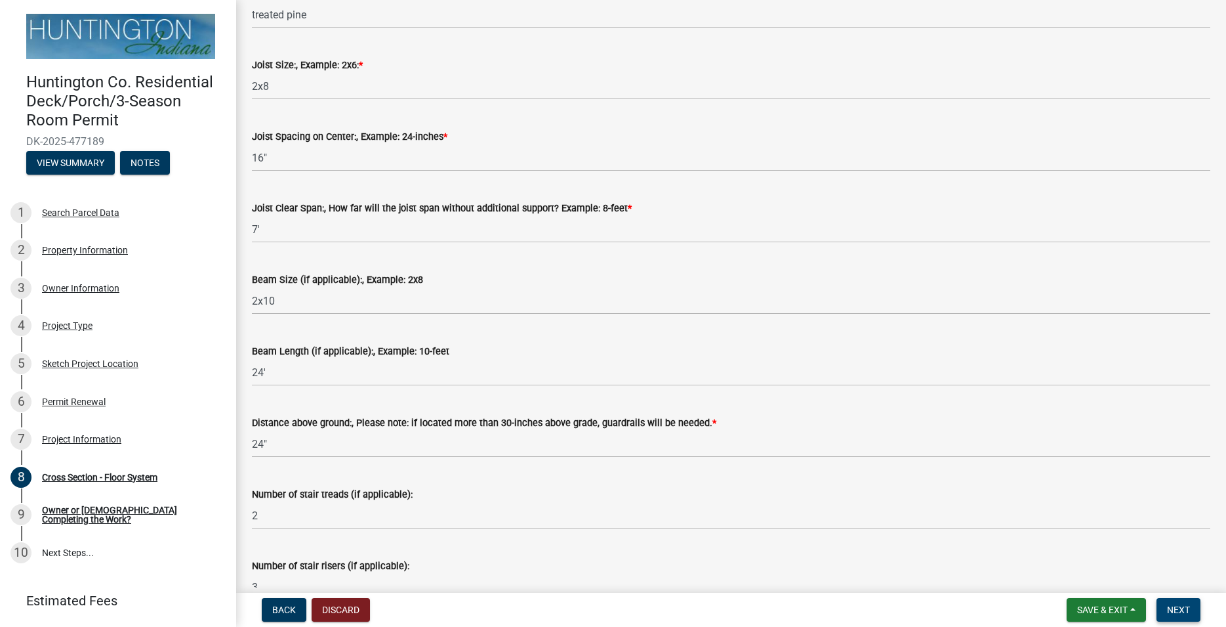
type input "3"
click at [1181, 606] on span "Next" at bounding box center [1178, 609] width 23 height 10
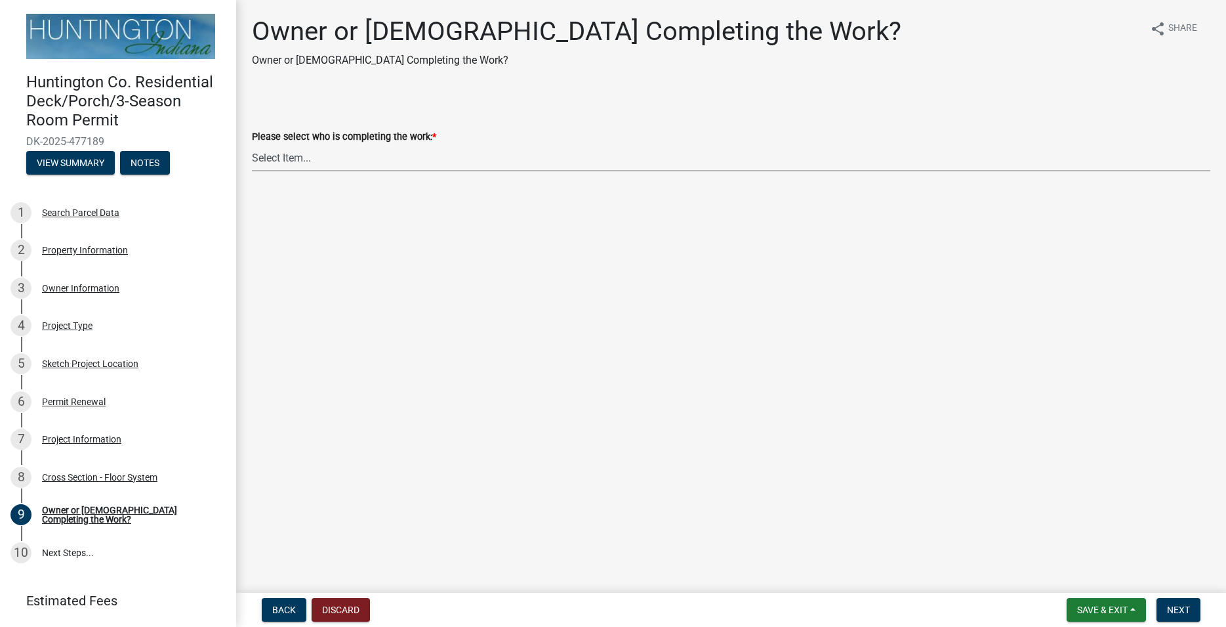
click at [252, 144] on select "Select Item... Owner Contractor" at bounding box center [731, 157] width 959 height 27
click option "Contractor" at bounding box center [0, 0] width 0 height 0
select select "a52941fb-1707-439d-90ce-d76d6df28a18"
click at [1171, 608] on span "Next" at bounding box center [1178, 609] width 23 height 10
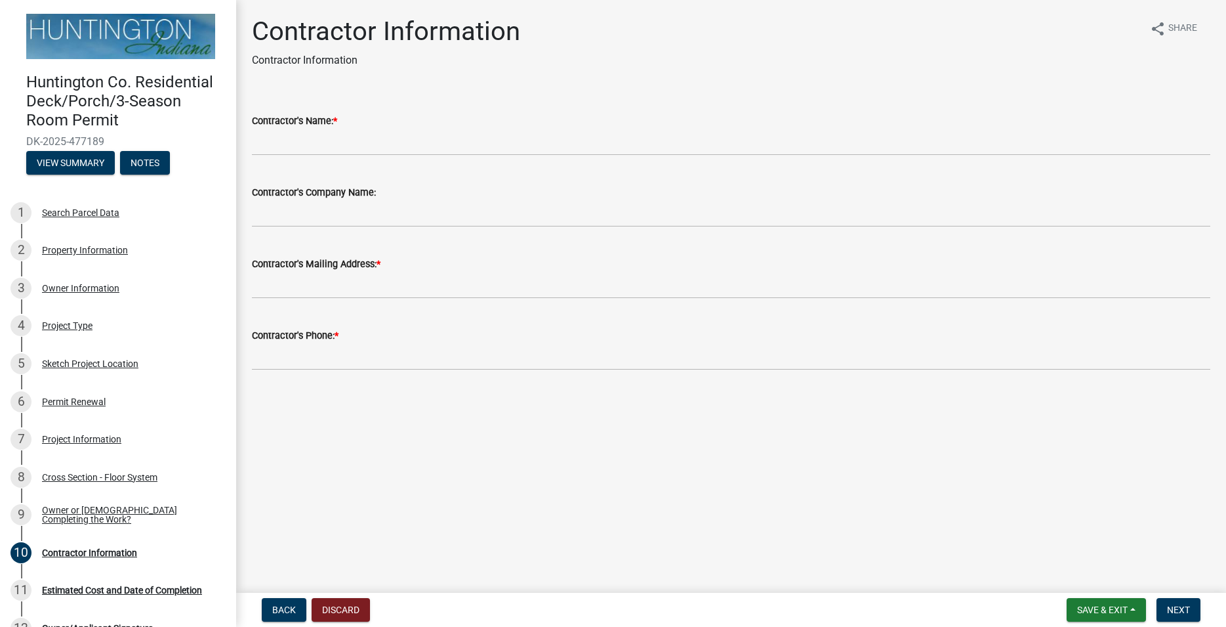
click at [294, 152] on wm-data-entity-input "Contractor's Name: *" at bounding box center [731, 130] width 959 height 72
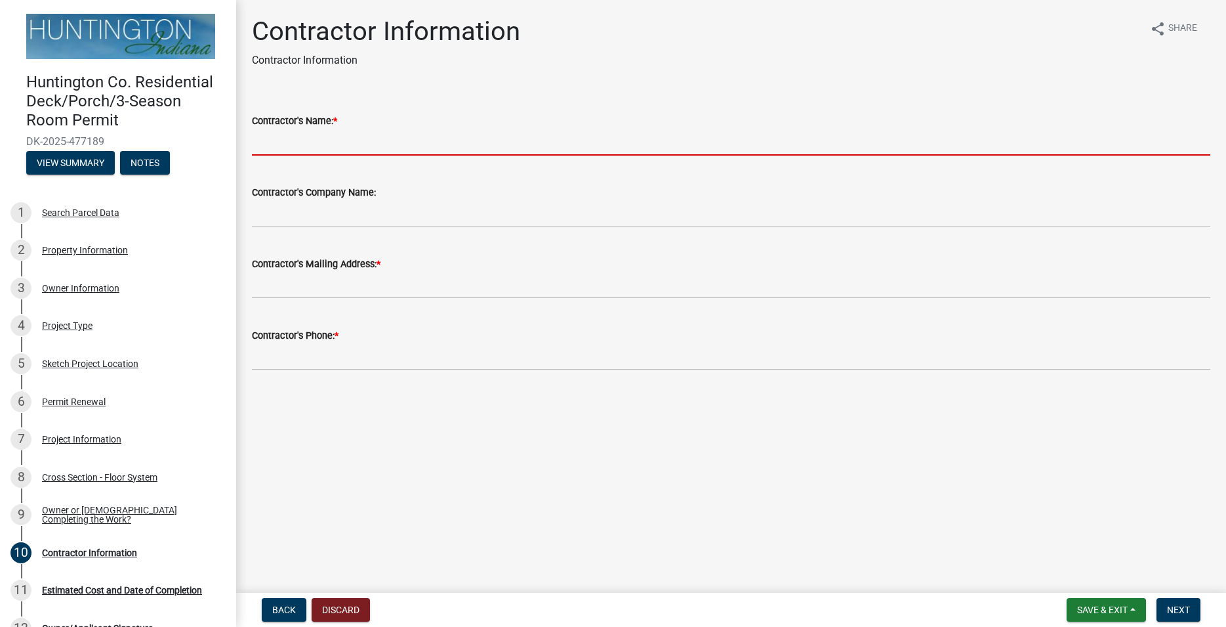
click at [294, 148] on input "Contractor's Name: *" at bounding box center [731, 142] width 959 height 27
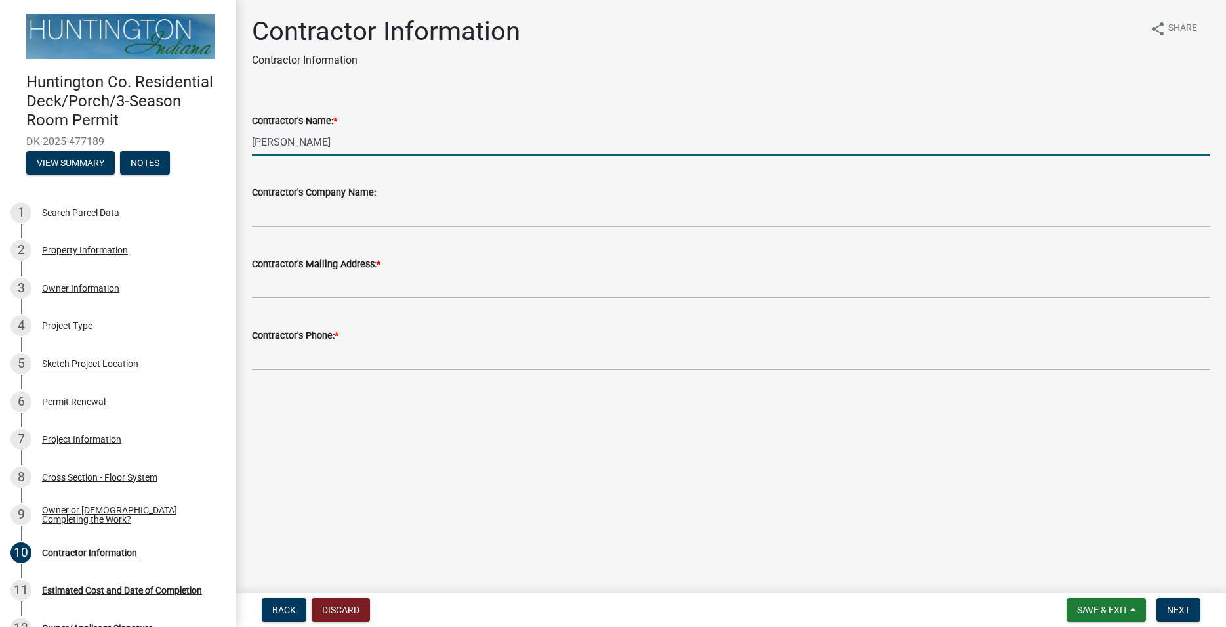
type input "[PERSON_NAME]"
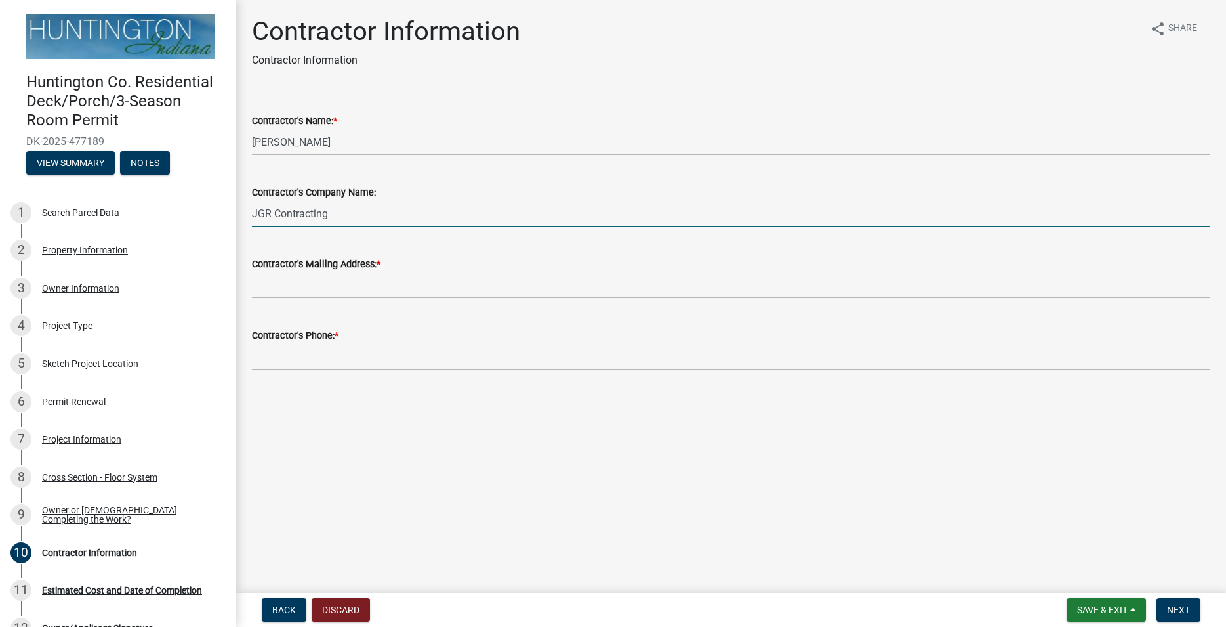
type input "JGR Contracting"
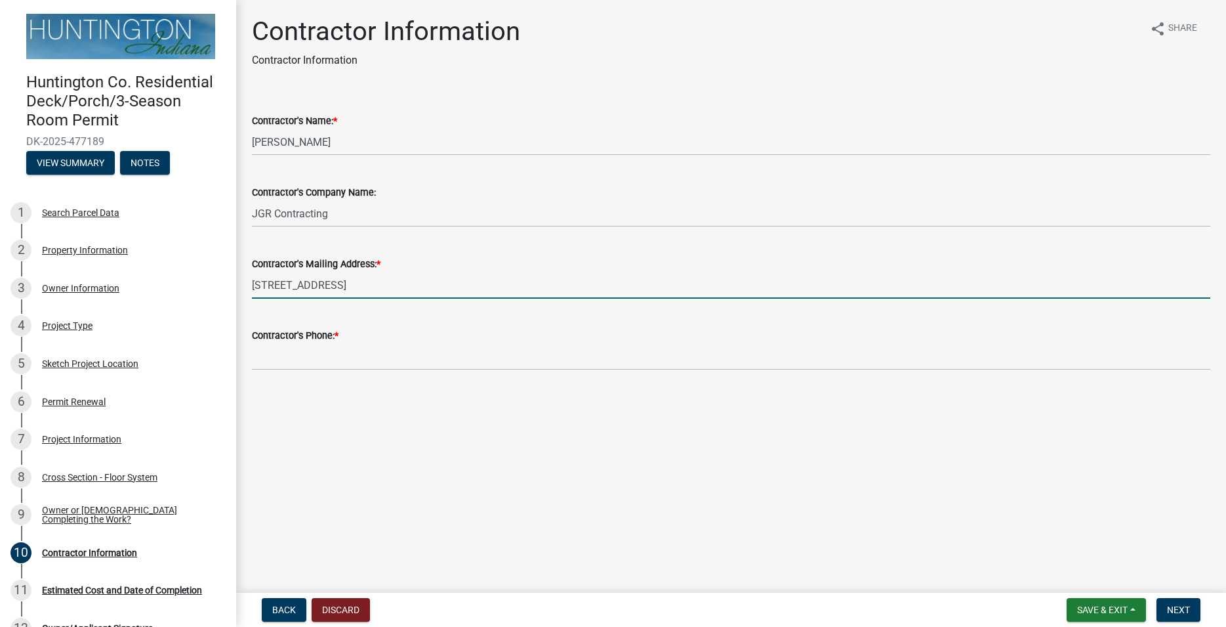
type input "[STREET_ADDRESS]"
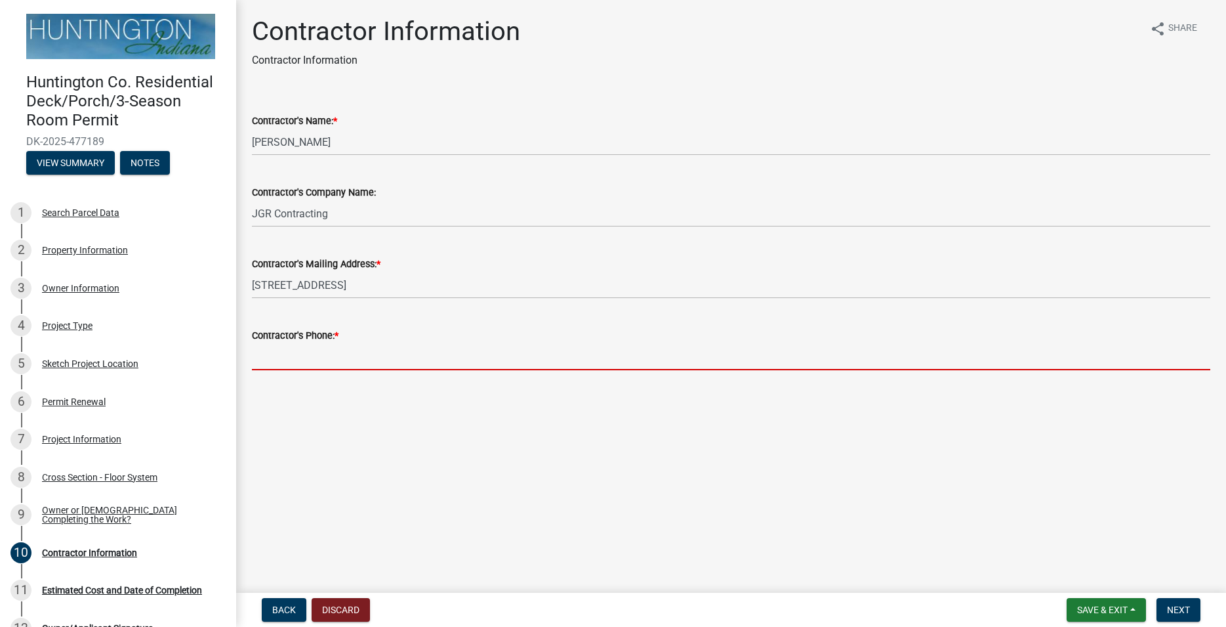
click at [291, 361] on input "Contractor's Phone: *" at bounding box center [731, 356] width 959 height 27
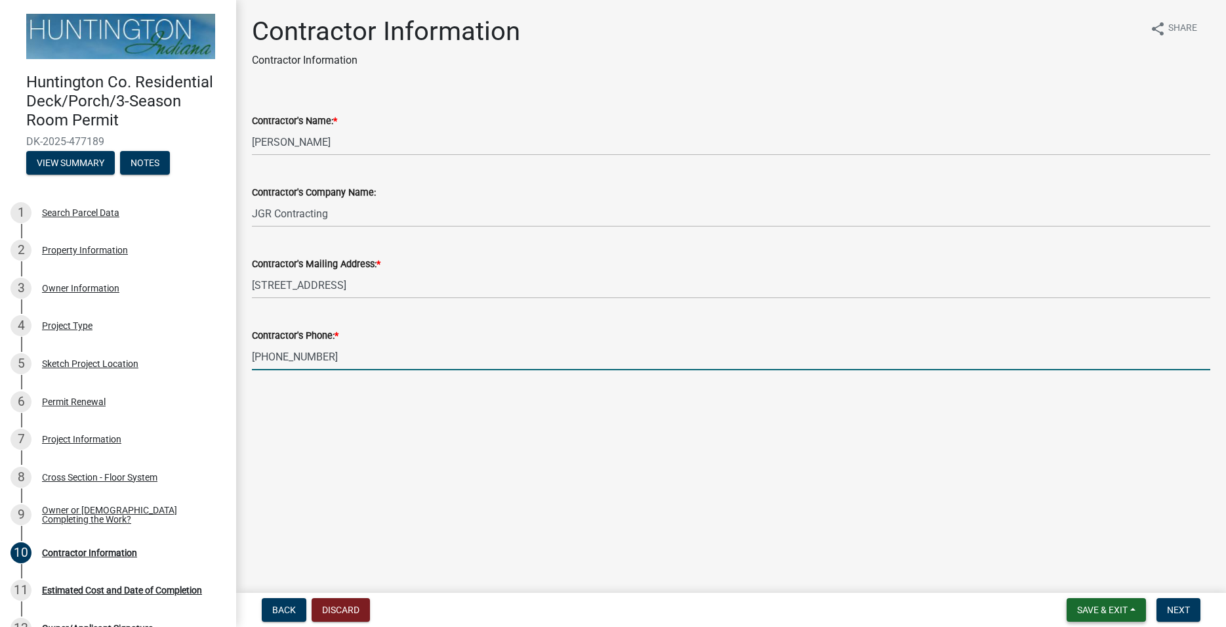
type input "[PHONE_NUMBER]"
click at [1106, 608] on span "Save & Exit" at bounding box center [1102, 609] width 51 height 10
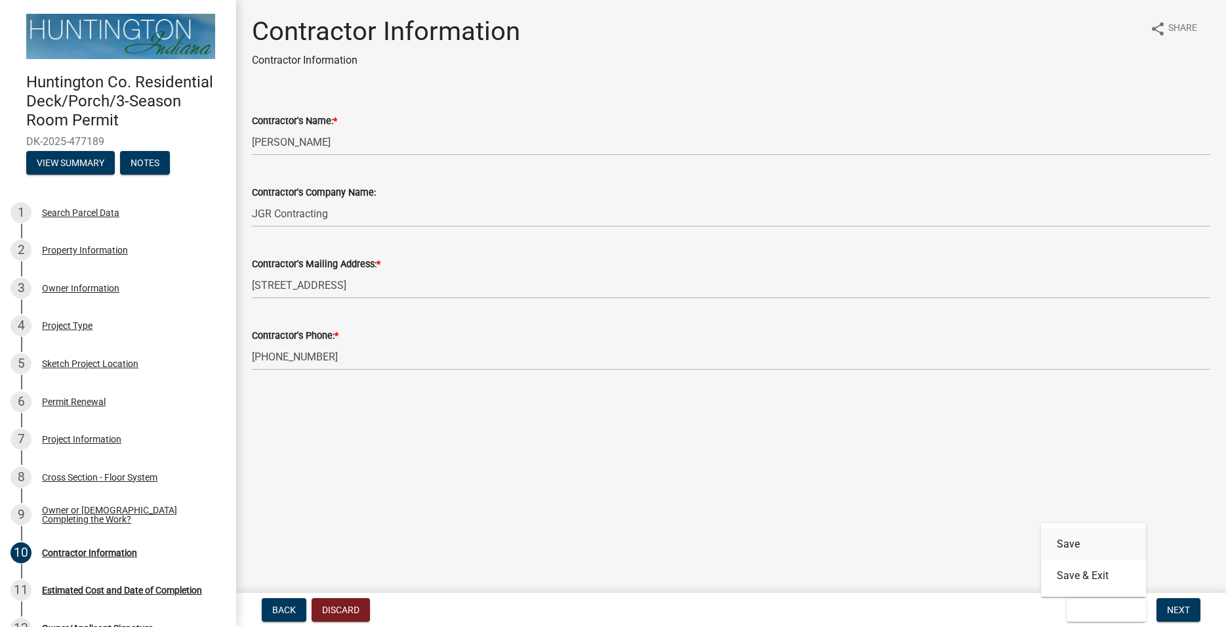
click at [1081, 543] on button "Save" at bounding box center [1093, 543] width 105 height 31
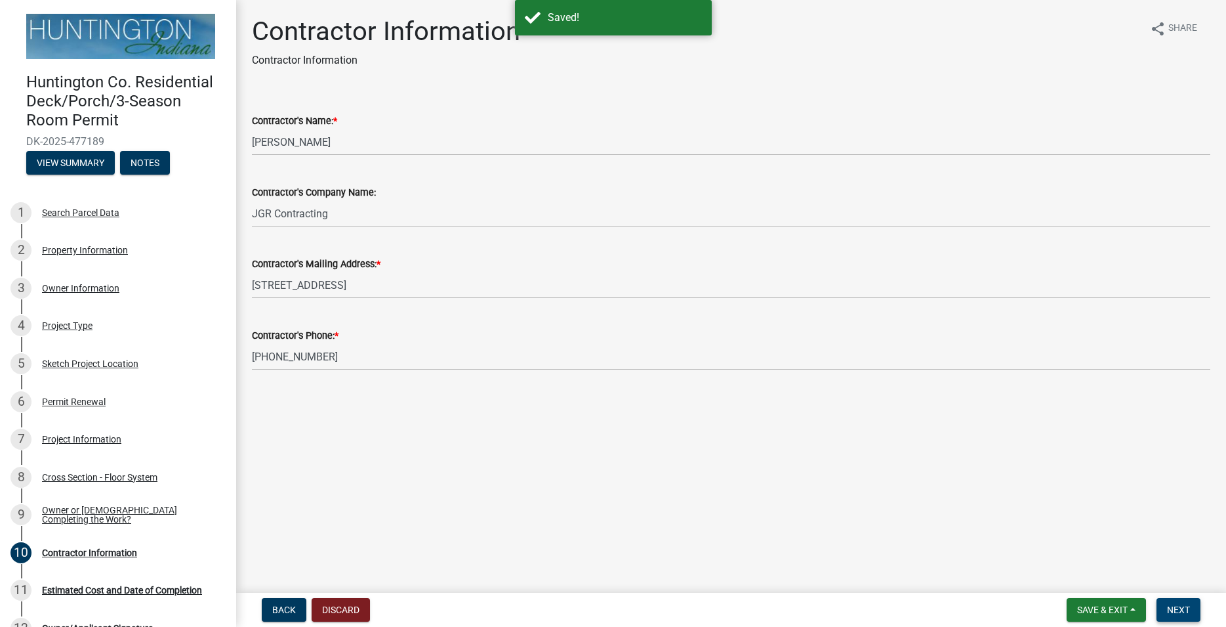
click at [1182, 607] on span "Next" at bounding box center [1178, 609] width 23 height 10
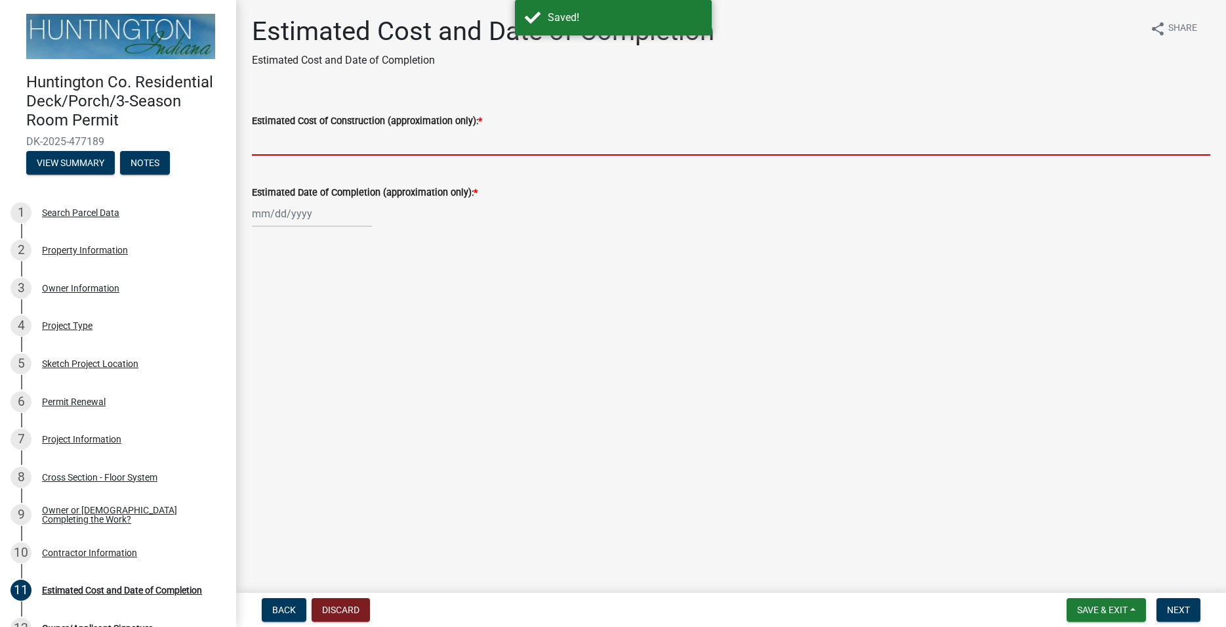
click at [318, 140] on input "Estimated Cost of Construction (approximation only): *" at bounding box center [731, 142] width 959 height 27
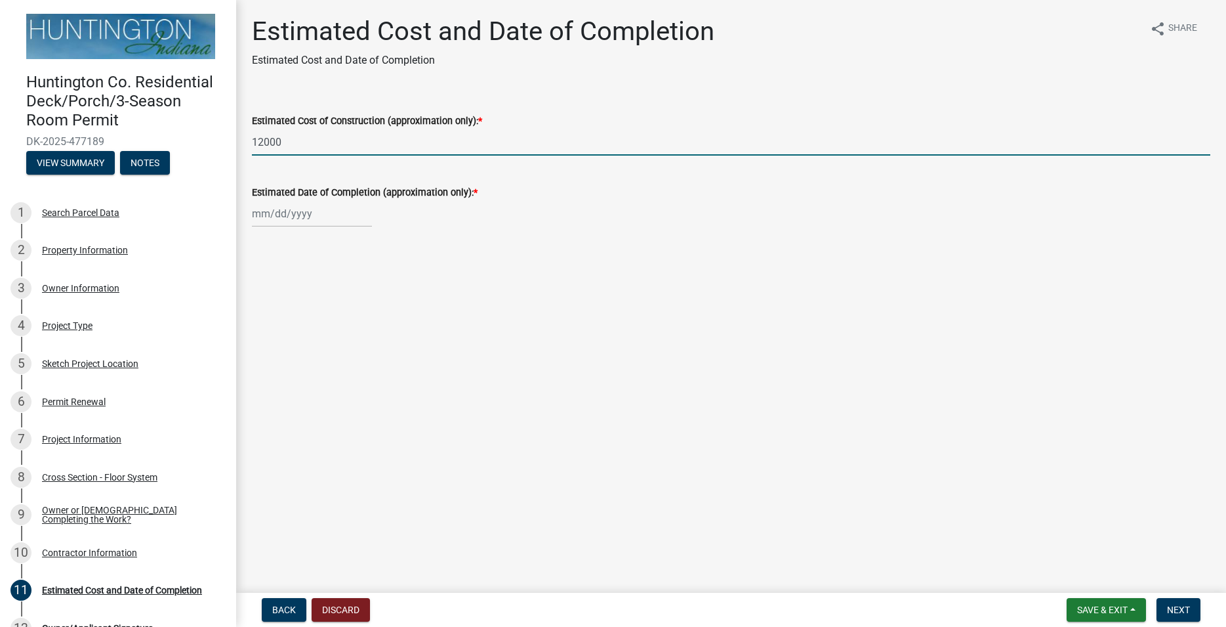
type input "12000"
click at [260, 218] on input "Estimated Date of Completion (approximation only): *" at bounding box center [312, 213] width 120 height 27
select select "9"
select select "2025"
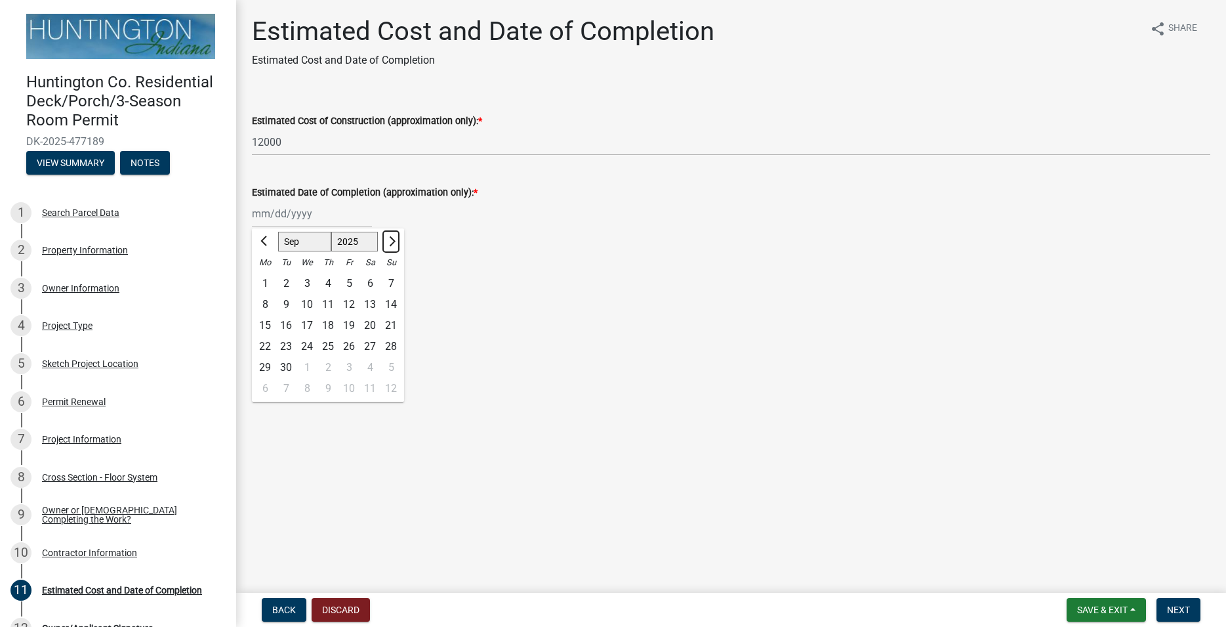
drag, startPoint x: 392, startPoint y: 240, endPoint x: 393, endPoint y: 260, distance: 19.7
click at [393, 240] on span "Next month" at bounding box center [391, 241] width 10 height 10
select select "10"
click at [328, 301] on div "9" at bounding box center [328, 304] width 21 height 21
type input "[DATE]"
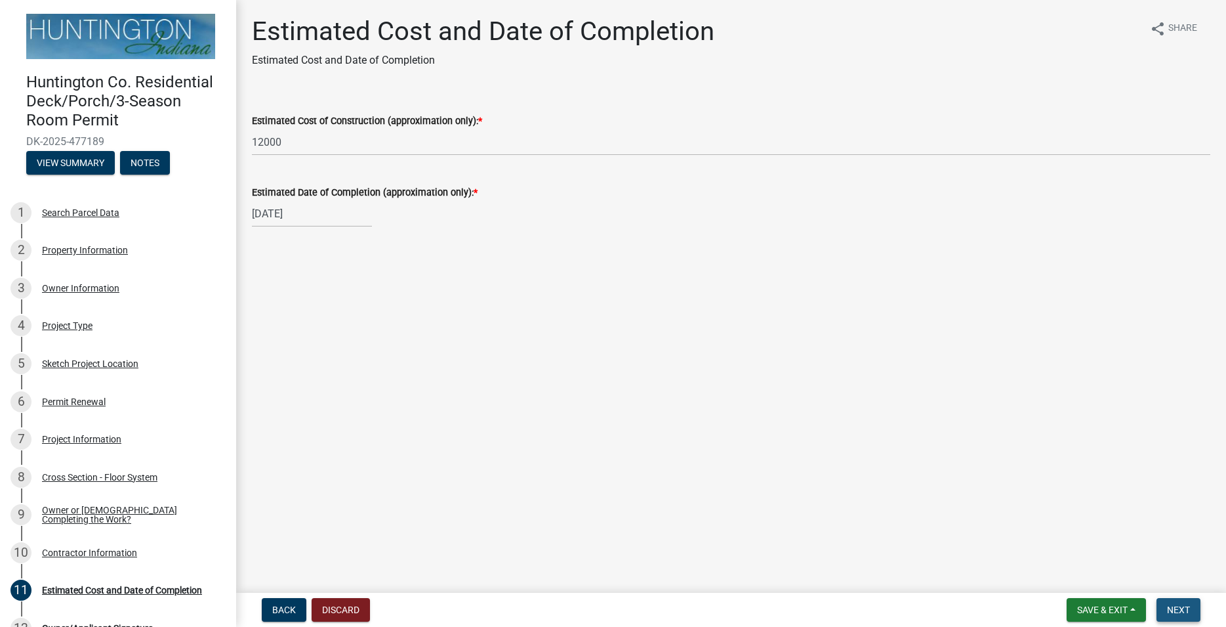
click at [1174, 605] on span "Next" at bounding box center [1178, 609] width 23 height 10
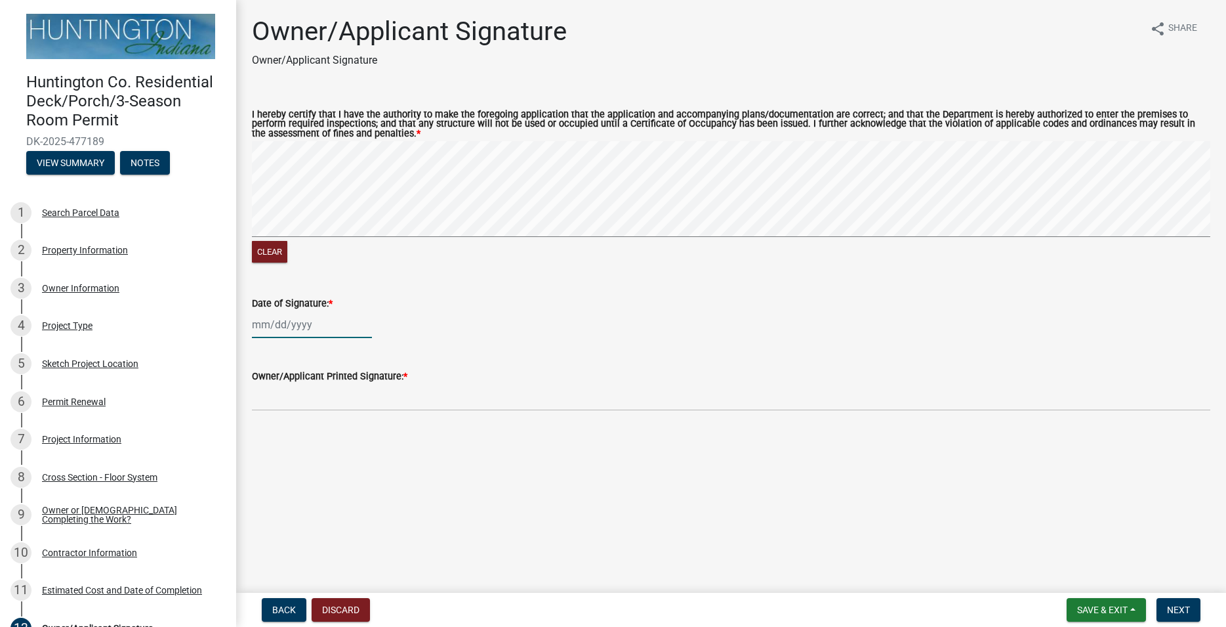
click at [312, 329] on input "Date of Signature: *" at bounding box center [312, 324] width 120 height 27
select select "9"
select select "2025"
click at [327, 413] on div "11" at bounding box center [328, 415] width 21 height 21
type input "[DATE]"
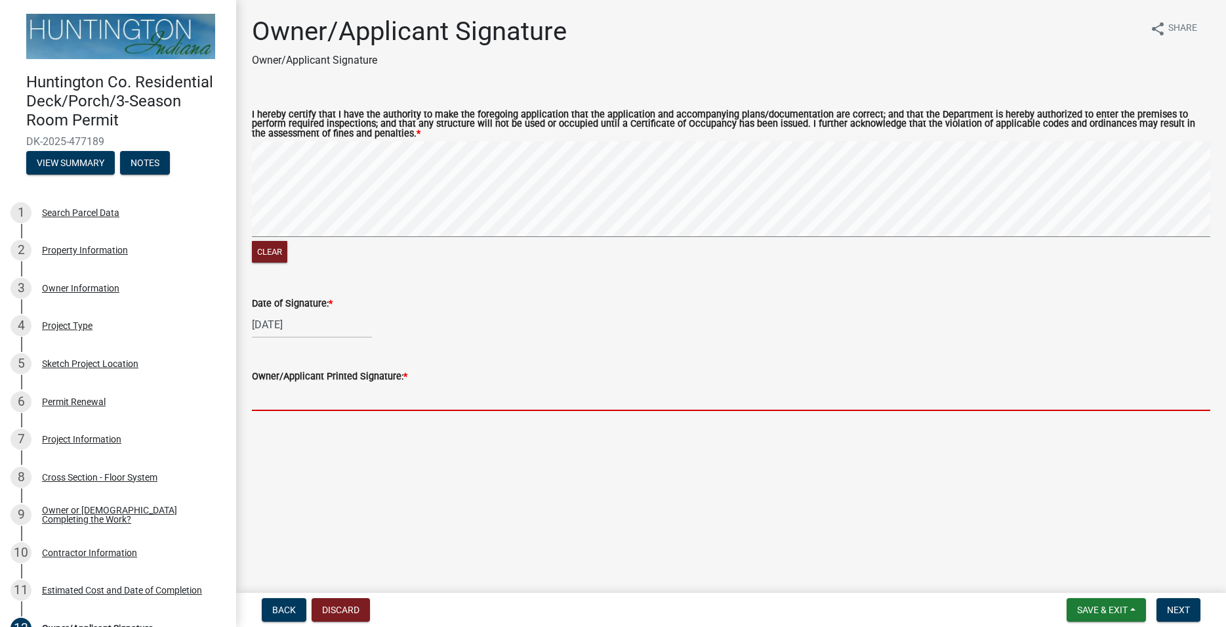
click at [297, 405] on input "Owner/Applicant Printed Signature: *" at bounding box center [731, 397] width 959 height 27
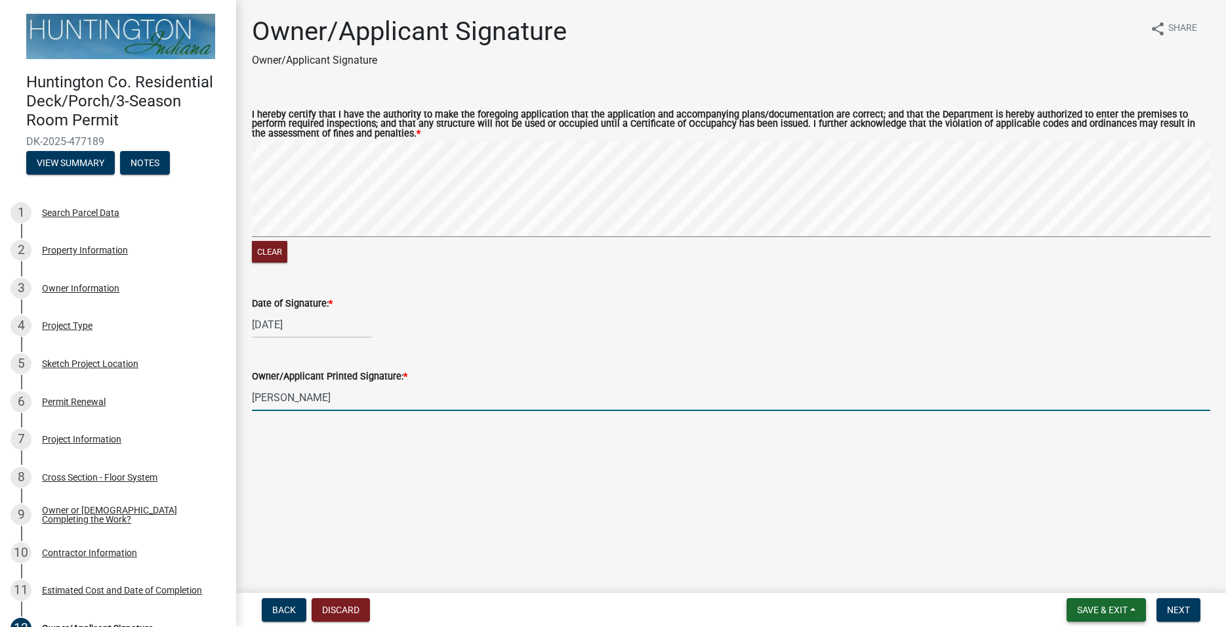
type input "[PERSON_NAME]"
click at [1084, 602] on button "Save & Exit" at bounding box center [1106, 610] width 79 height 24
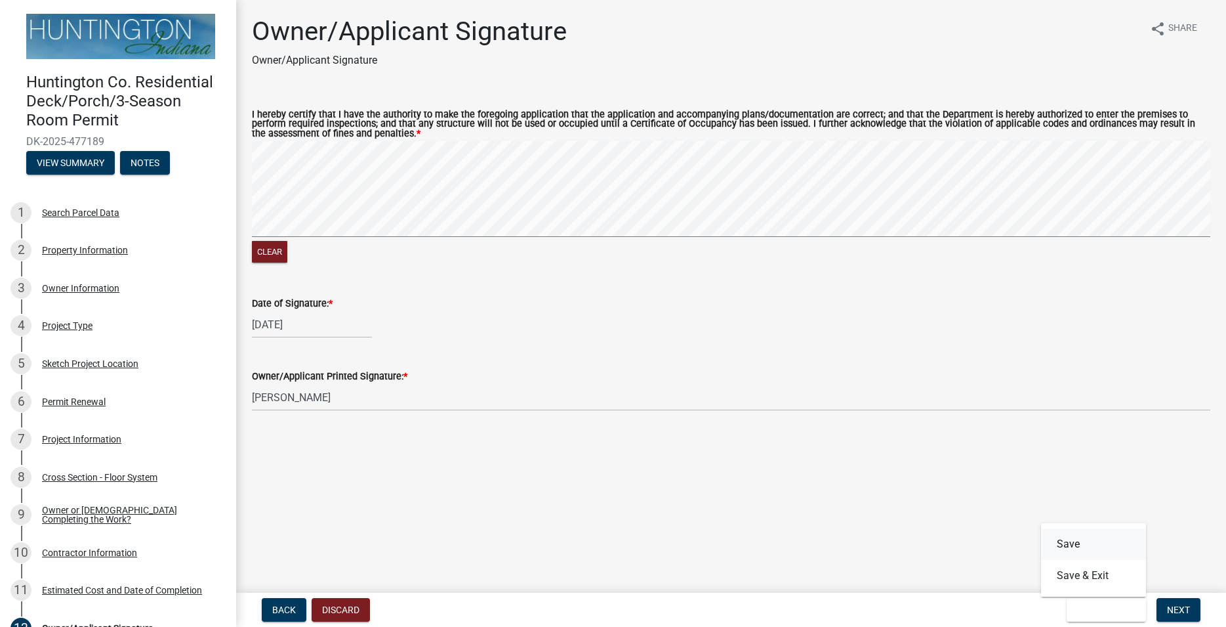
click at [1075, 546] on button "Save" at bounding box center [1093, 543] width 105 height 31
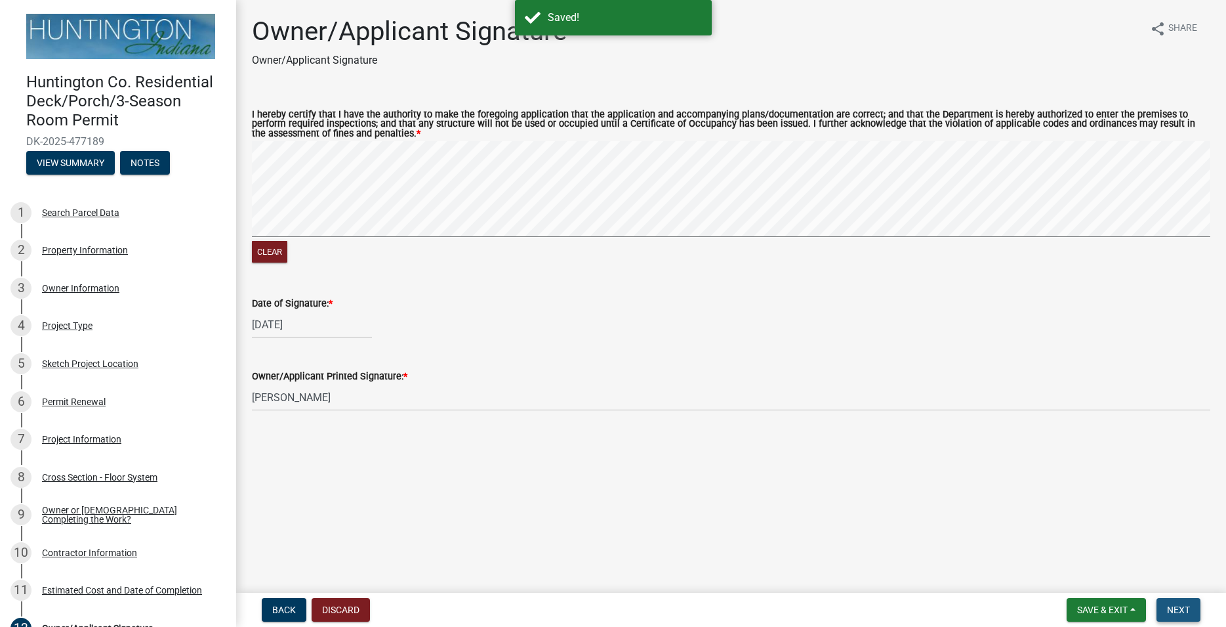
click at [1183, 606] on span "Next" at bounding box center [1178, 609] width 23 height 10
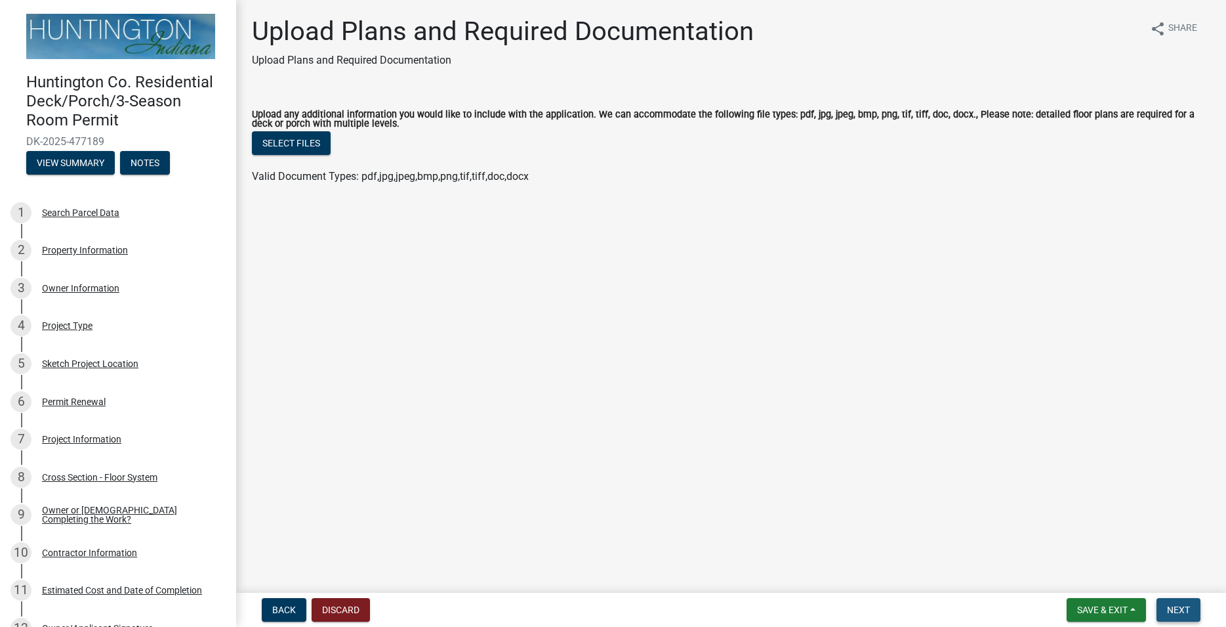
click at [1180, 609] on span "Next" at bounding box center [1178, 609] width 23 height 10
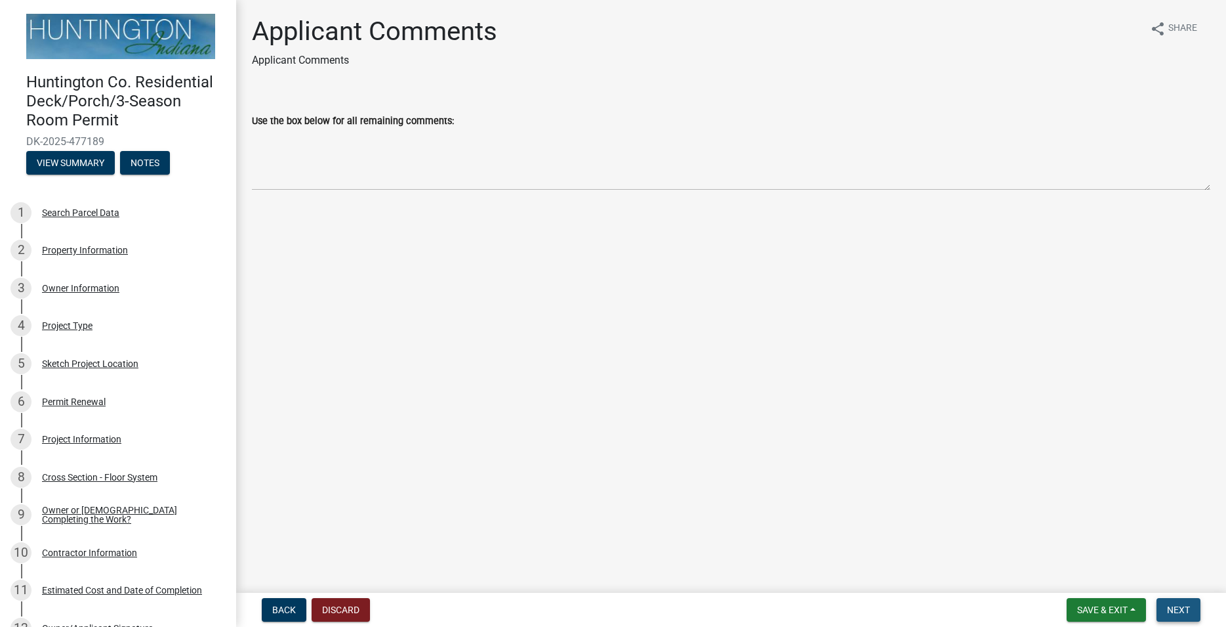
click at [1180, 604] on span "Next" at bounding box center [1178, 609] width 23 height 10
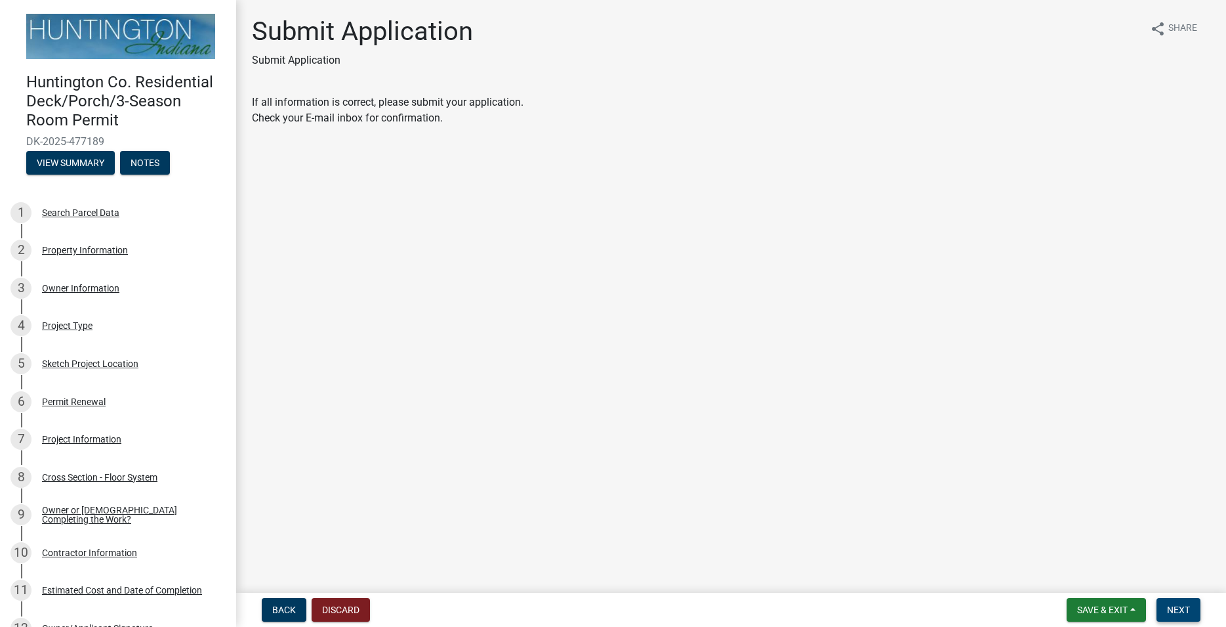
click at [1176, 610] on span "Next" at bounding box center [1178, 609] width 23 height 10
